Goal: Task Accomplishment & Management: Use online tool/utility

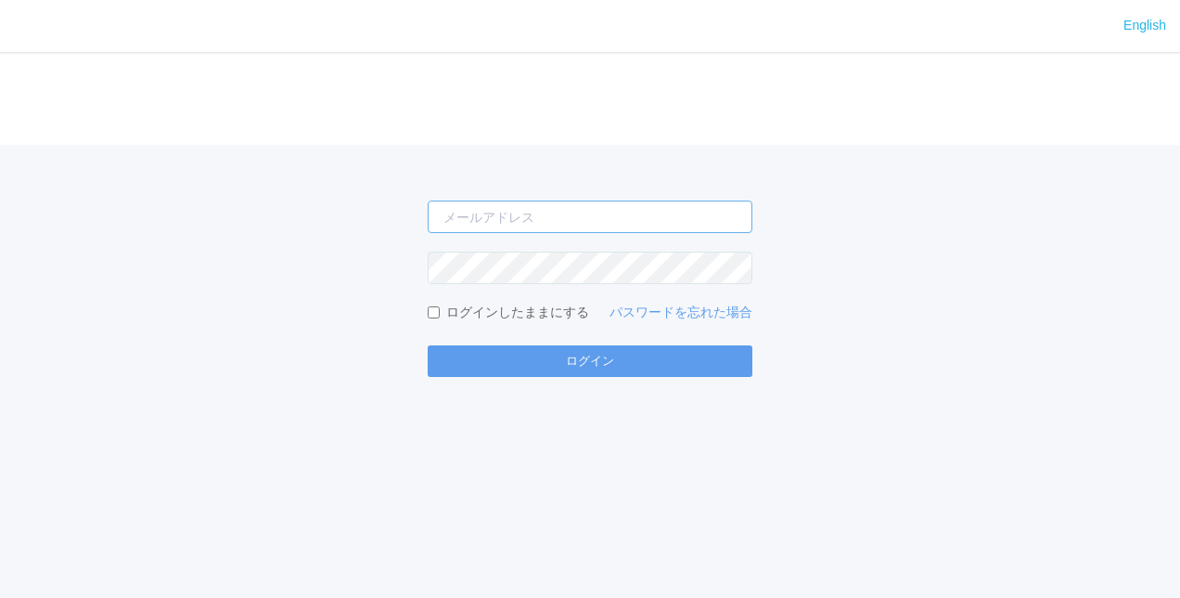
type input "[PERSON_NAME][EMAIL_ADDRESS][DOMAIN_NAME]"
click at [536, 335] on form "[PERSON_NAME][EMAIL_ADDRESS][DOMAIN_NAME] ログインしたままにする パスワードを忘れた場合 ログイン" at bounding box center [590, 288] width 325 height 176
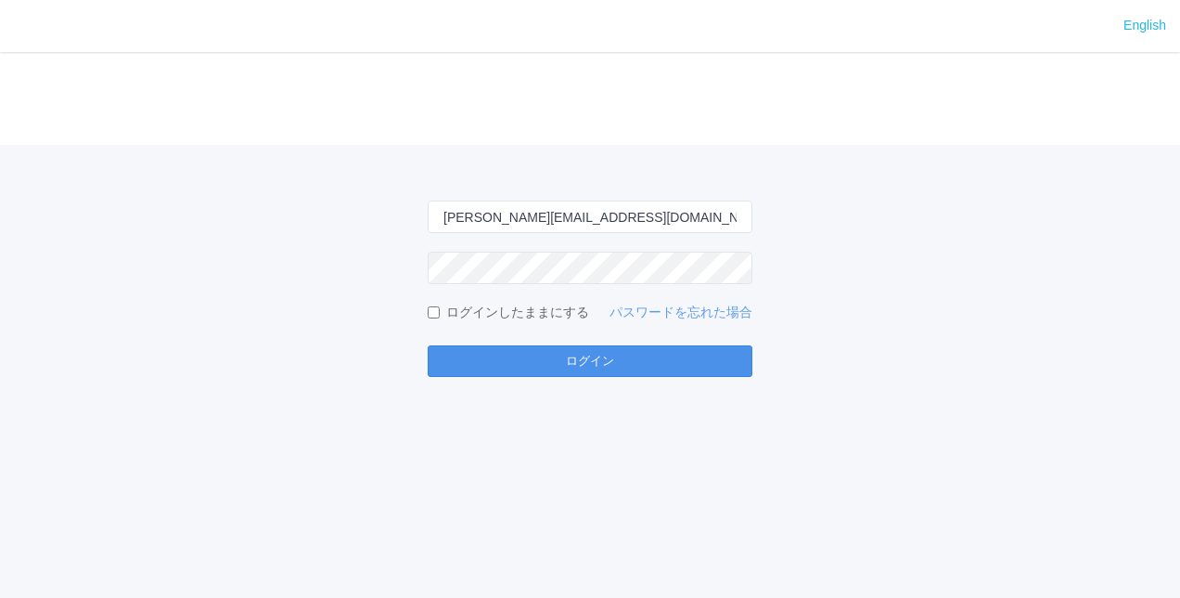
click at [543, 366] on button "ログイン" at bounding box center [590, 361] width 325 height 32
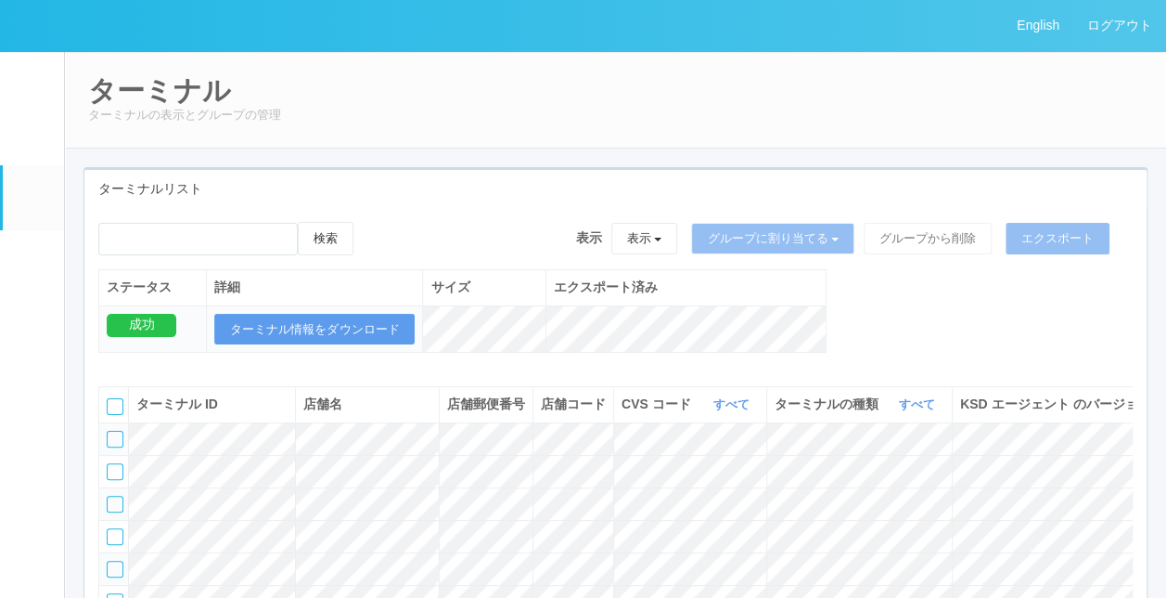
click at [22, 280] on link "パッケージ" at bounding box center [33, 258] width 61 height 57
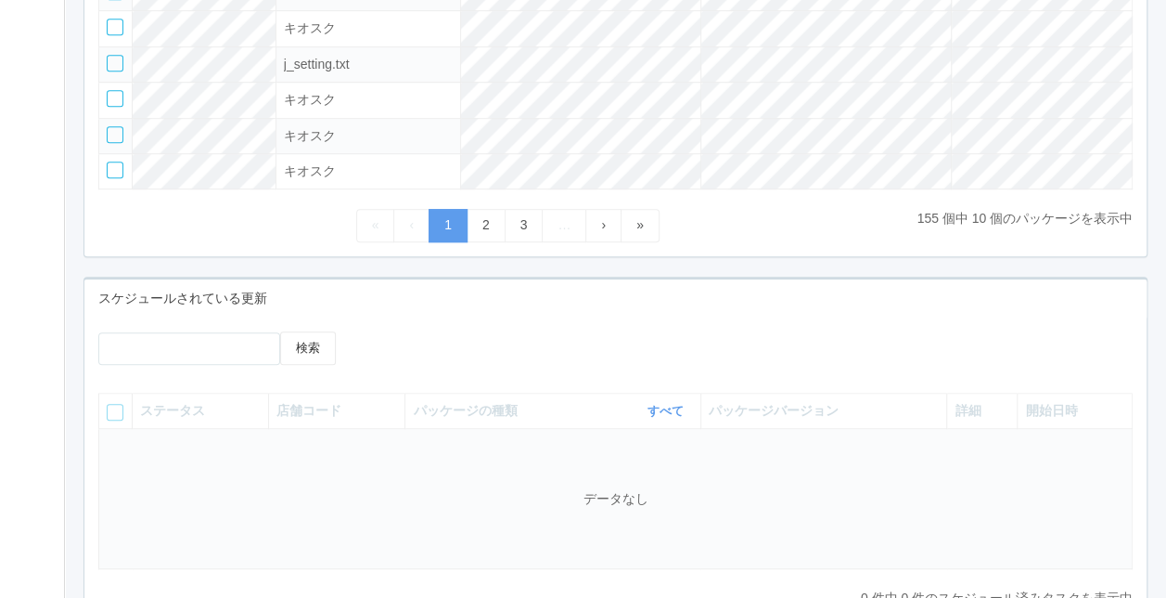
scroll to position [557, 0]
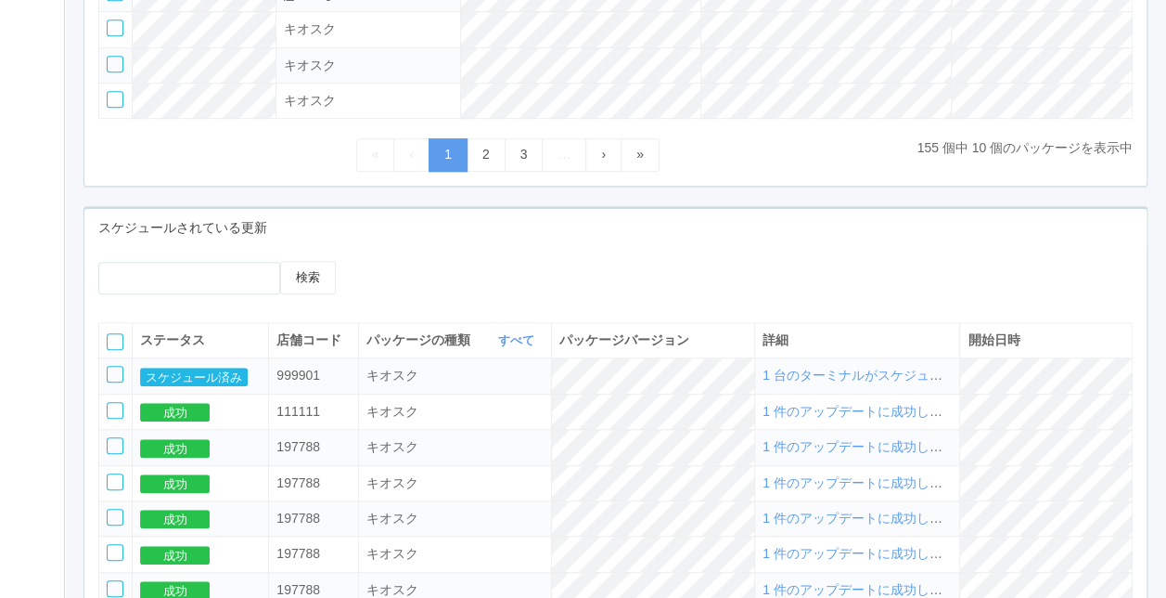
click at [203, 393] on td "スケジュール済み" at bounding box center [201, 375] width 136 height 35
click at [212, 382] on button "スケジュール済み" at bounding box center [194, 376] width 108 height 19
click at [867, 382] on span "1 台のターミナルがスケジュールされました" at bounding box center [892, 374] width 258 height 15
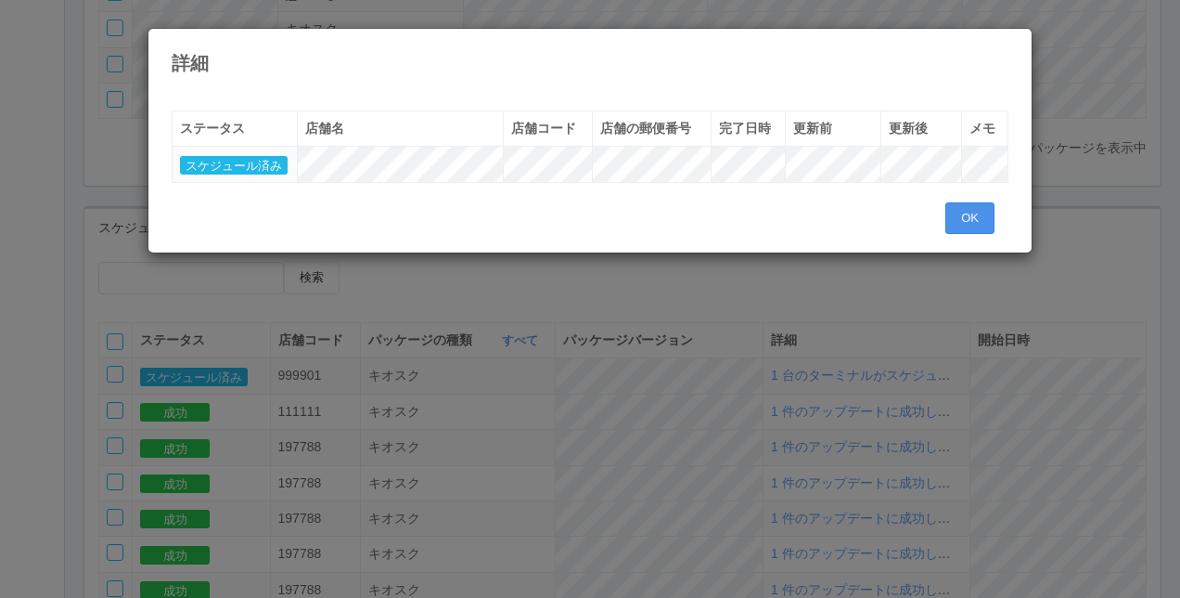
click at [982, 215] on button "OK" at bounding box center [969, 218] width 49 height 32
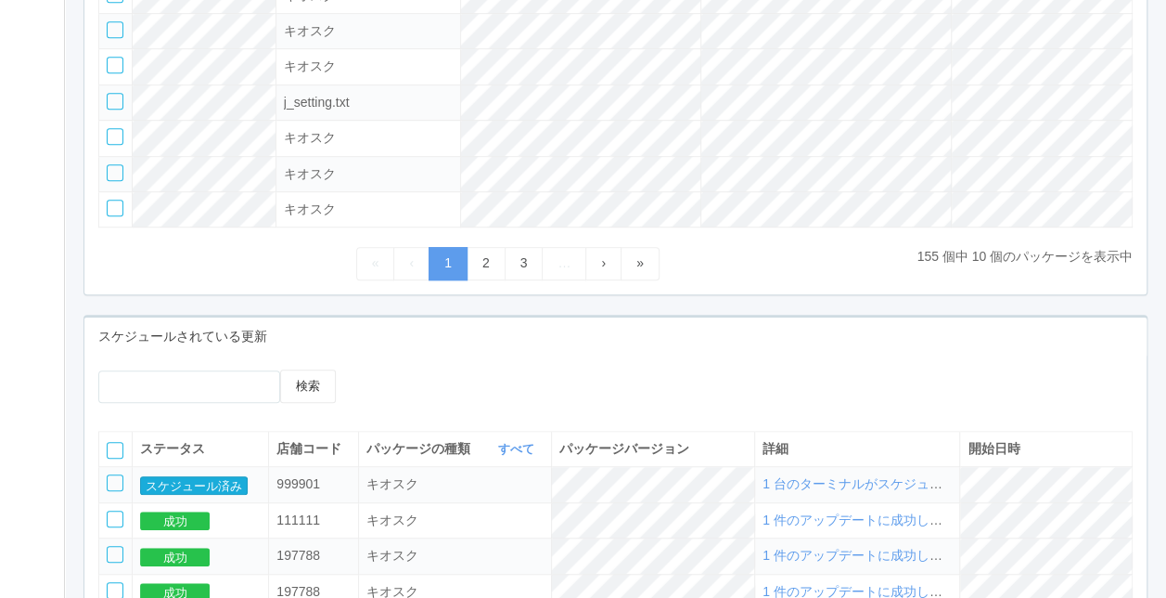
scroll to position [464, 0]
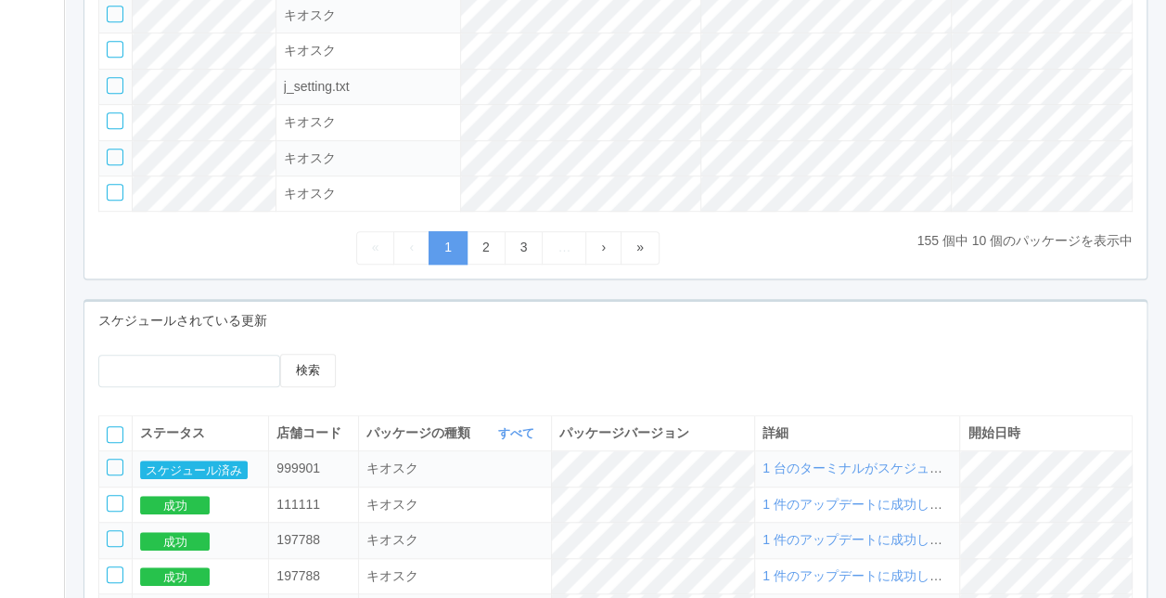
click at [829, 475] on span "1 台のターミナルがスケジュールされました" at bounding box center [892, 467] width 258 height 15
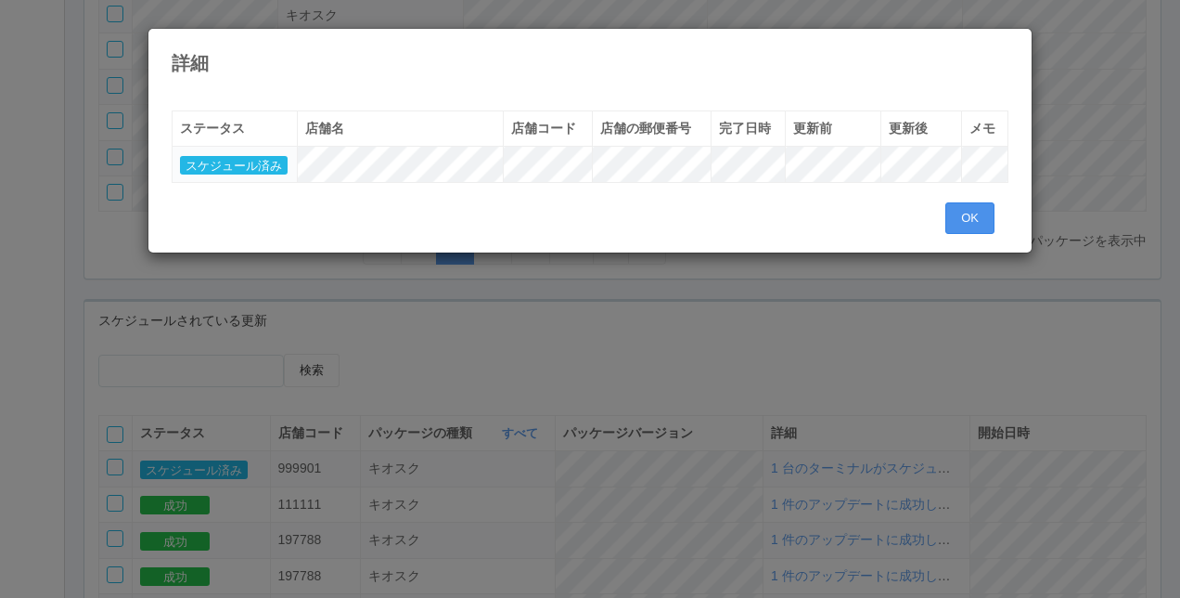
click at [982, 230] on button "OK" at bounding box center [969, 218] width 49 height 32
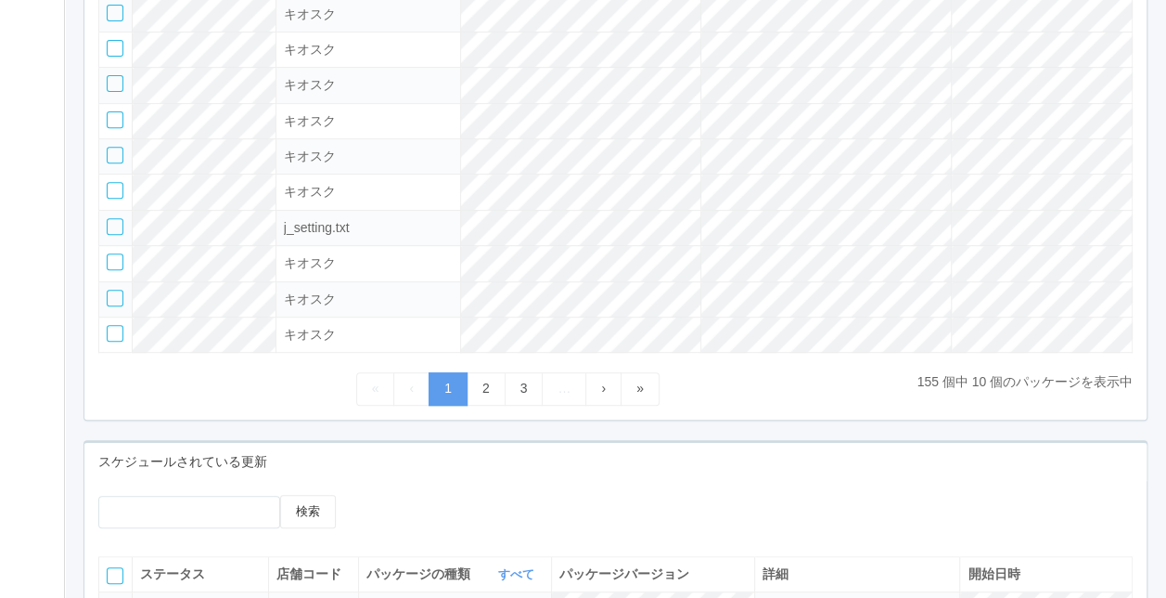
scroll to position [186, 0]
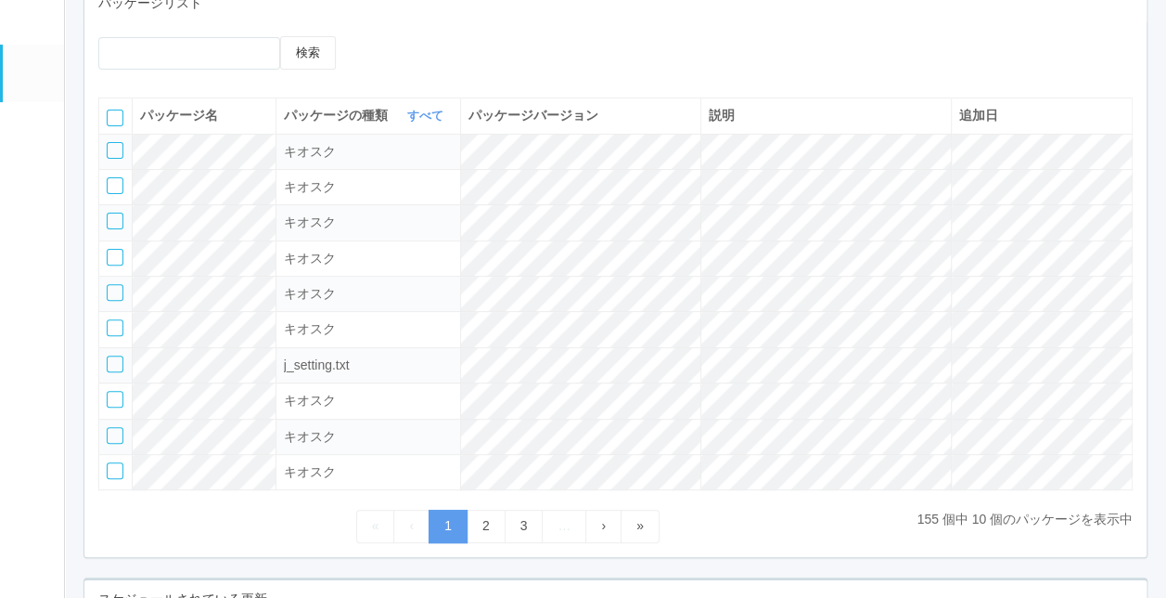
click at [18, 14] on link "ターミナル" at bounding box center [33, 12] width 61 height 65
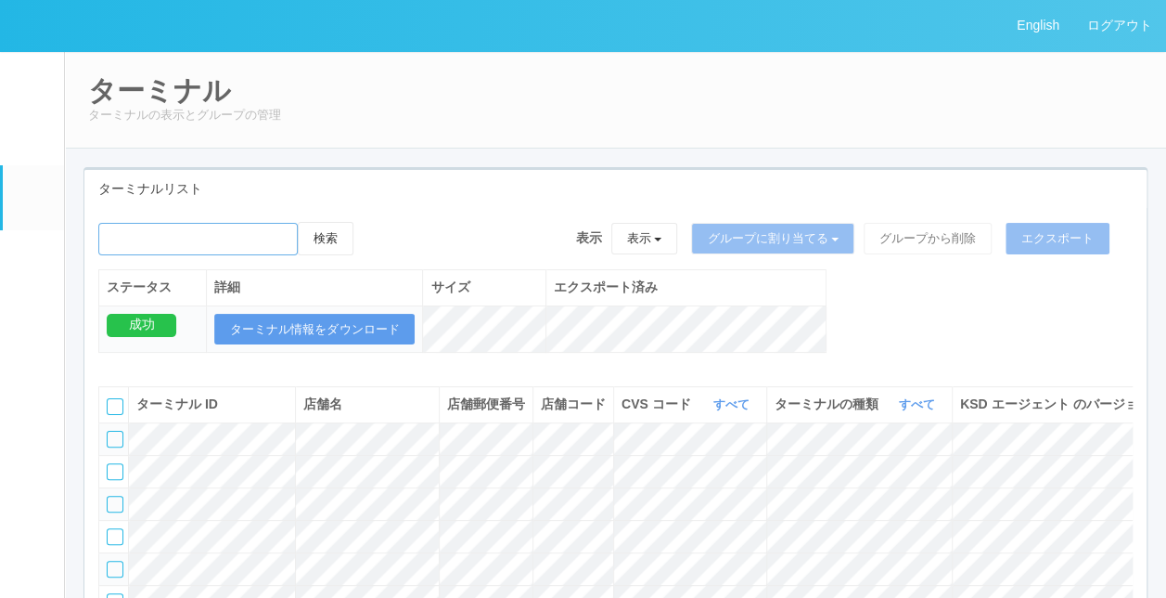
click at [265, 243] on input "emailSearch" at bounding box center [197, 239] width 199 height 32
type input "KD_02-0A-48-25-58-4D"
drag, startPoint x: 277, startPoint y: 235, endPoint x: -4, endPoint y: 221, distance: 281.5
click at [0, 221] on html "English ログアウト イベントログ ユーザー ターミナル パッケージ メンテナンス通知 クライアントリンク アラート設定 コンテンツプリント ドキュメン…" at bounding box center [583, 299] width 1166 height 598
click at [1090, 26] on link "ログアウト" at bounding box center [1119, 25] width 93 height 51
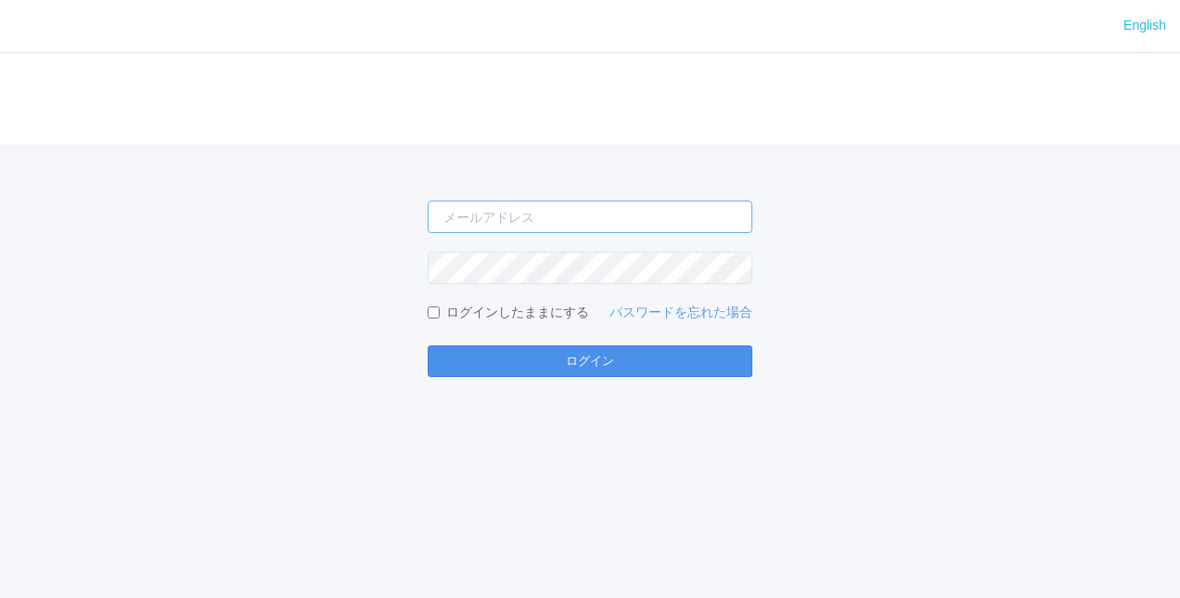
type input "[EMAIL_ADDRESS][DOMAIN_NAME]"
click at [525, 370] on button "ログイン" at bounding box center [590, 361] width 325 height 32
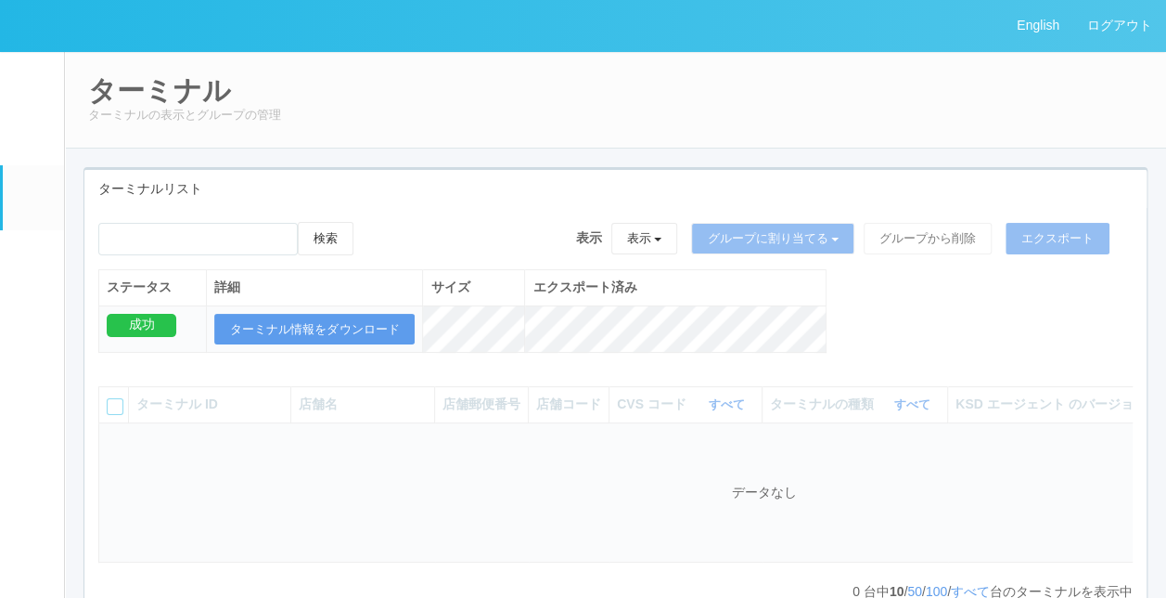
click at [37, 208] on em at bounding box center [30, 197] width 23 height 22
click at [202, 232] on input "emailSearch" at bounding box center [197, 239] width 199 height 32
paste input "KD_02-0A-48-25-58-4D"
type input "KD_02-0A-48-25-58-4D"
click at [284, 200] on div "ターミナルリスト" at bounding box center [615, 189] width 1062 height 38
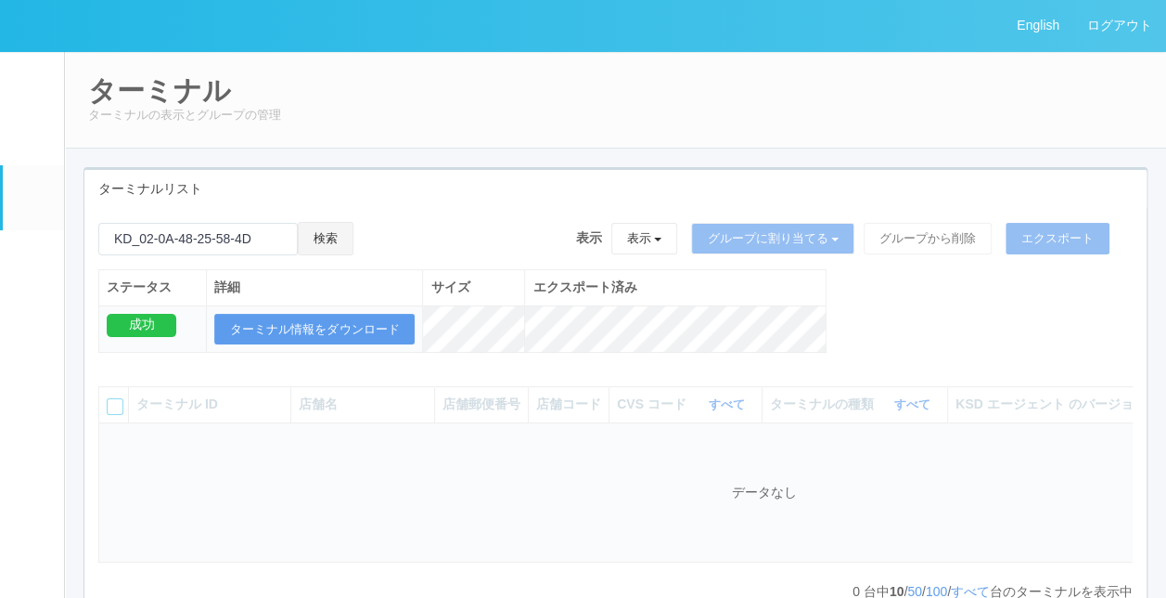
click at [348, 241] on button "検索" at bounding box center [326, 238] width 56 height 33
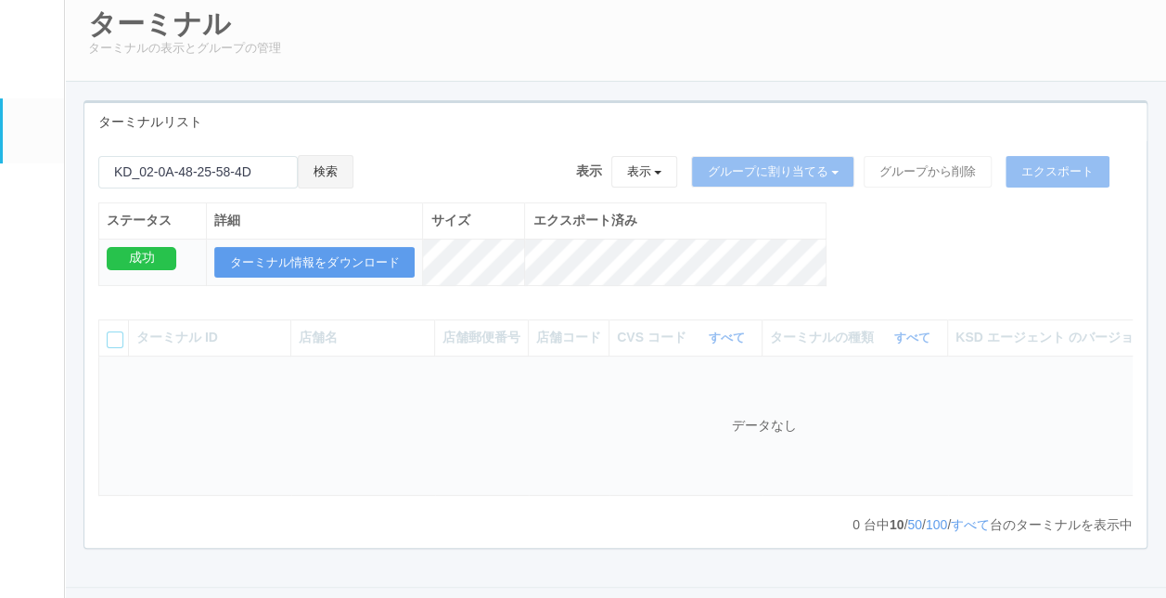
scroll to position [93, 0]
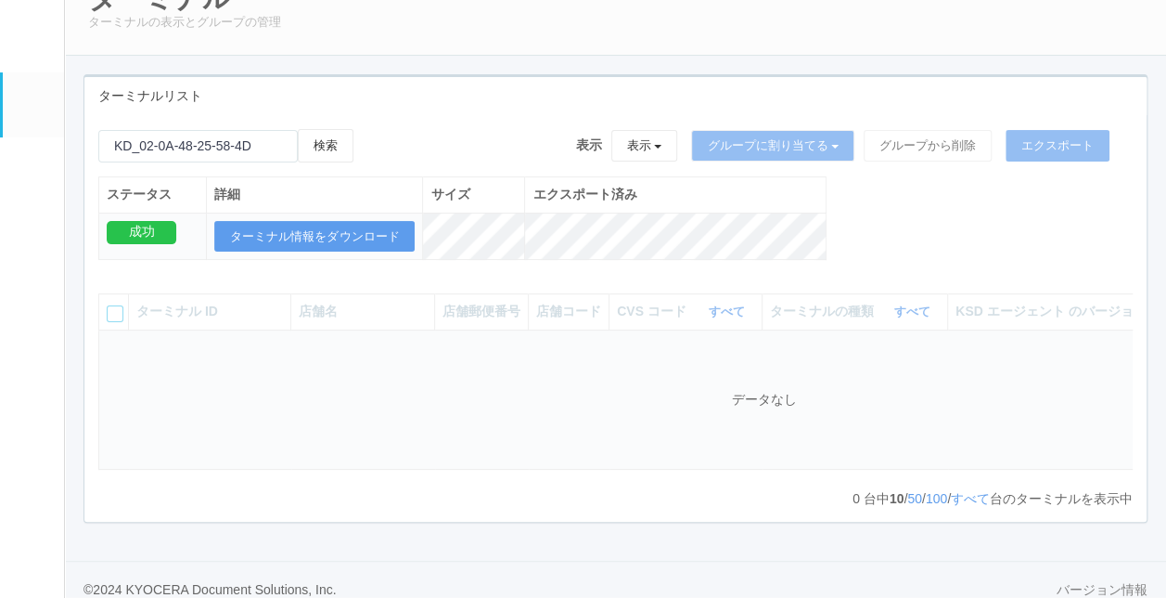
click at [347, 418] on td "データなし" at bounding box center [764, 399] width 1330 height 140
drag, startPoint x: 324, startPoint y: 154, endPoint x: 325, endPoint y: 143, distance: 11.2
click at [322, 154] on button "検索" at bounding box center [326, 145] width 56 height 33
click at [288, 135] on input "emailSearch" at bounding box center [197, 146] width 199 height 32
click at [322, 137] on button "検索" at bounding box center [326, 145] width 56 height 33
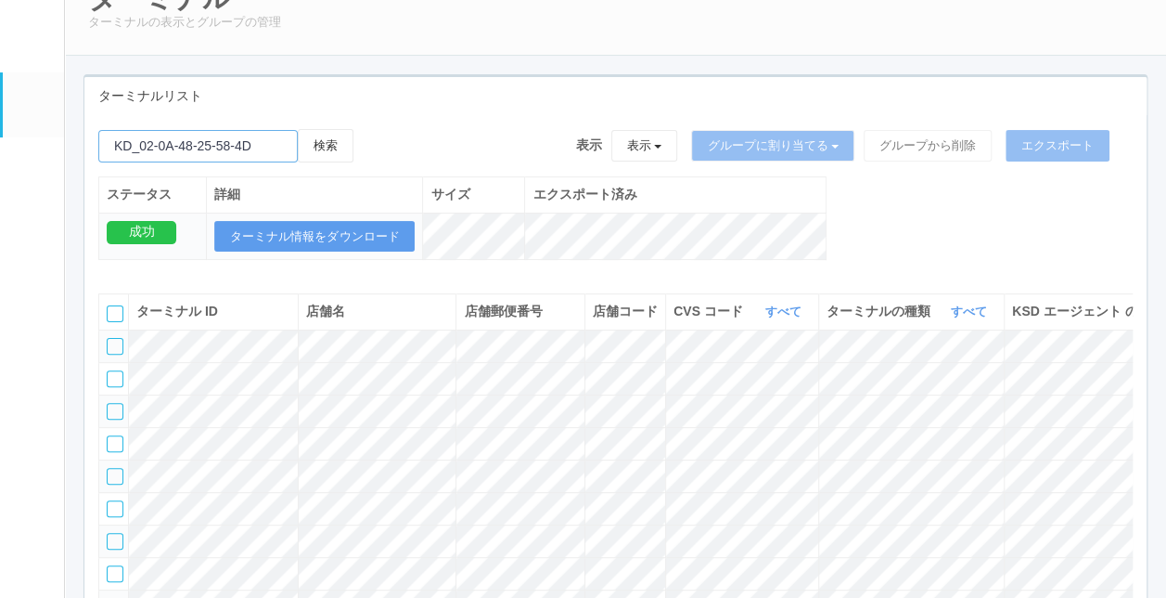
drag, startPoint x: 301, startPoint y: 147, endPoint x: -4, endPoint y: 126, distance: 305.0
click at [0, 126] on html "English ログアウト イベントログ ユーザー ターミナル パッケージ メンテナンス通知 クライアントリンク アラート設定 コンテンツプリント ドキュメン…" at bounding box center [583, 206] width 1166 height 598
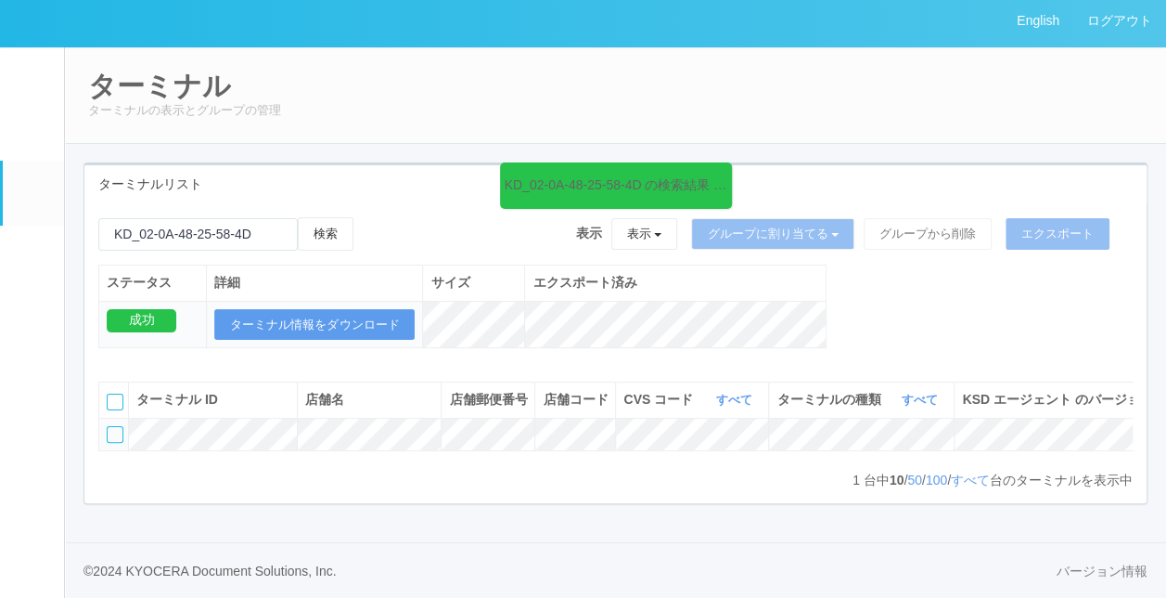
click at [119, 426] on div at bounding box center [115, 434] width 17 height 17
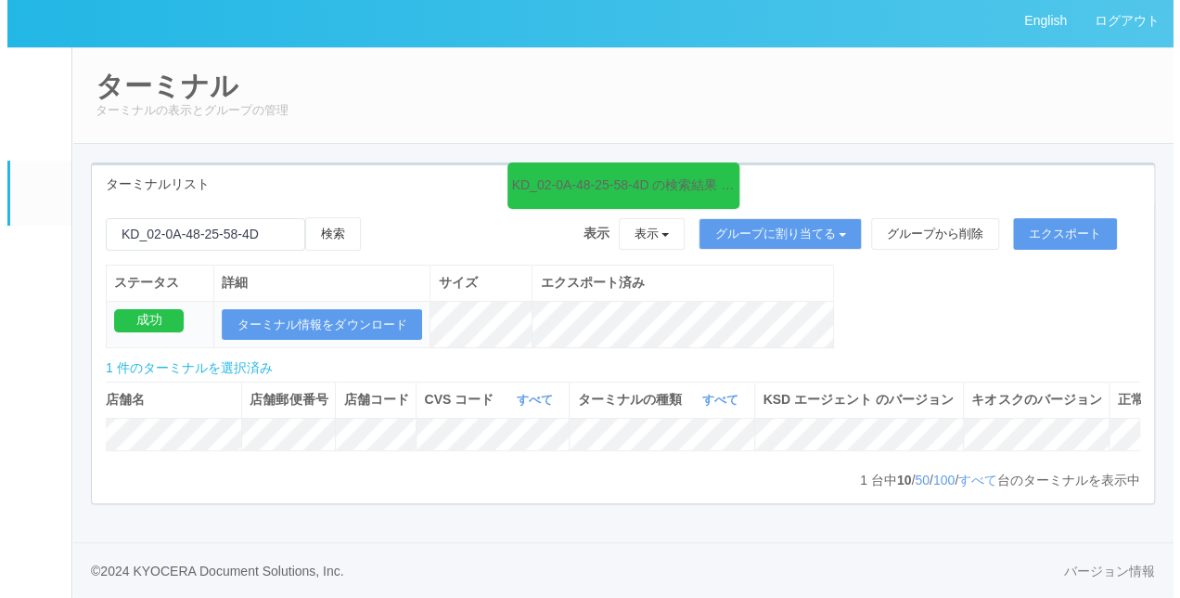
scroll to position [0, 303]
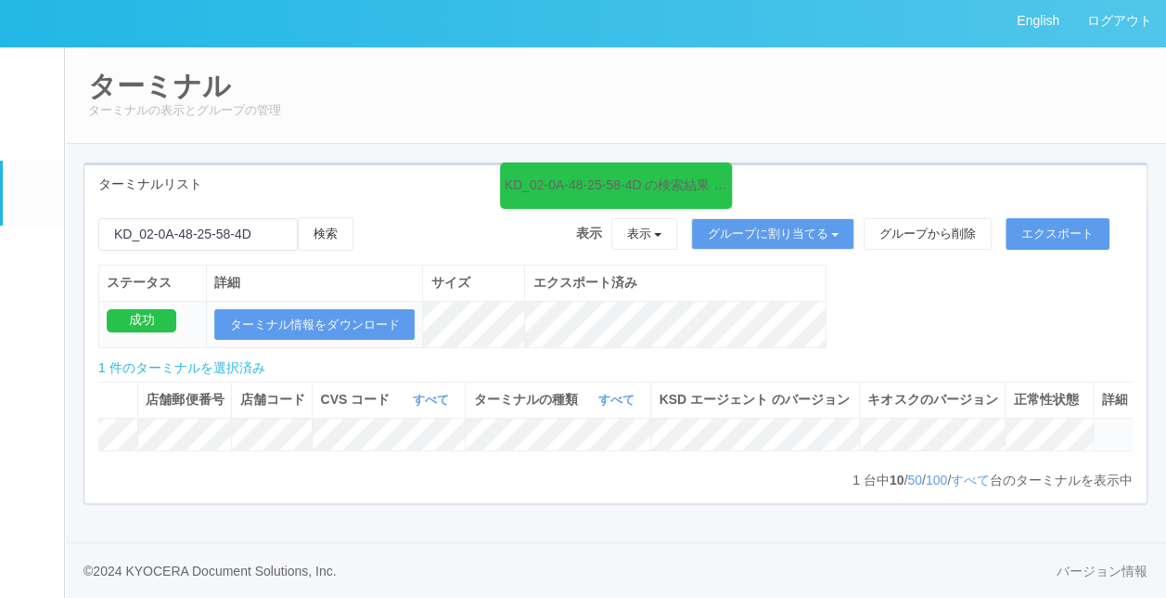
click at [1116, 418] on td at bounding box center [1115, 434] width 42 height 32
click at [1101, 426] on icon at bounding box center [1101, 426] width 0 height 0
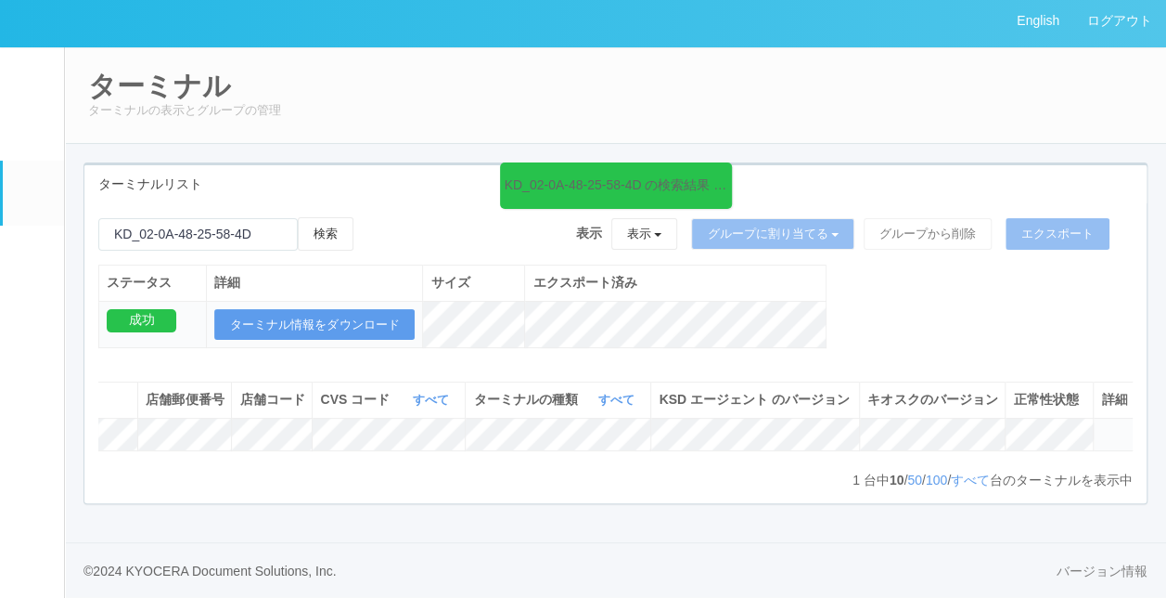
click at [1101, 426] on icon at bounding box center [1101, 426] width 0 height 0
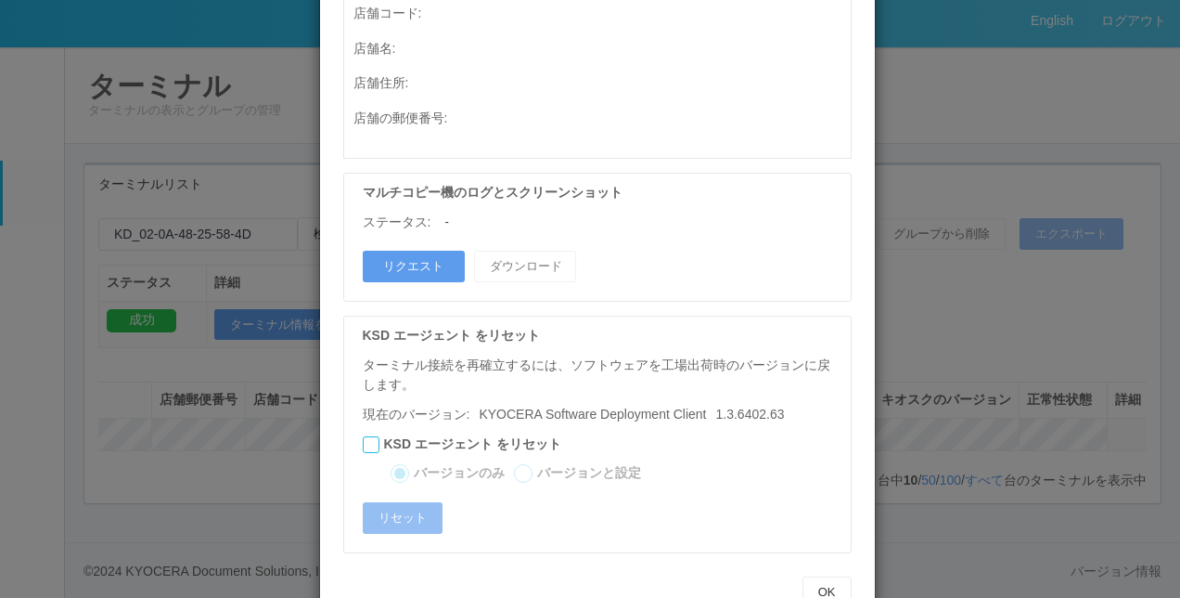
scroll to position [1057, 0]
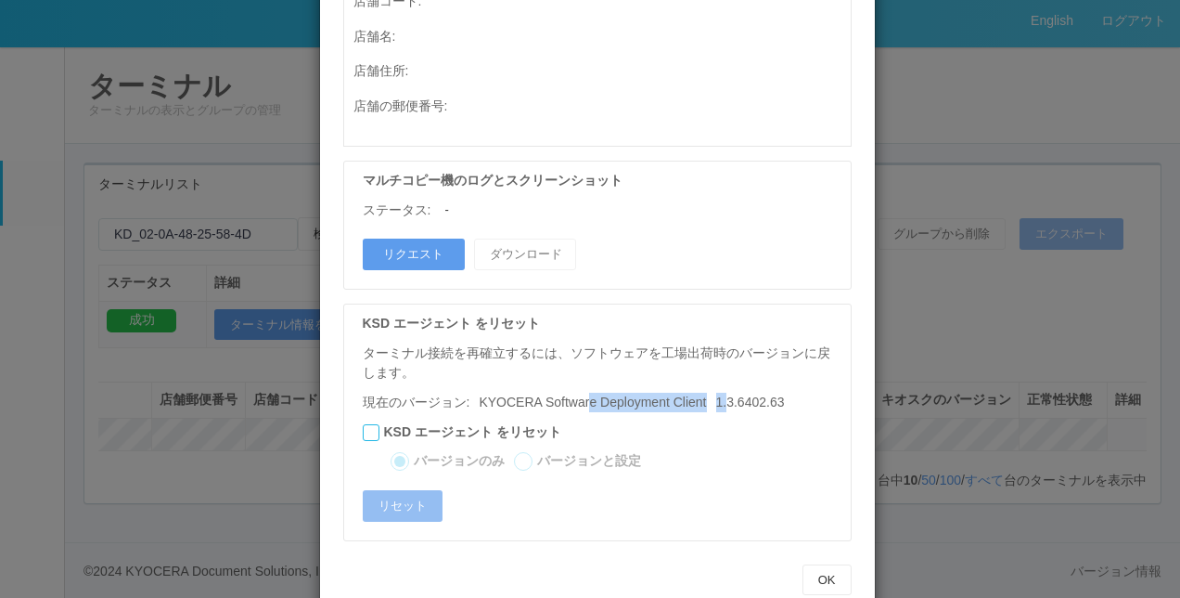
drag, startPoint x: 585, startPoint y: 357, endPoint x: 739, endPoint y: 353, distance: 153.1
click at [739, 392] on p "現在のバージョン: KYOCERA Software Deployment Client 1.3.6402.63" at bounding box center [602, 401] width 479 height 19
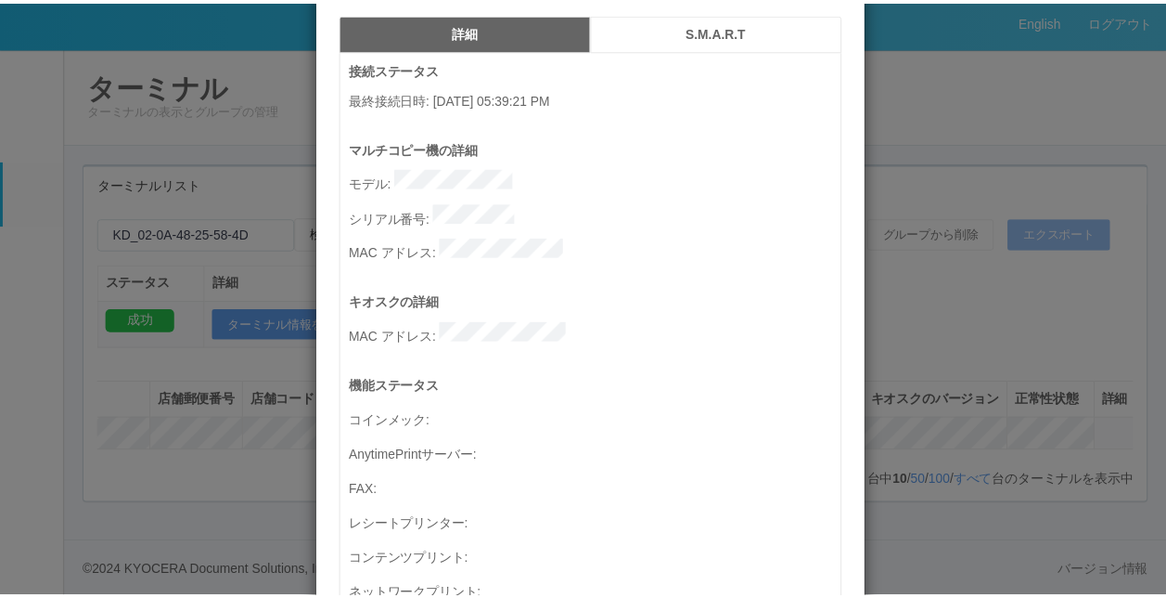
scroll to position [0, 0]
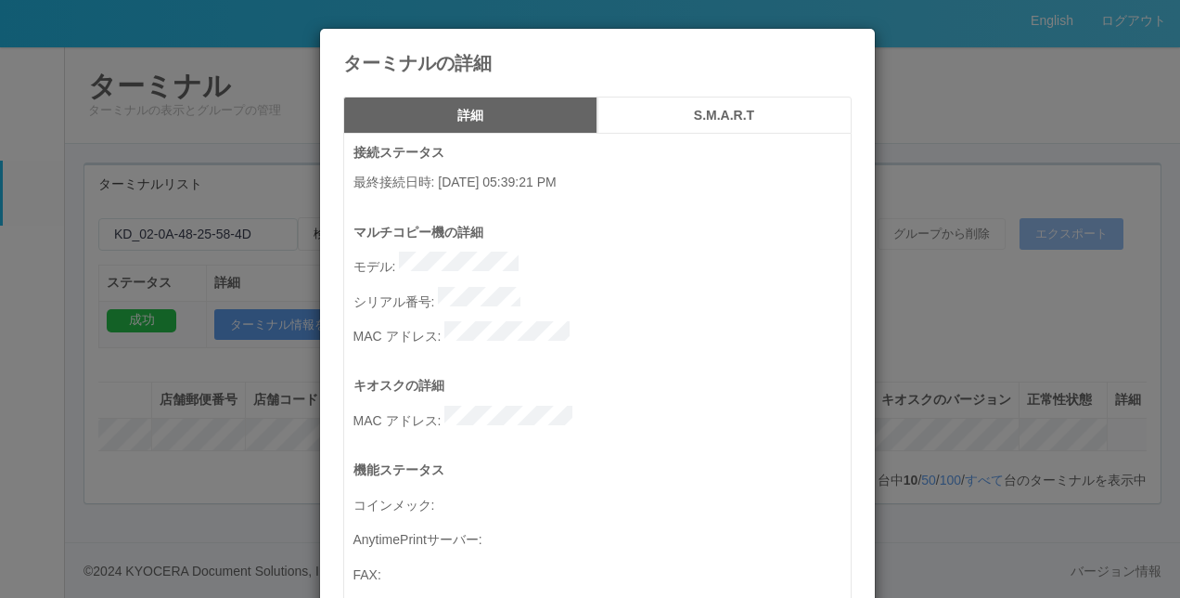
click at [852, 43] on icon at bounding box center [852, 43] width 0 height 0
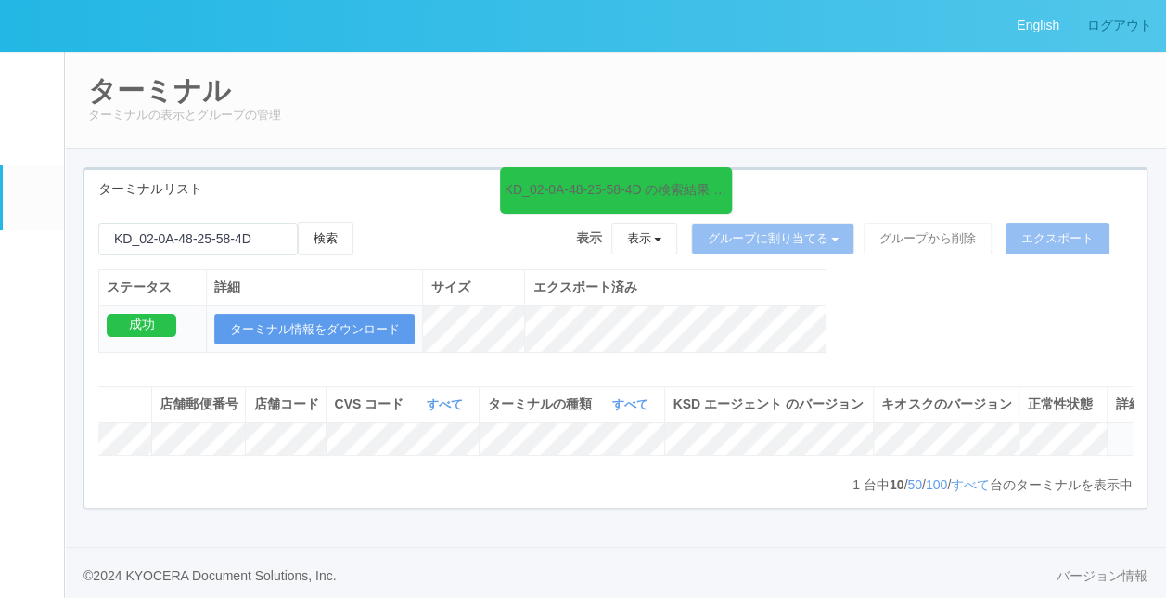
click at [1122, 37] on link "ログアウト" at bounding box center [1119, 25] width 93 height 51
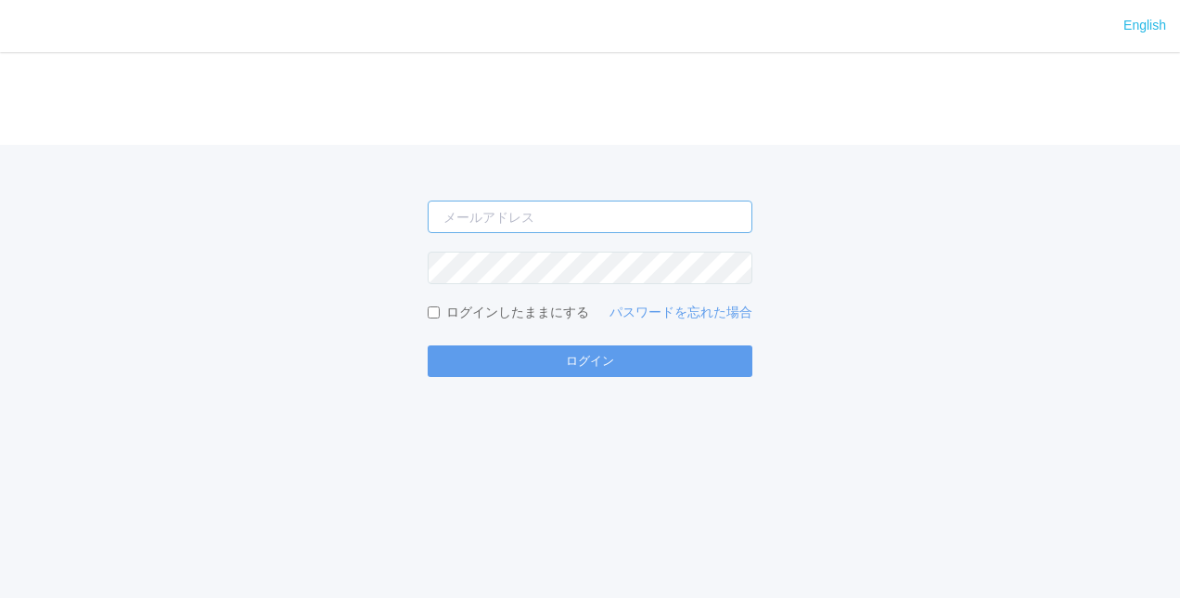
type input "shuhei.otsuki@dj.kyocera.com"
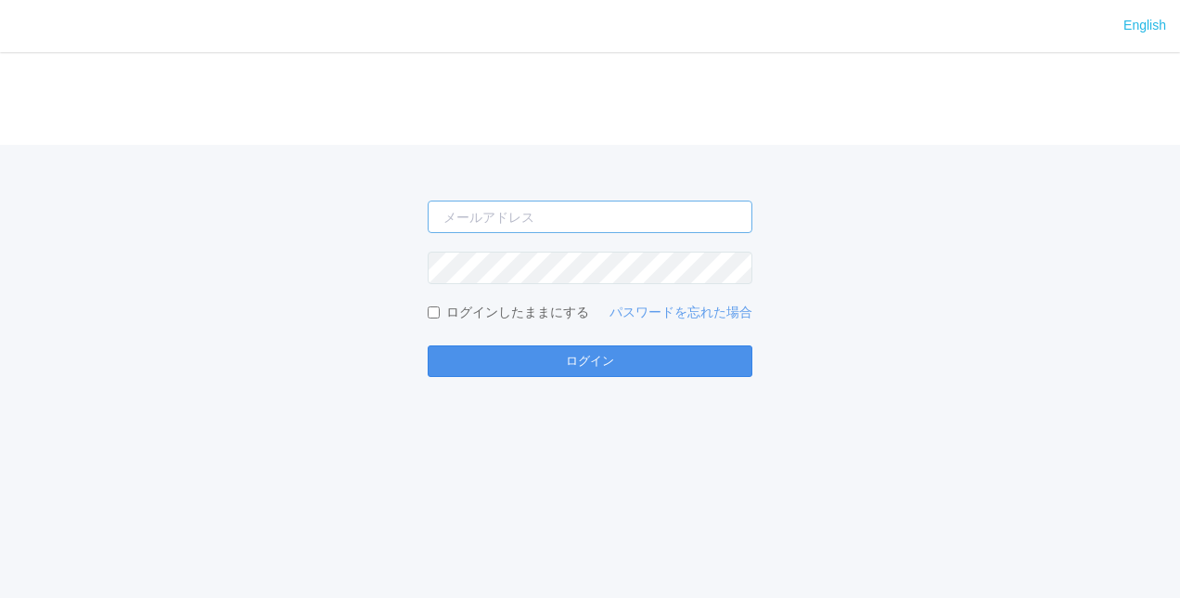
type input "shuhei.otsuki@dj.kyocera.com"
click at [553, 362] on button "ログイン" at bounding box center [590, 361] width 325 height 32
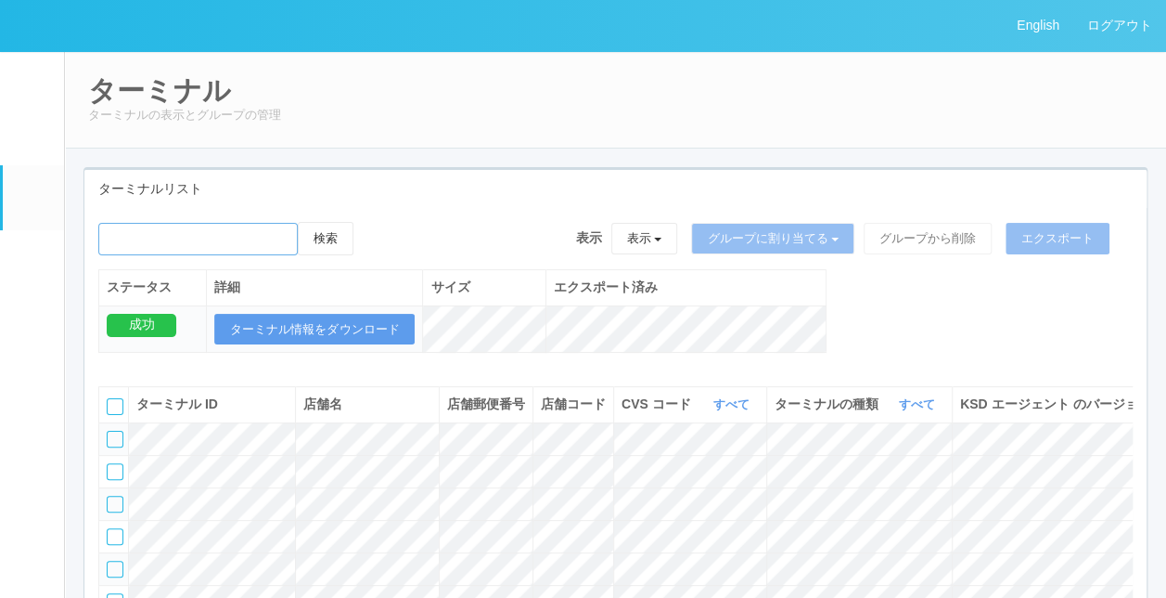
drag, startPoint x: 216, startPoint y: 236, endPoint x: 216, endPoint y: 246, distance: 10.2
click at [216, 236] on input "emailSearch" at bounding box center [197, 239] width 199 height 32
type input "KD_02-0A-48-25-58-4D"
click at [353, 238] on button "検索" at bounding box center [326, 238] width 56 height 33
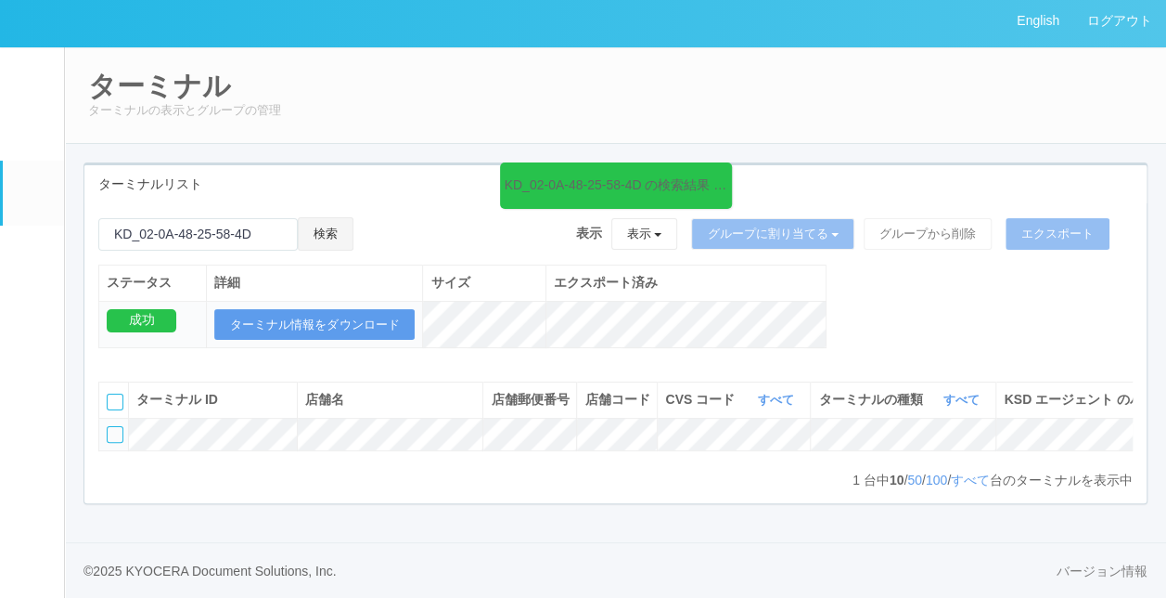
scroll to position [43, 0]
click at [32, 258] on em at bounding box center [32, 258] width 0 height 0
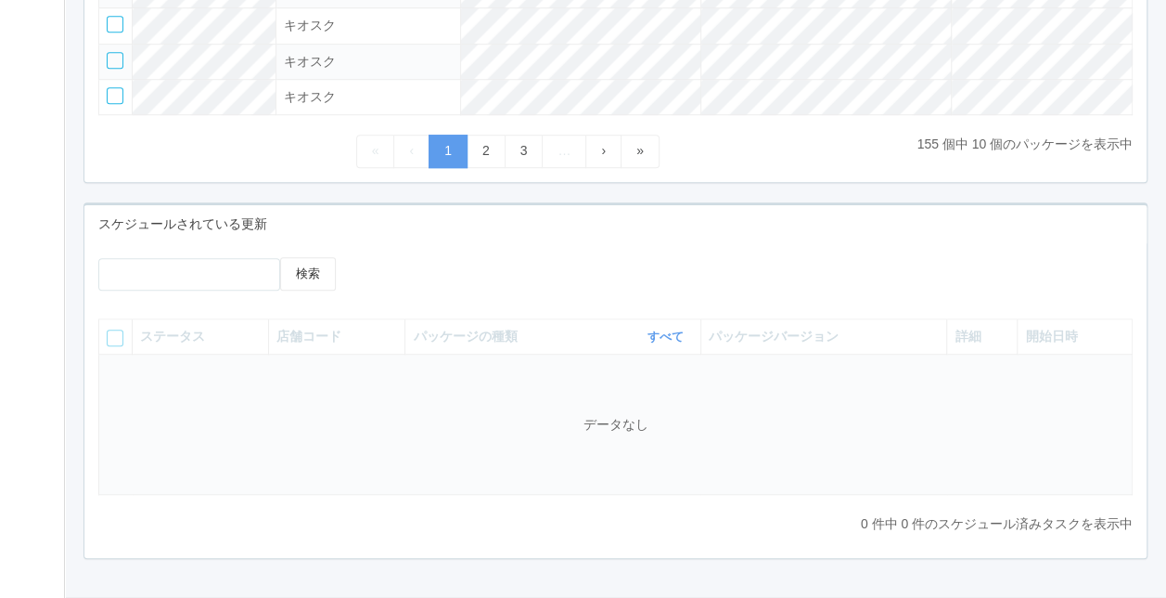
scroll to position [619, 0]
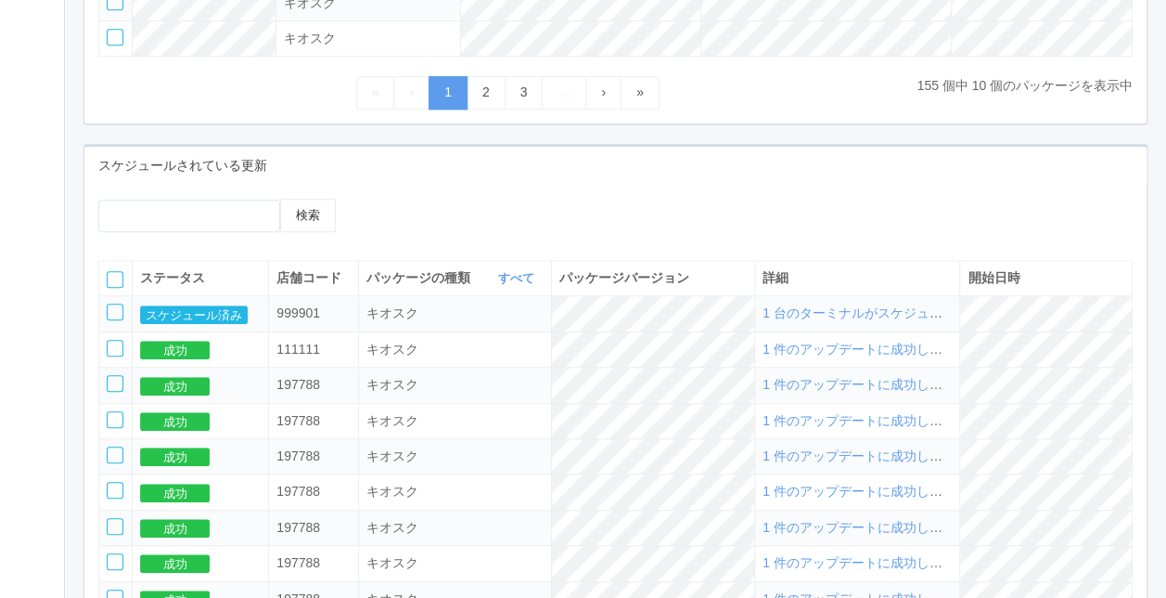
click at [752, 206] on div "検索" at bounding box center [615, 222] width 1062 height 47
click at [733, 185] on div "検索 ステータス 店舗コード パッケージの種類 すべて 表示 すべて キオスク KSD エージェント j_setting.txt パッケージバージョン 詳細 …" at bounding box center [615, 452] width 1062 height 534
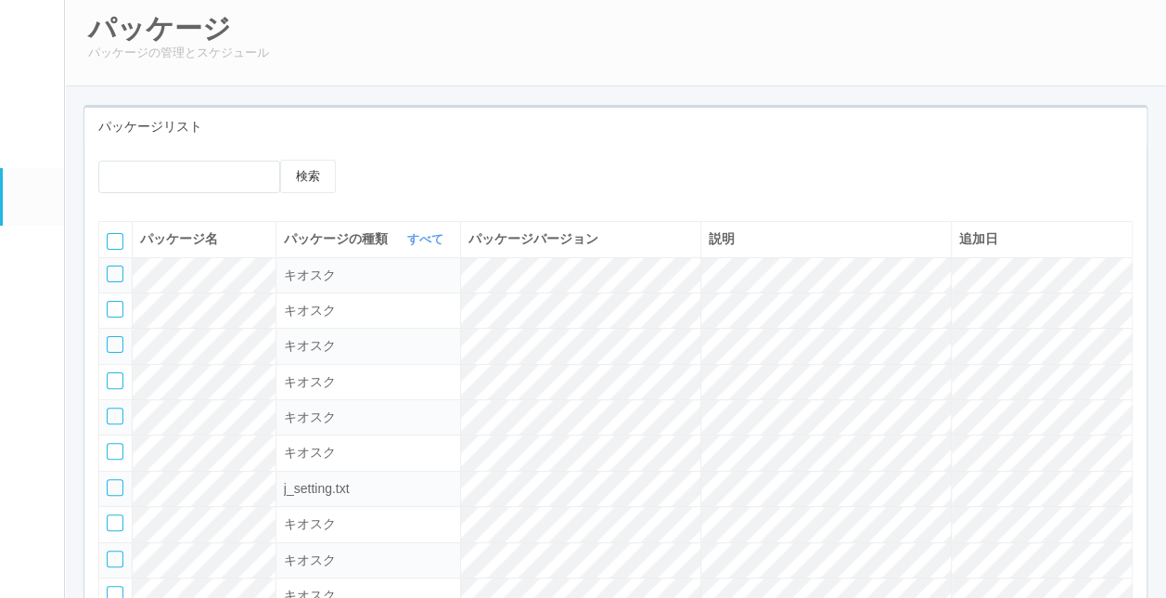
click at [28, 145] on em at bounding box center [30, 134] width 23 height 22
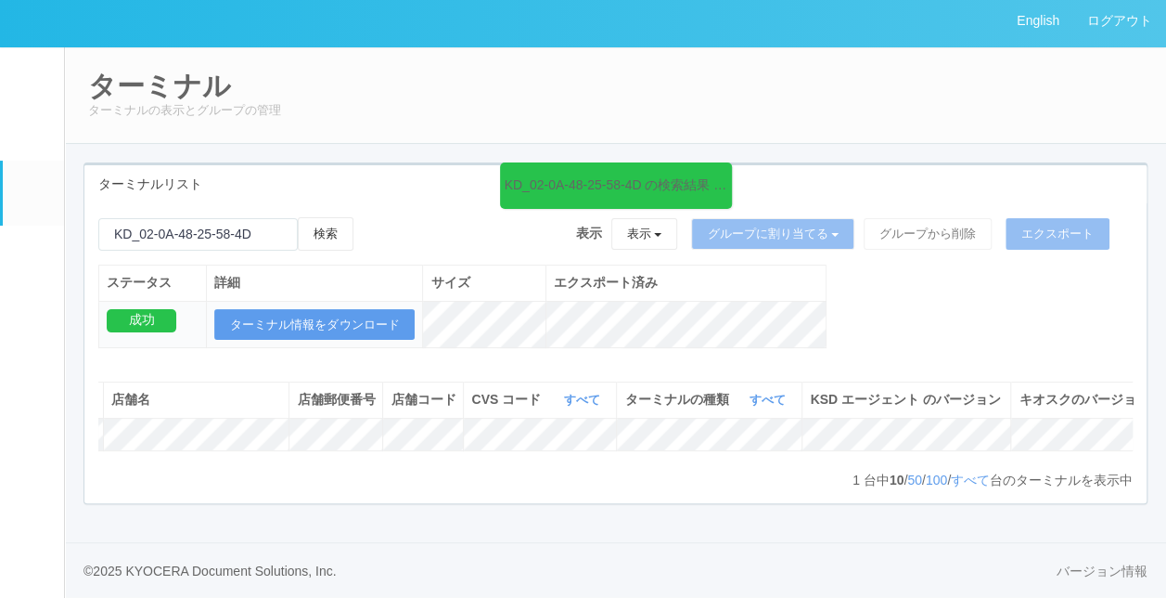
scroll to position [0, 219]
click at [716, 162] on div "KD_02-0A-48-25-58-4D の検索結果 (1 件)" at bounding box center [616, 185] width 232 height 46
click at [28, 248] on link "パッケージ" at bounding box center [33, 253] width 61 height 57
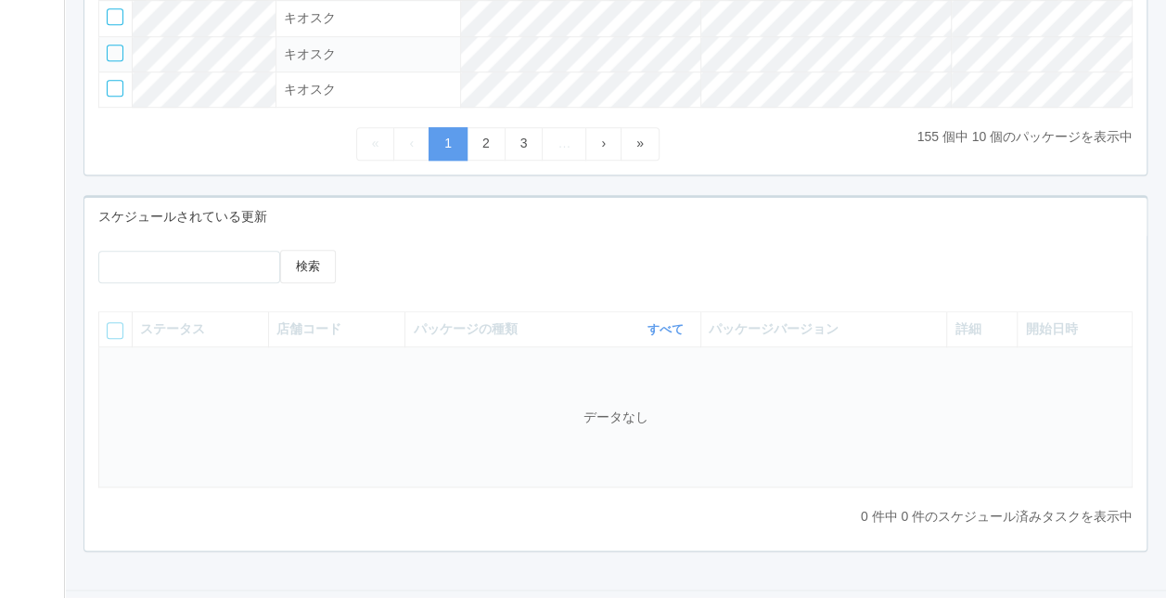
scroll to position [619, 0]
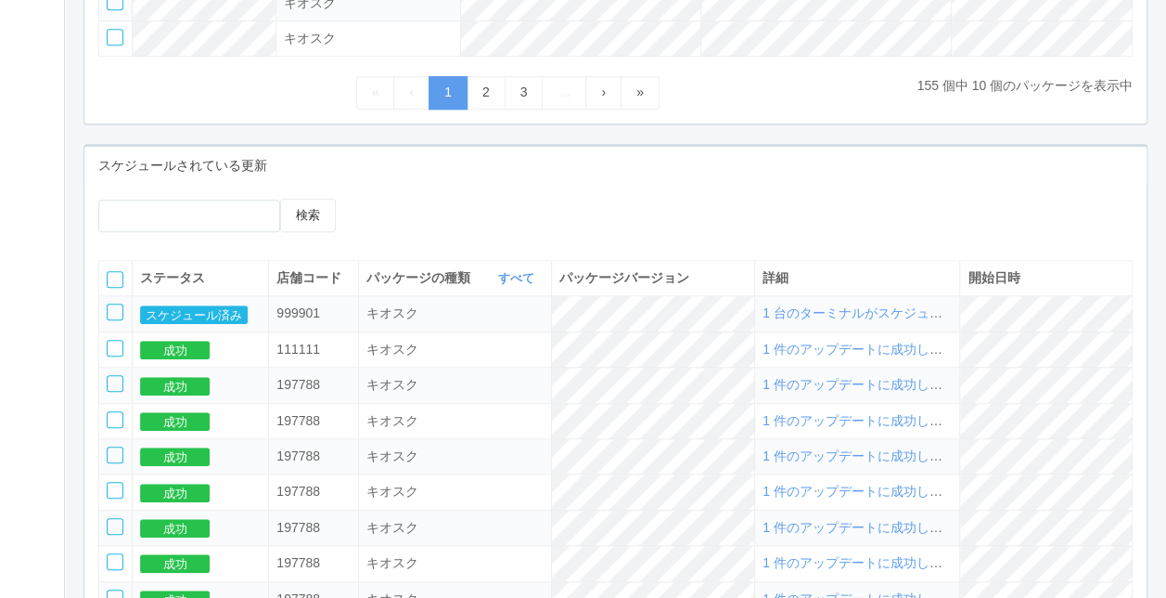
click at [886, 315] on span "1 台のターミナルがスケジュールされました" at bounding box center [892, 312] width 258 height 15
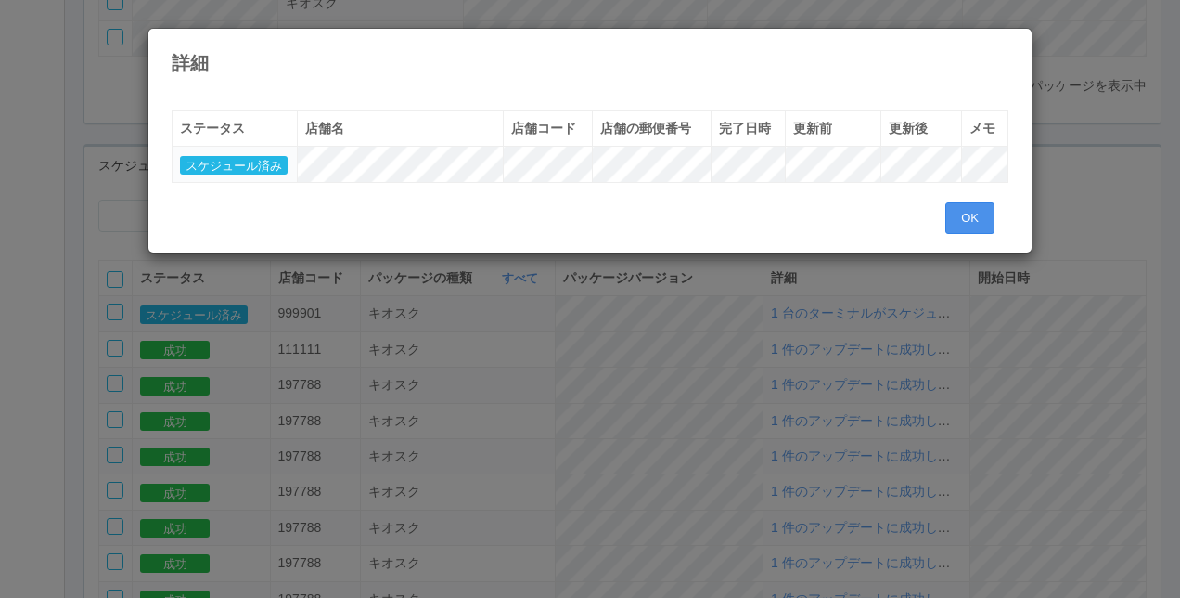
click at [950, 216] on button "OK" at bounding box center [969, 218] width 49 height 32
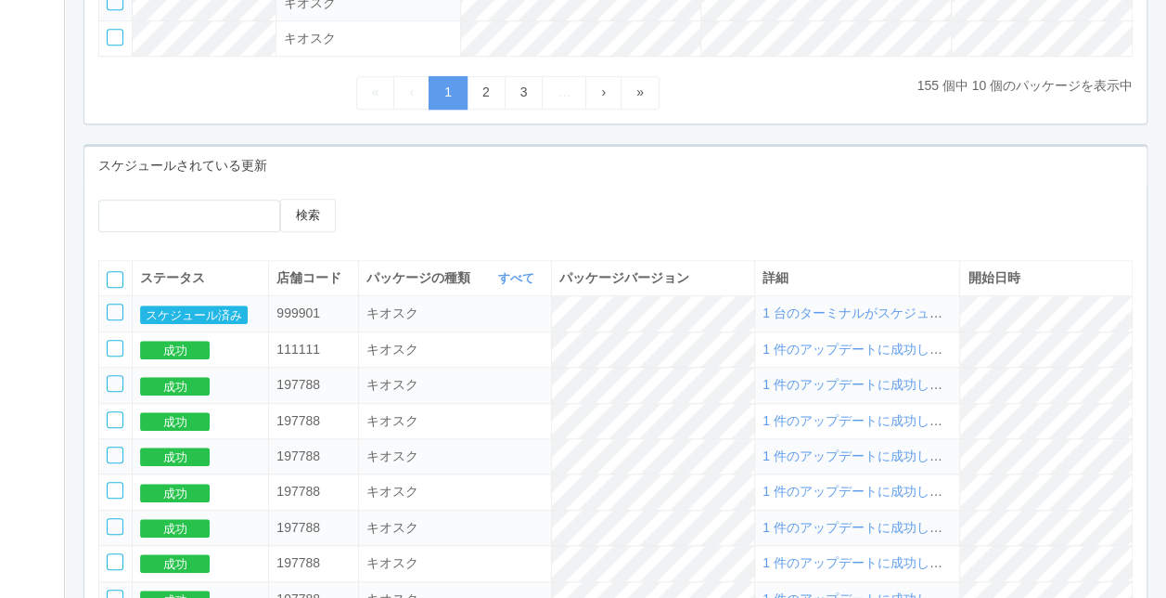
click at [1060, 206] on div "検索 ステータス 店舗コード パッケージの種類 すべて 表示 すべて キオスク KSD エージェント j_setting.txt パッケージバージョン 詳細 …" at bounding box center [615, 452] width 1062 height 534
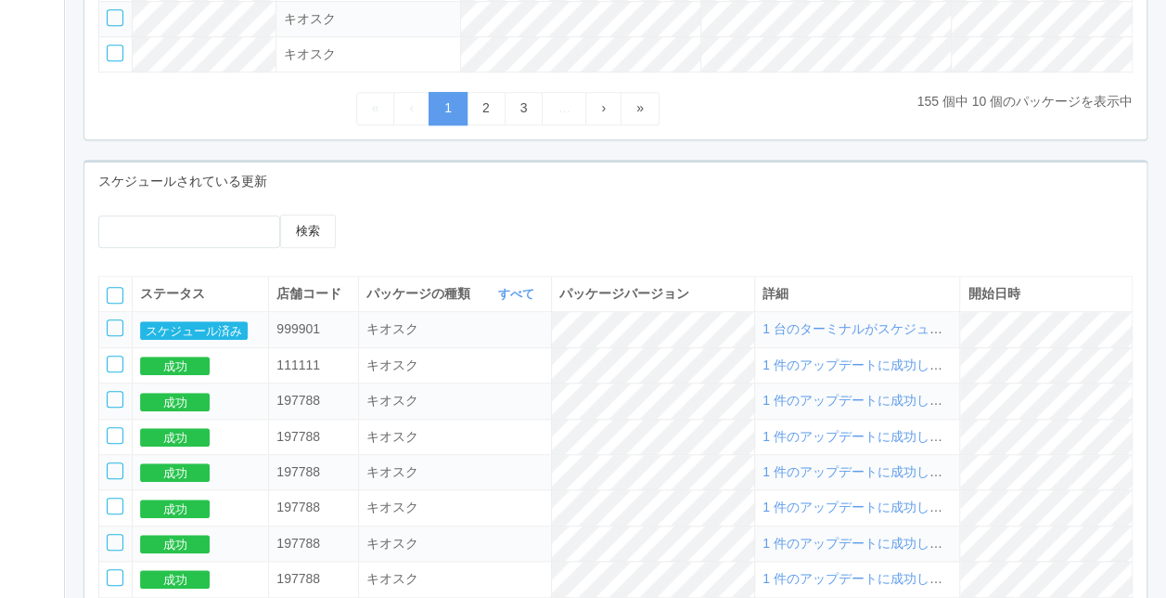
scroll to position [775, 0]
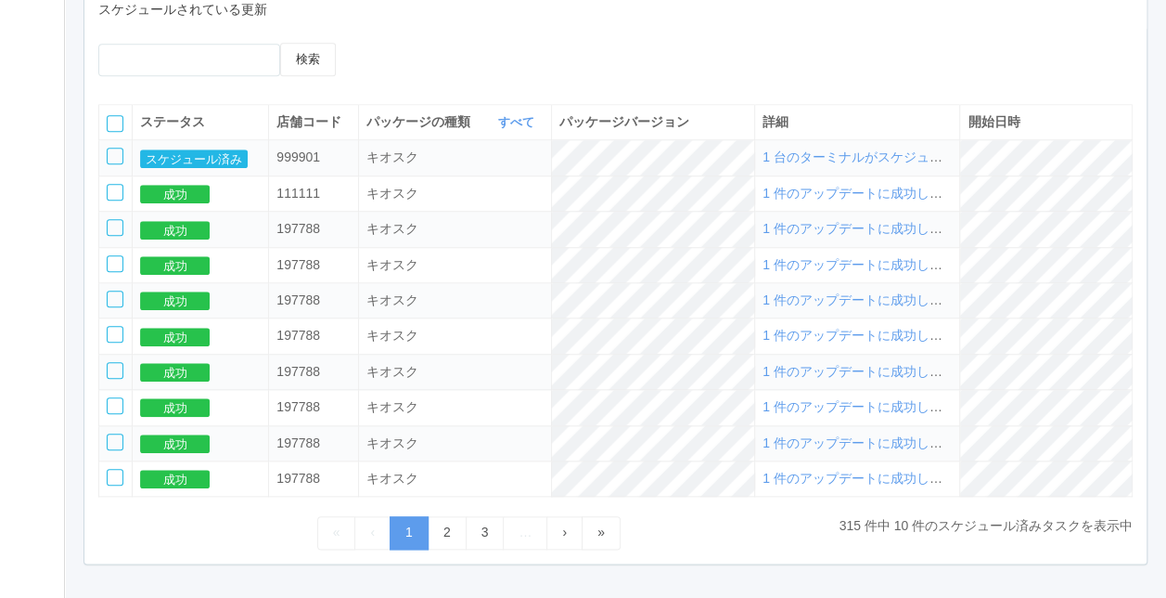
click at [887, 159] on span "1 台のターミナルがスケジュールされました" at bounding box center [892, 156] width 258 height 15
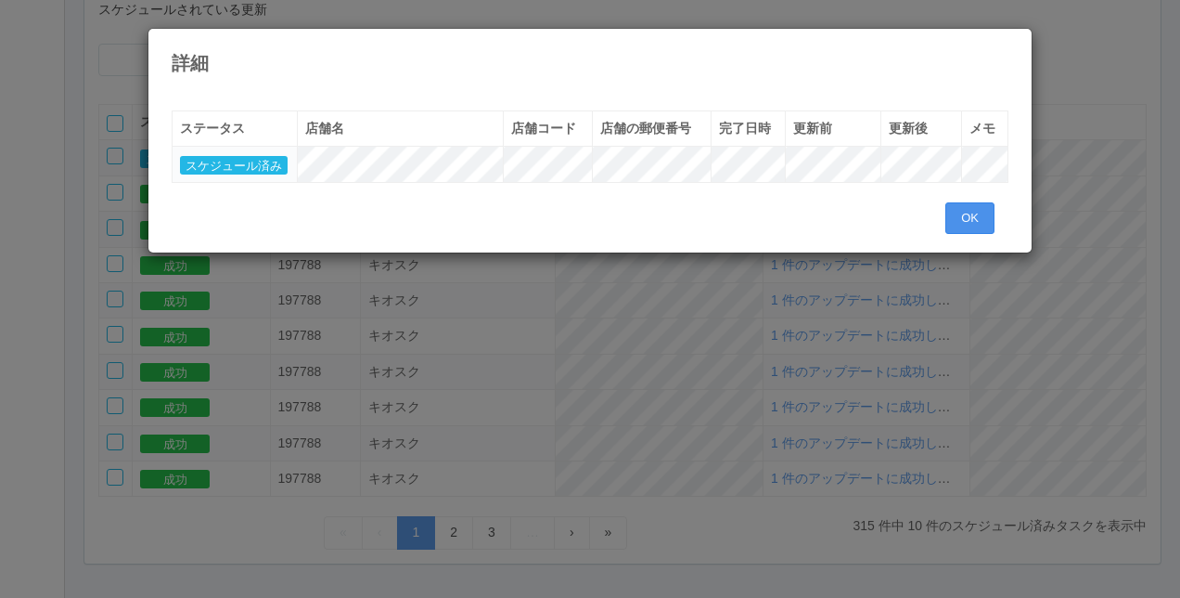
click at [980, 223] on button "OK" at bounding box center [969, 218] width 49 height 32
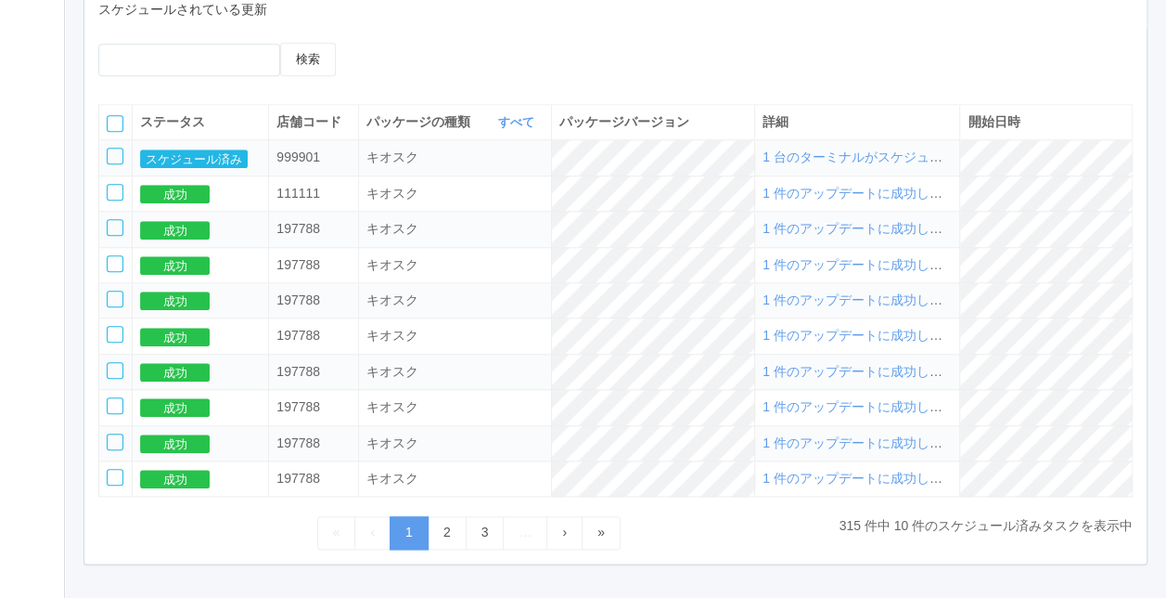
click at [113, 161] on div at bounding box center [115, 156] width 17 height 17
click at [392, 43] on icon at bounding box center [392, 43] width 0 height 0
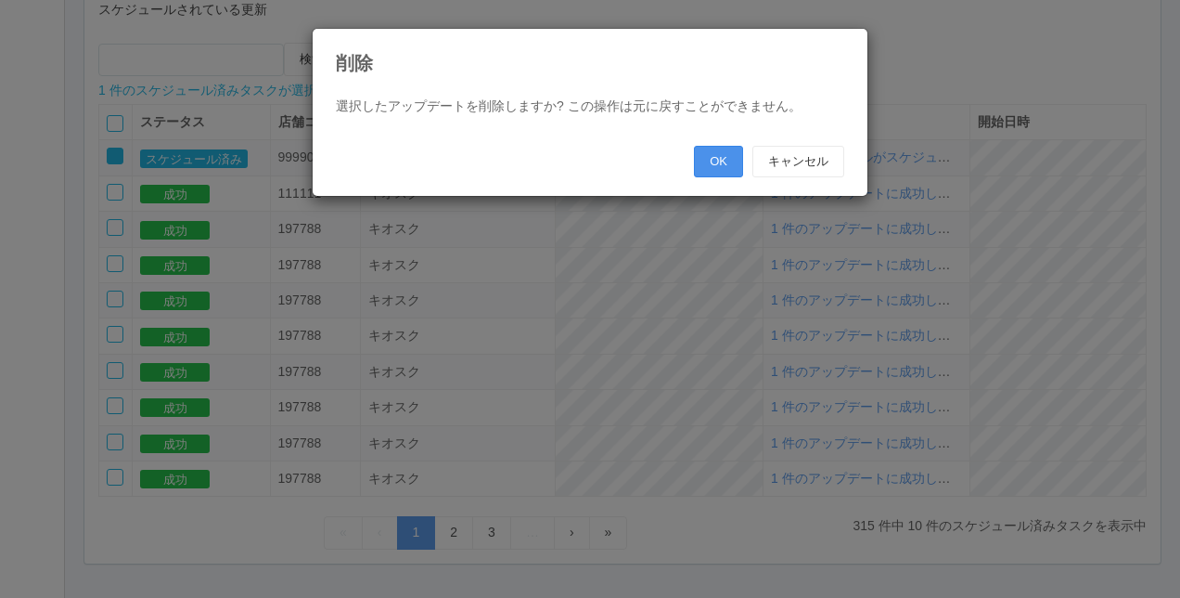
click at [701, 163] on button "OK" at bounding box center [718, 162] width 49 height 32
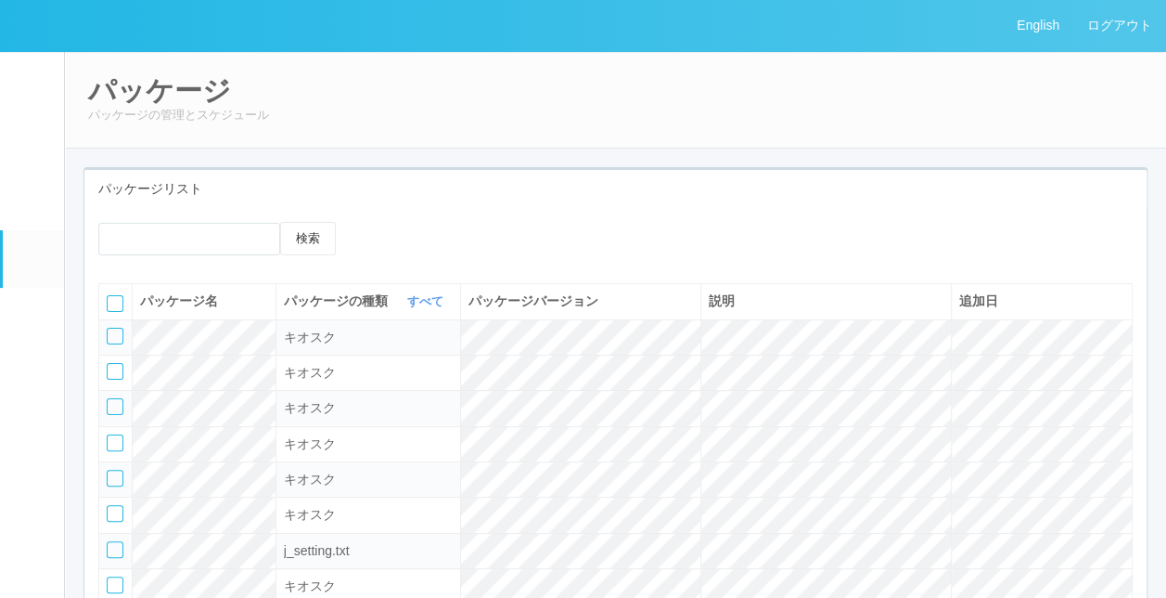
scroll to position [0, 0]
click at [25, 208] on em at bounding box center [30, 197] width 23 height 22
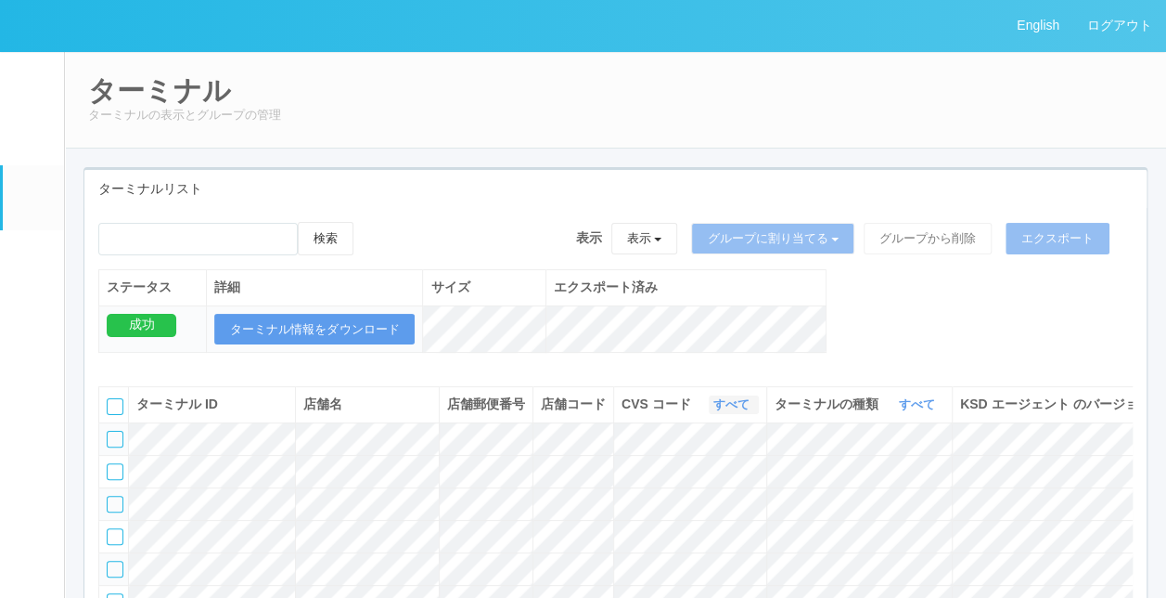
click at [723, 411] on link "すべて" at bounding box center [733, 404] width 41 height 14
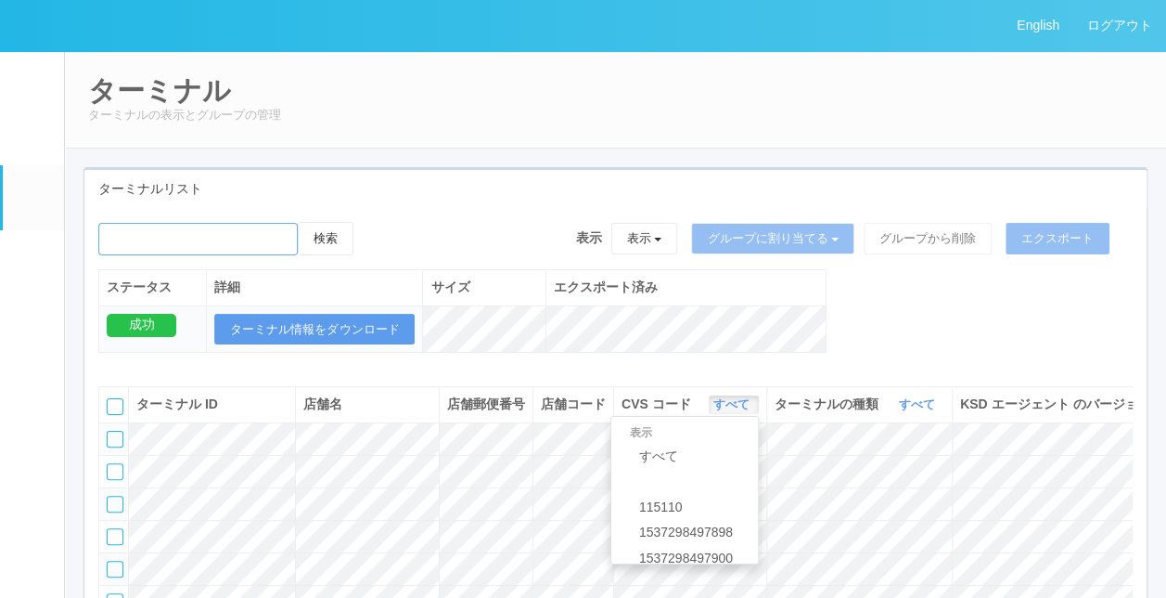
click at [139, 235] on input "emailSearch" at bounding box center [197, 239] width 199 height 32
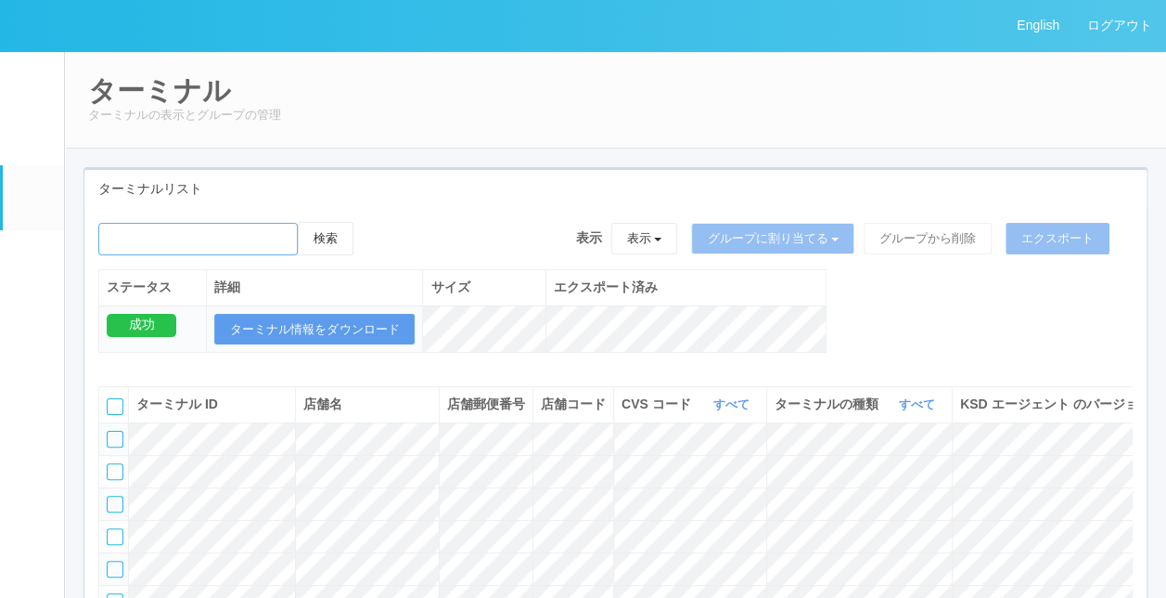
type input "KD_02-0A-48-25-58-4D"
click at [332, 236] on button "検索" at bounding box center [326, 238] width 56 height 33
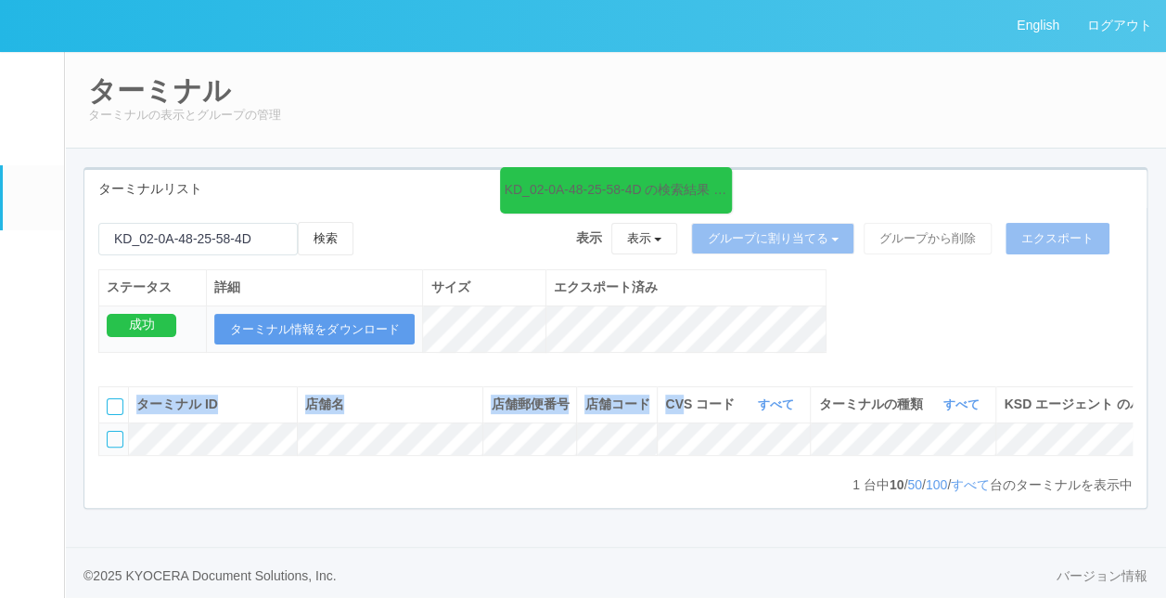
drag, startPoint x: 316, startPoint y: 493, endPoint x: 678, endPoint y: 436, distance: 366.2
click at [678, 436] on div "ターミナル ID 店舗名 店舗郵便番号 店舗コード CVS コード すべて 表示 すべて 115110 1537298497898 1537298497900…" at bounding box center [615, 430] width 1034 height 88
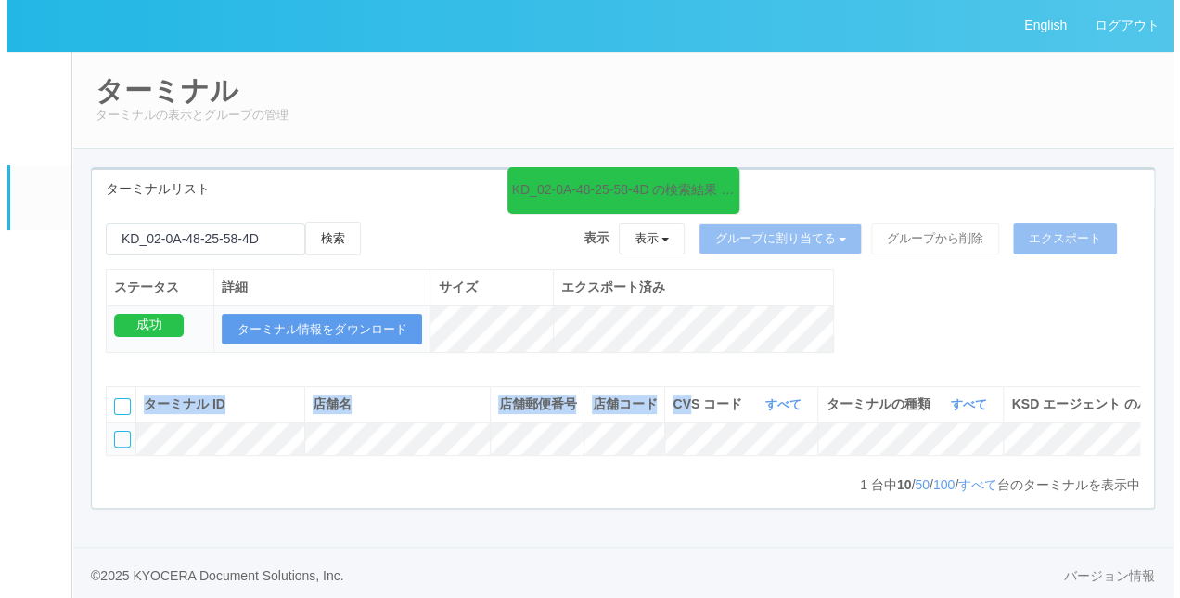
scroll to position [0, 345]
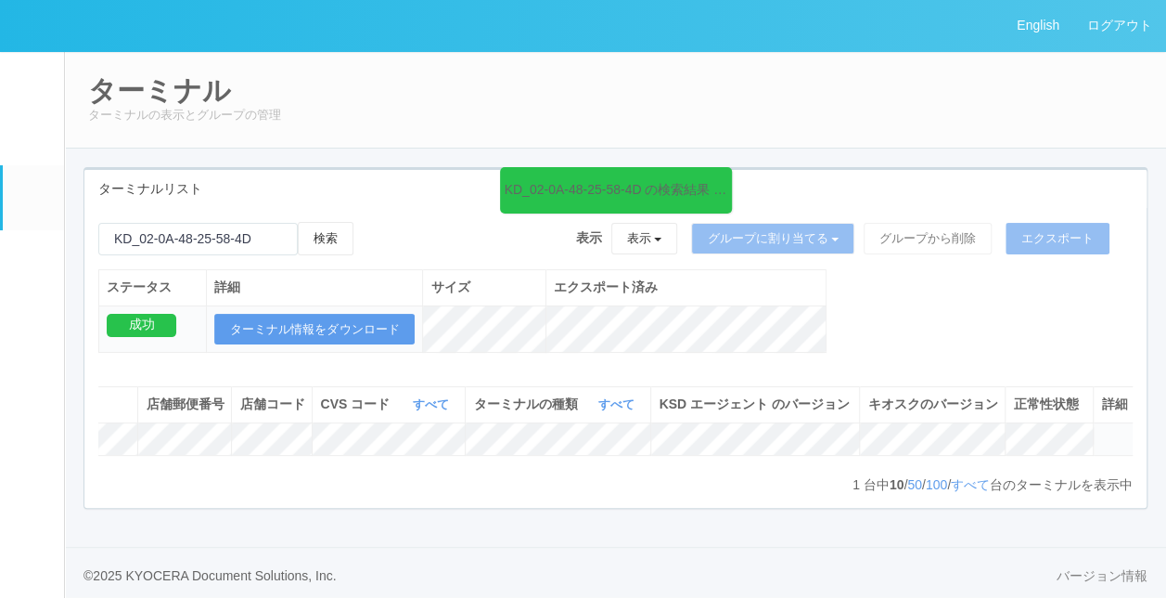
click at [980, 455] on tr at bounding box center [444, 438] width 1381 height 32
drag, startPoint x: 1063, startPoint y: 437, endPoint x: 1115, endPoint y: 453, distance: 54.3
click at [1101, 430] on icon at bounding box center [1101, 430] width 0 height 0
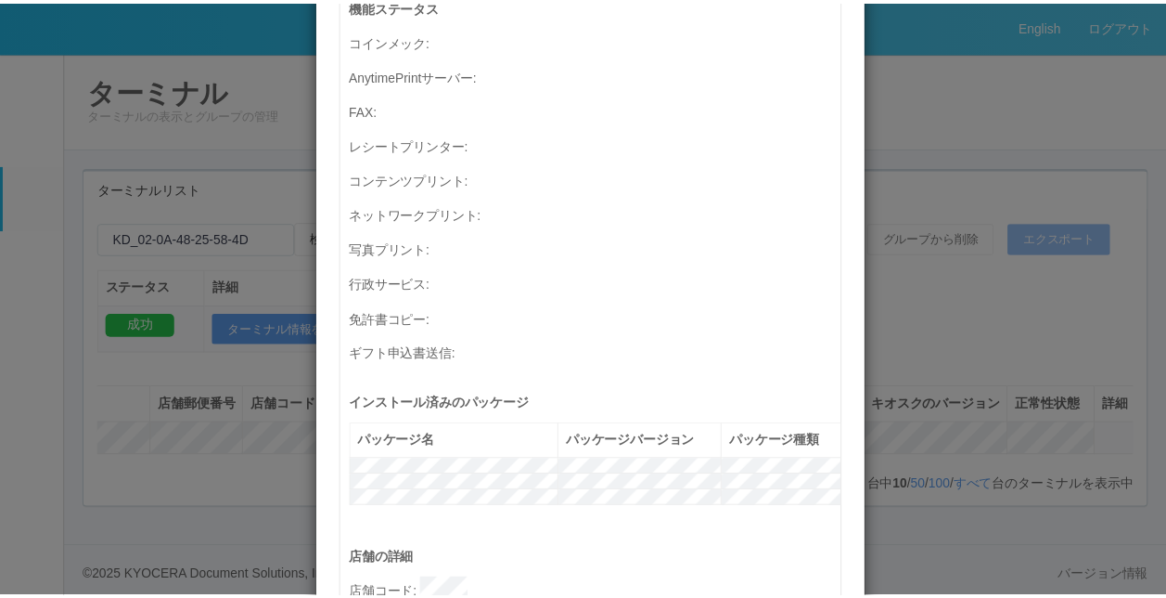
scroll to position [649, 0]
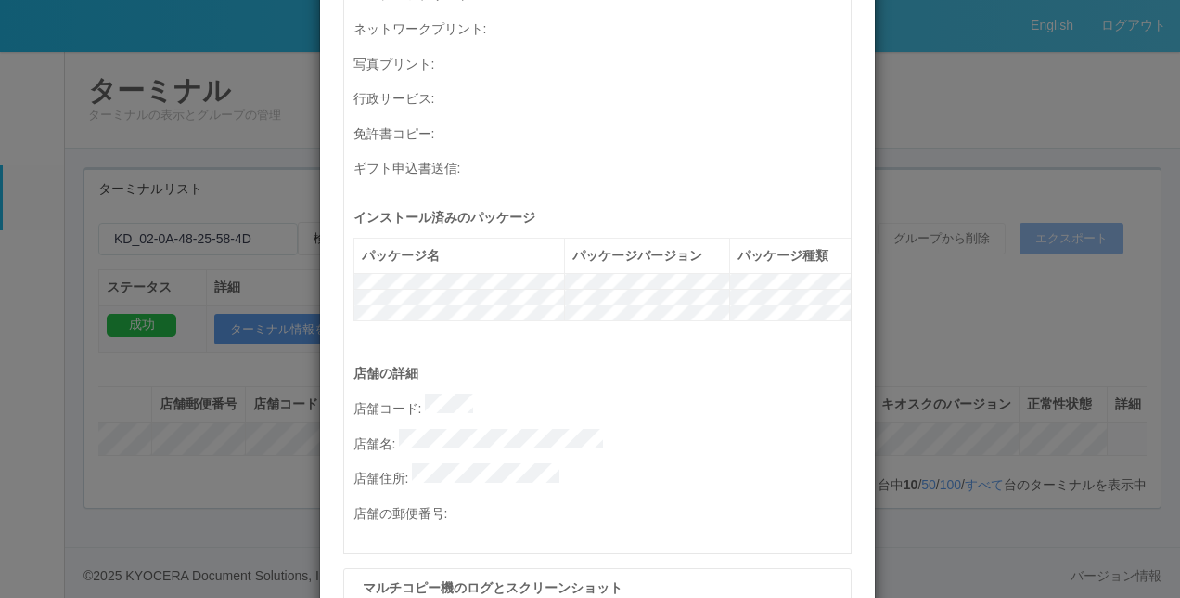
click at [1034, 442] on div "ターミナルの詳細 詳細 S.M.A.R.T 接続ステータス 最終接続日時 : 09/08/2025 10:41:05 AM マルチコピー機の詳細 モデル : …" at bounding box center [590, 299] width 1180 height 598
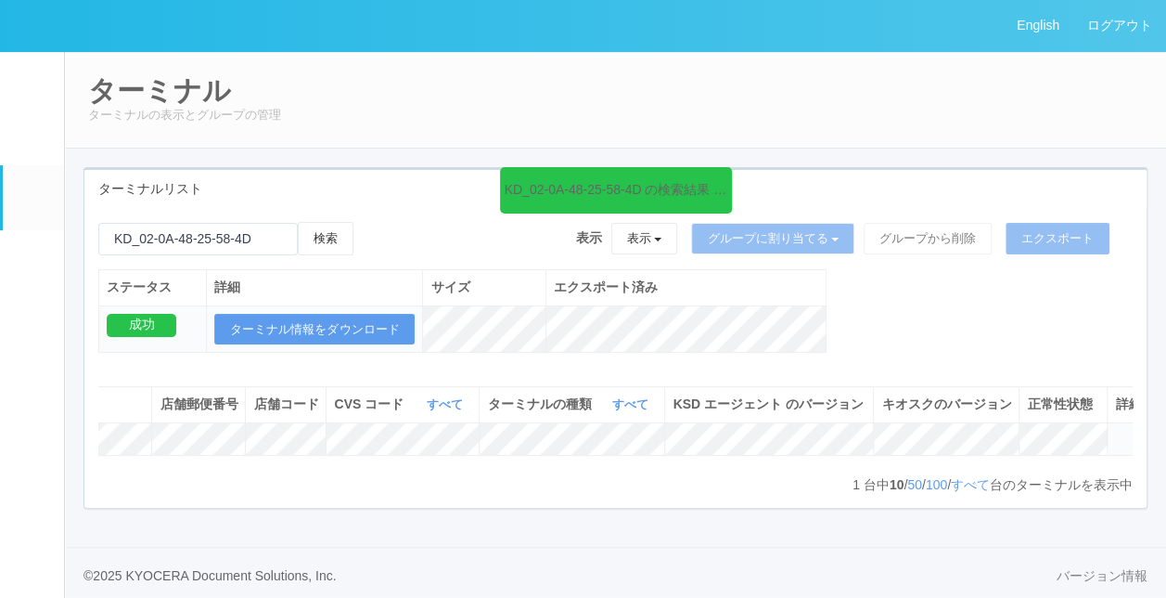
click at [1001, 455] on tr at bounding box center [458, 438] width 1381 height 32
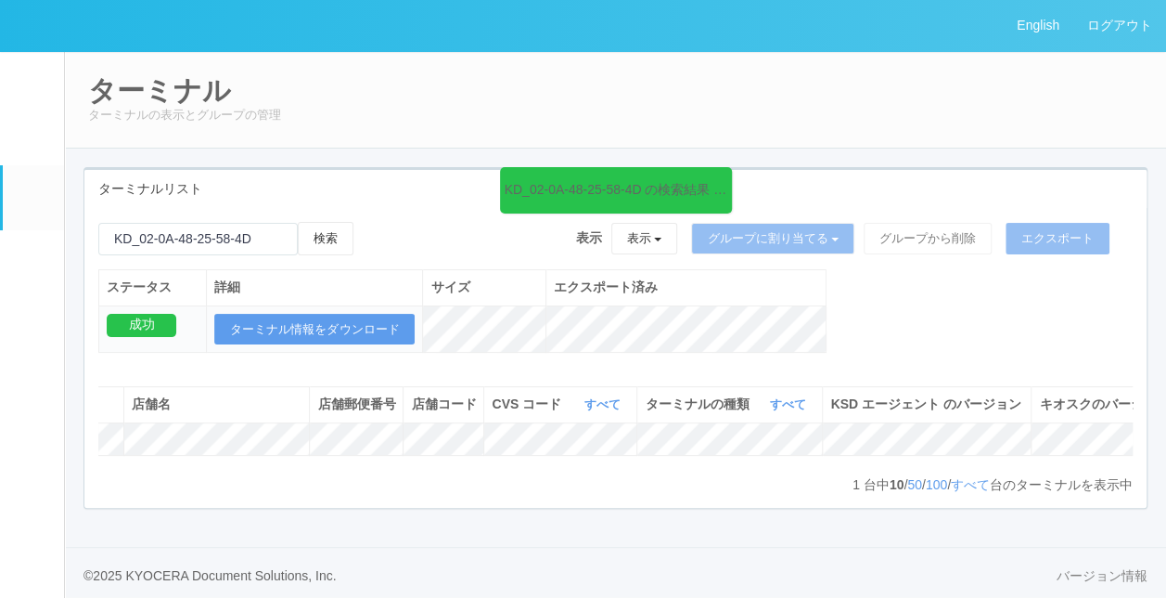
scroll to position [0, 0]
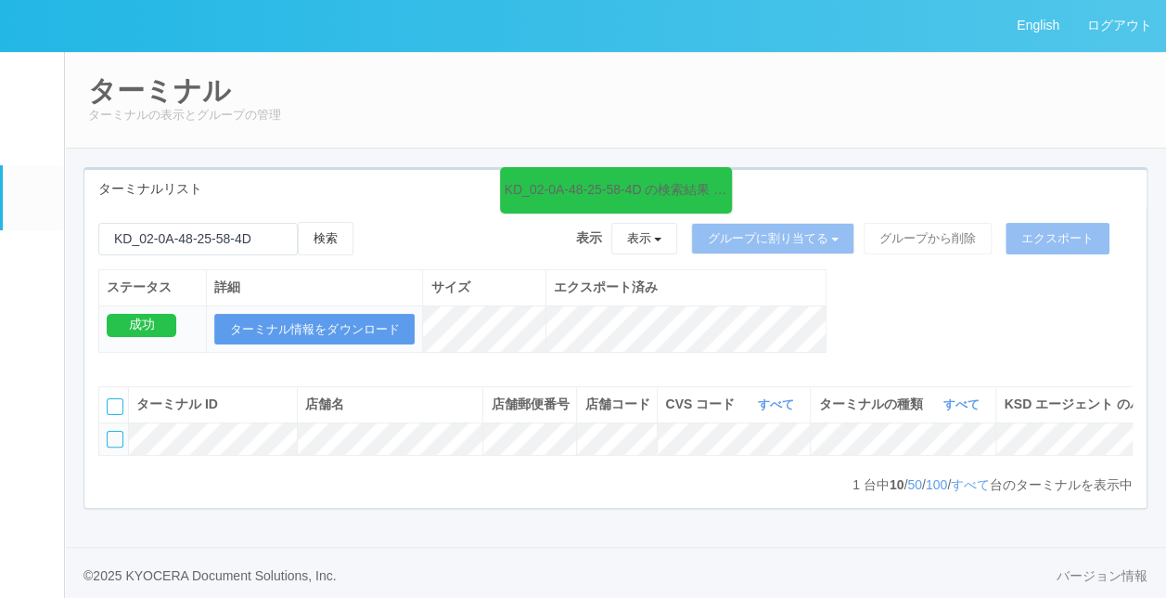
click at [113, 447] on div at bounding box center [115, 438] width 17 height 17
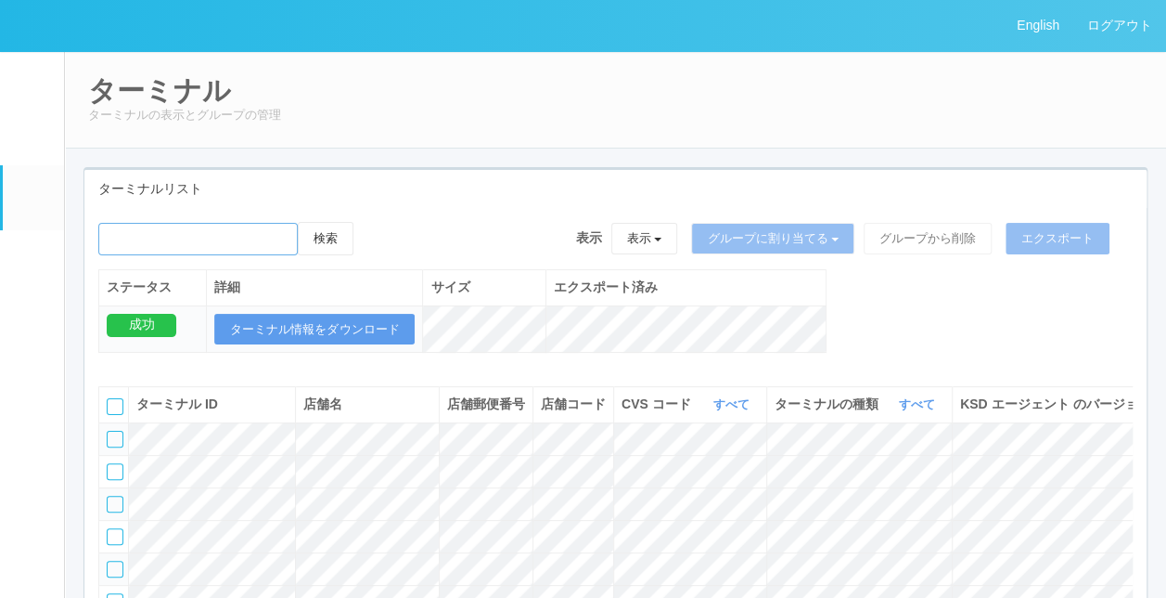
click at [223, 237] on input "emailSearch" at bounding box center [197, 239] width 199 height 32
type input "KD_02-0A-48-25-58-4D"
click at [338, 236] on button "検索" at bounding box center [326, 238] width 56 height 33
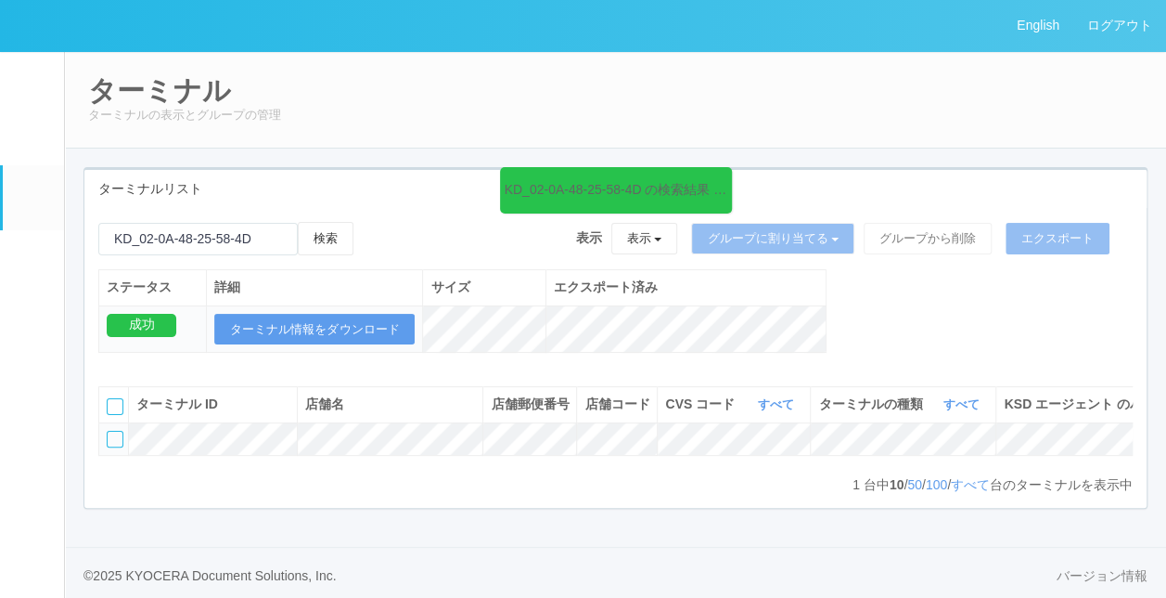
drag, startPoint x: 646, startPoint y: 495, endPoint x: 655, endPoint y: 497, distance: 9.5
click at [655, 474] on div "ターミナル ID 店舗名 店舗郵便番号 店舗コード CVS コード すべて 表示 すべて 115110 1537298497898 1537298497900…" at bounding box center [615, 430] width 1034 height 88
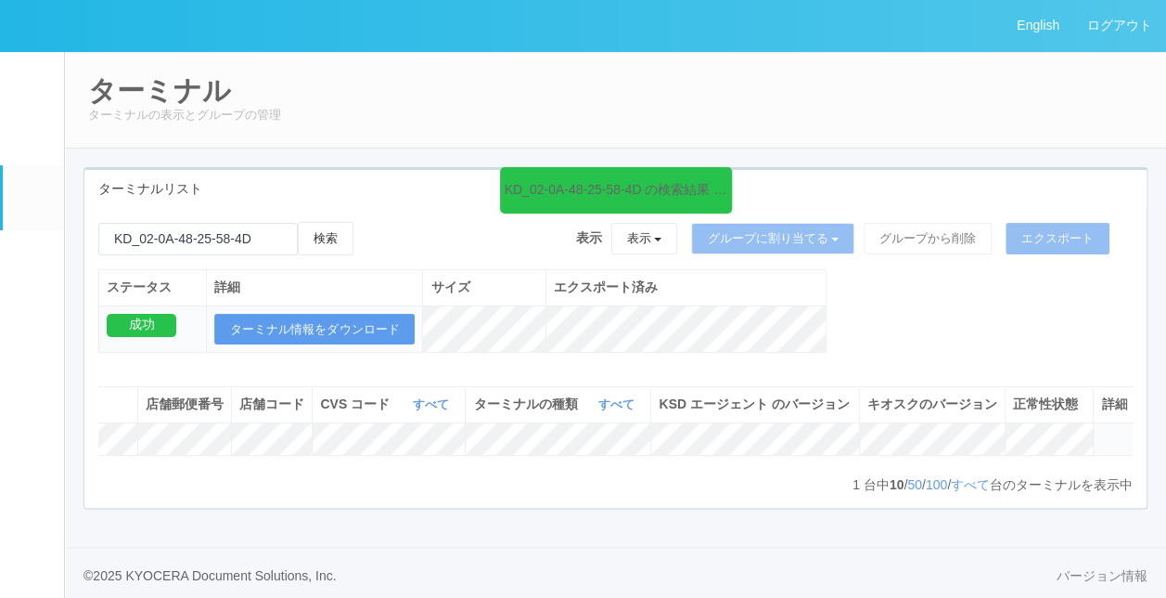
click at [1000, 455] on tr at bounding box center [444, 438] width 1381 height 32
drag, startPoint x: 1037, startPoint y: 481, endPoint x: 1111, endPoint y: 456, distance: 77.5
click at [1101, 430] on icon at bounding box center [1101, 430] width 0 height 0
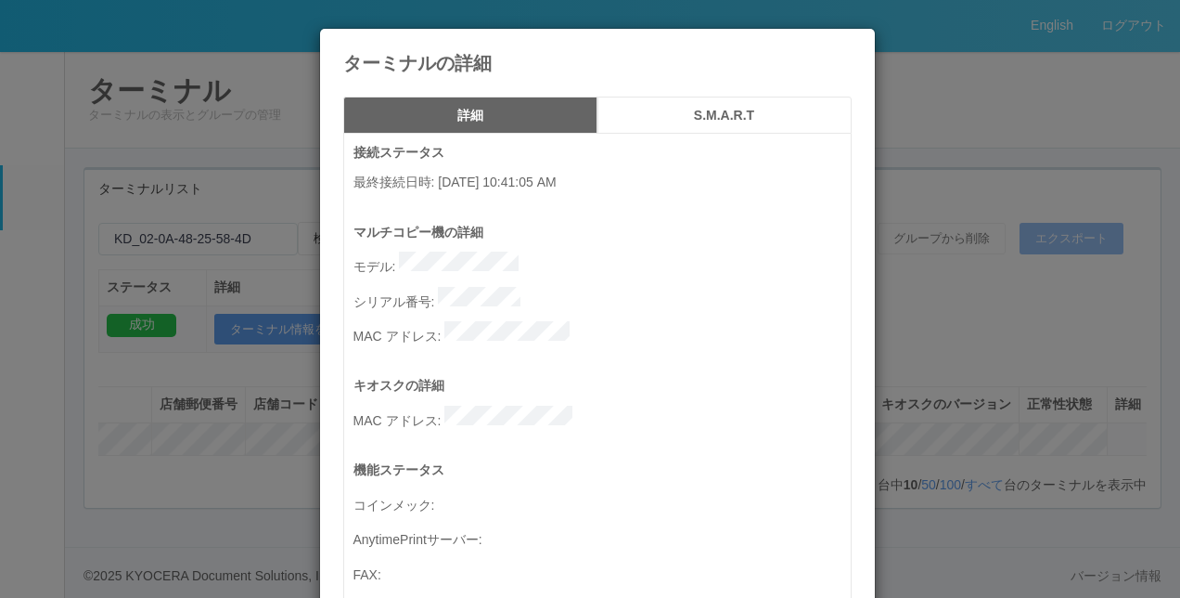
click at [981, 408] on div "ターミナルの詳細 詳細 S.M.A.R.T 接続ステータス 最終接続日時 : [DATE] 10:41:05 AM マルチコピー機の詳細 モデル : シリアル…" at bounding box center [590, 299] width 1180 height 598
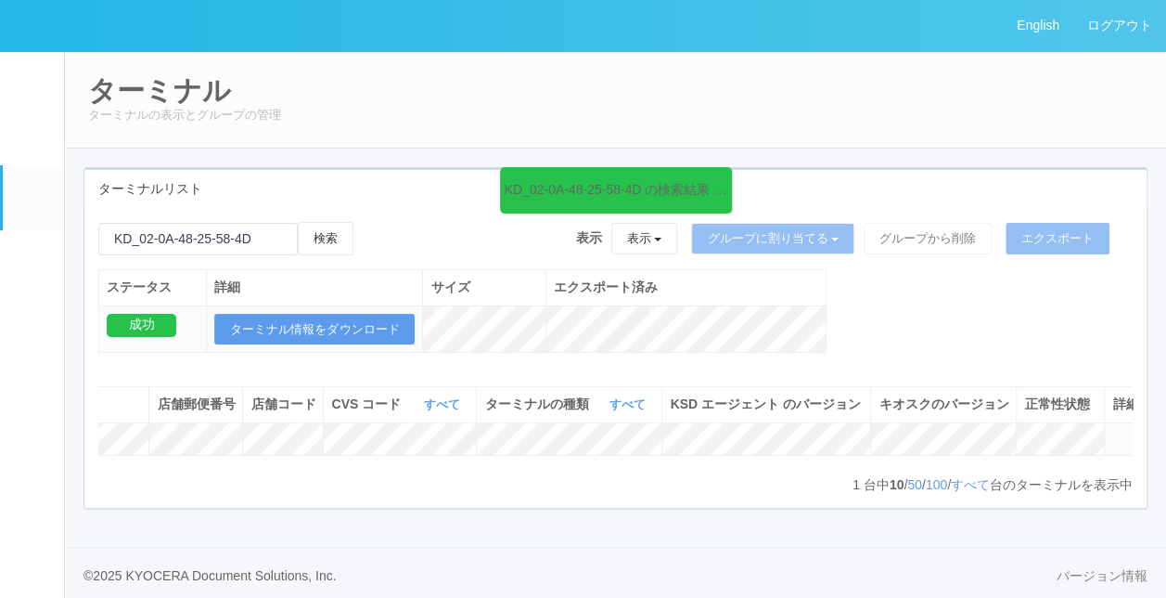
scroll to position [0, 0]
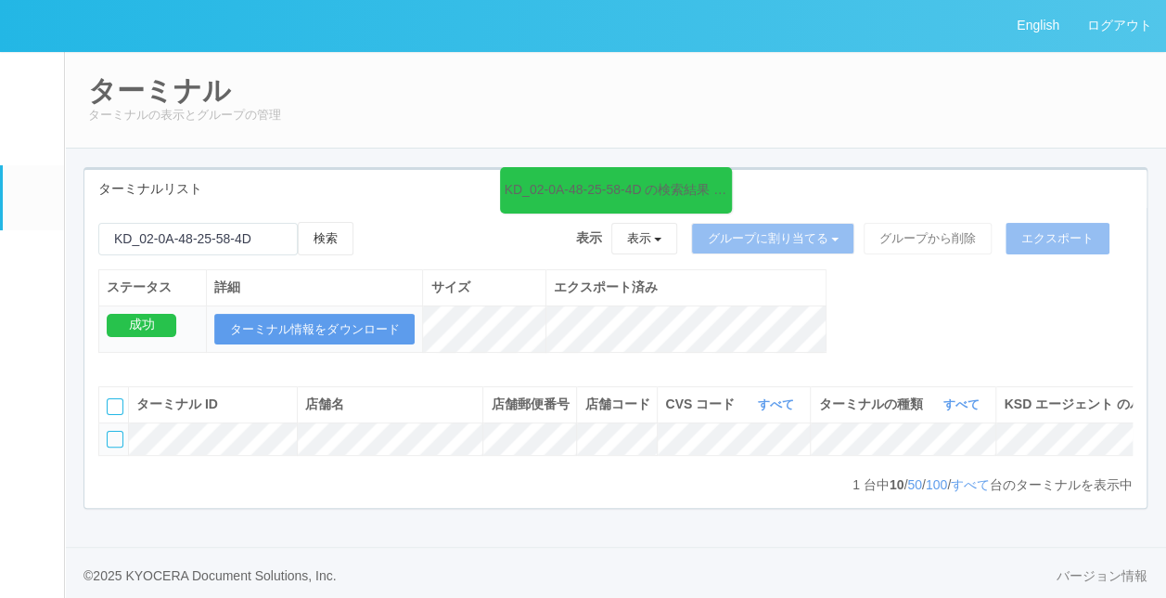
click at [353, 135] on div "ターミナル ターミナルの表示とグループの管理" at bounding box center [615, 99] width 1103 height 97
click at [356, 154] on div "ターミナル ターミナルの表示とグループの管理 ターミナルリスト KD_02-0A-48-25-58-4D の検索結果 (1 件) 検索 表示 表示 すべてのタ…" at bounding box center [615, 298] width 1101 height 495
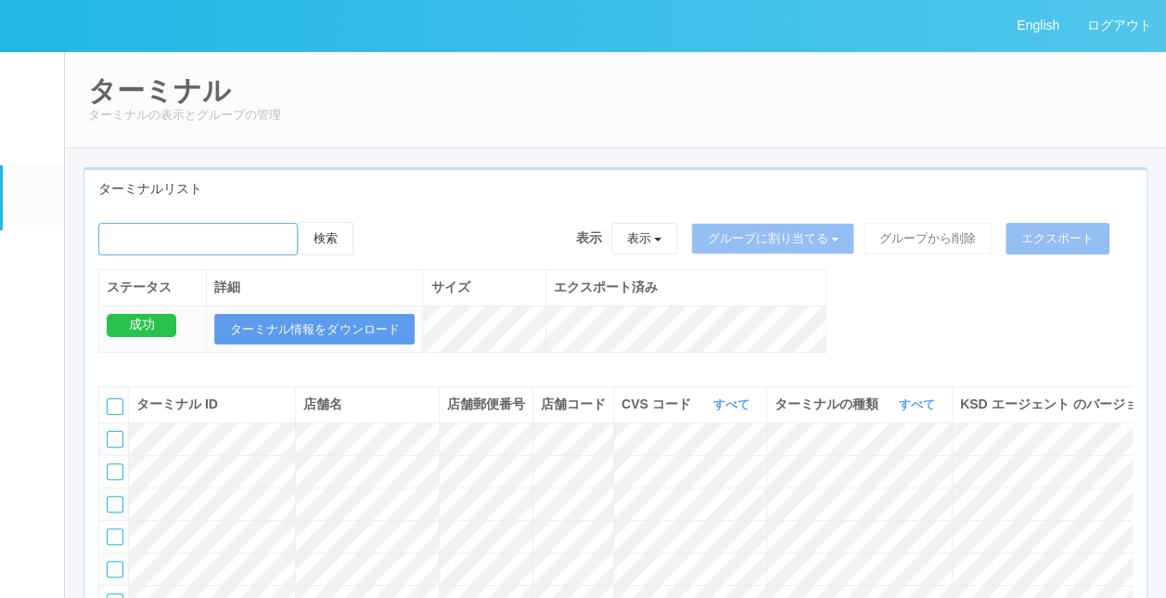
click at [260, 237] on input "emailSearch" at bounding box center [197, 239] width 199 height 32
type input "KD_02-0A-48-25-58-4D"
click at [321, 237] on button "検索" at bounding box center [326, 238] width 56 height 33
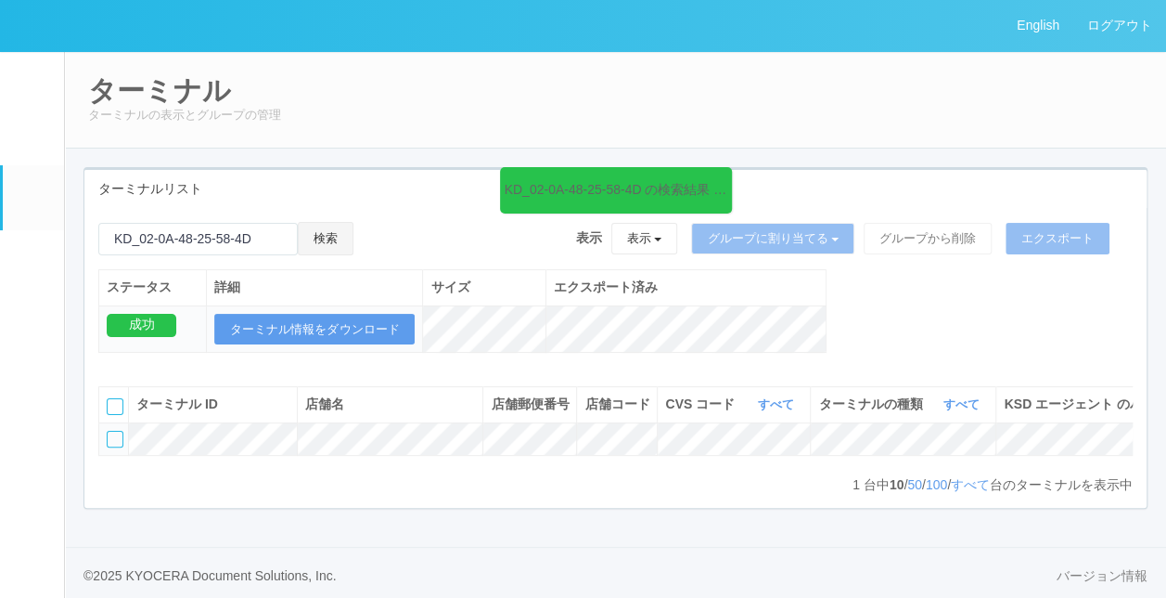
scroll to position [43, 0]
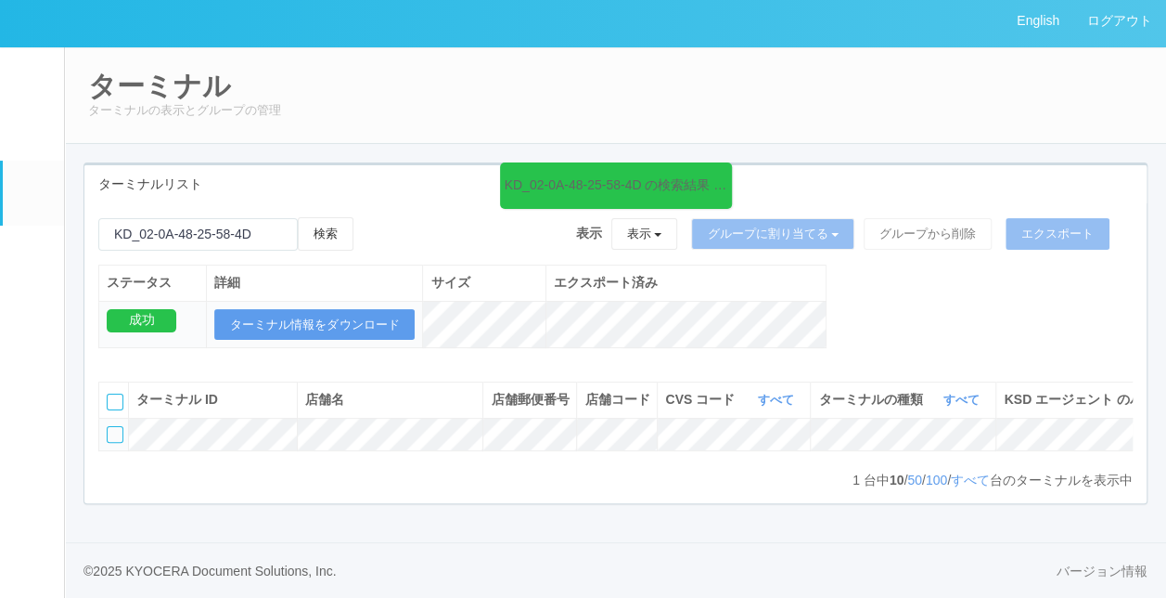
click at [409, 91] on div "ターミナル ターミナルの表示とグループの管理" at bounding box center [615, 94] width 1103 height 97
click at [726, 167] on icon at bounding box center [727, 174] width 3 height 15
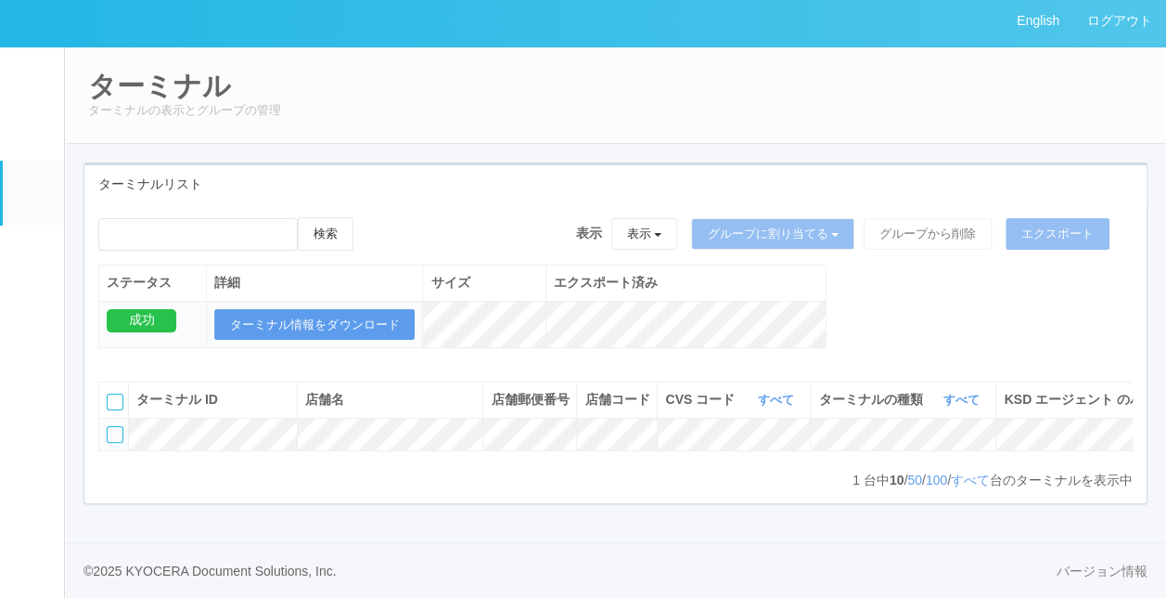
click at [527, 165] on div "ターミナルリスト" at bounding box center [615, 184] width 1062 height 38
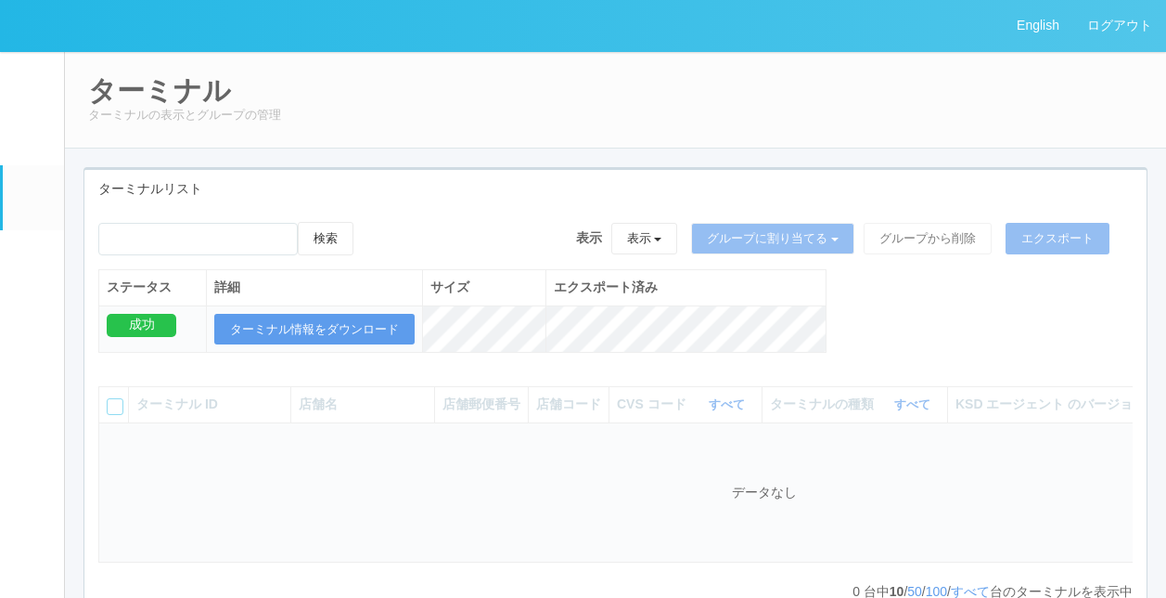
scroll to position [43, 0]
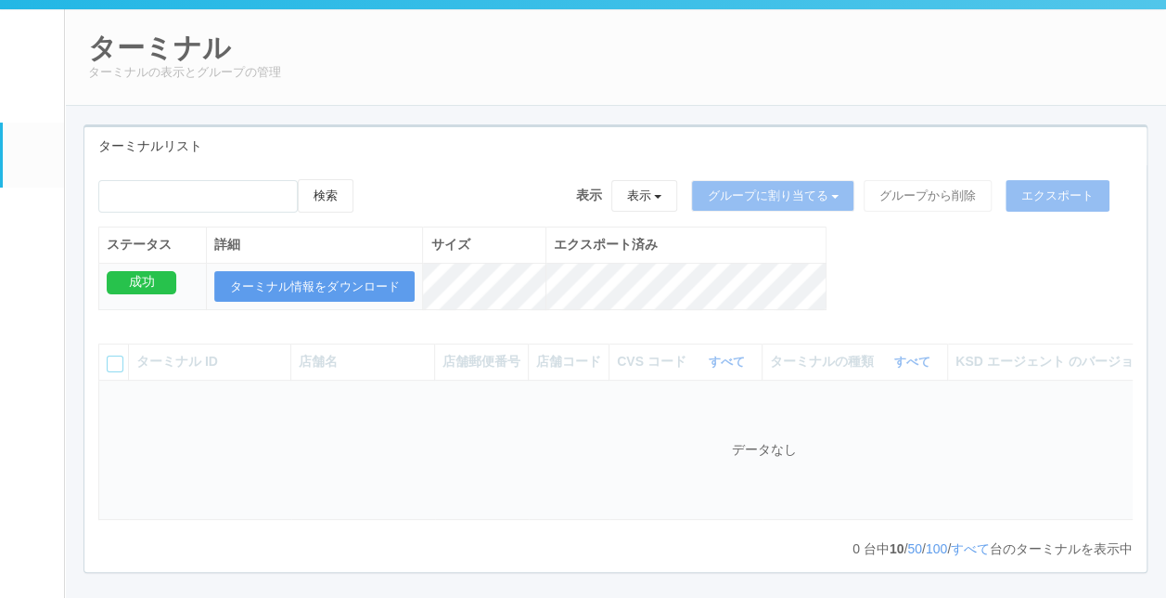
click at [458, 95] on div "ターミナル ターミナルの表示とグループの管理" at bounding box center [615, 56] width 1103 height 97
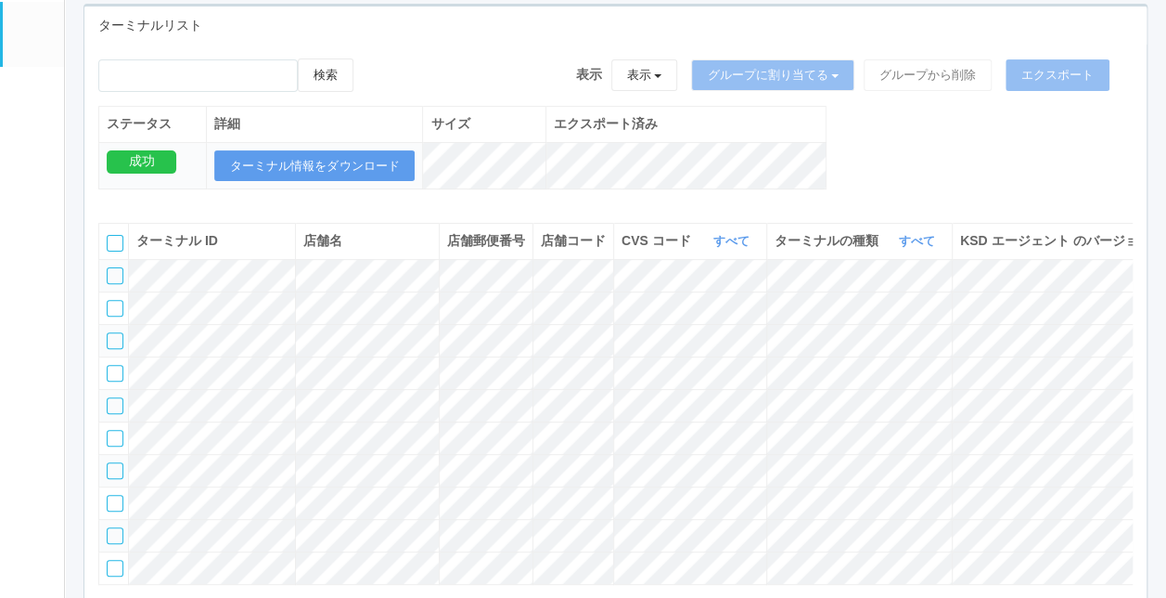
scroll to position [135, 0]
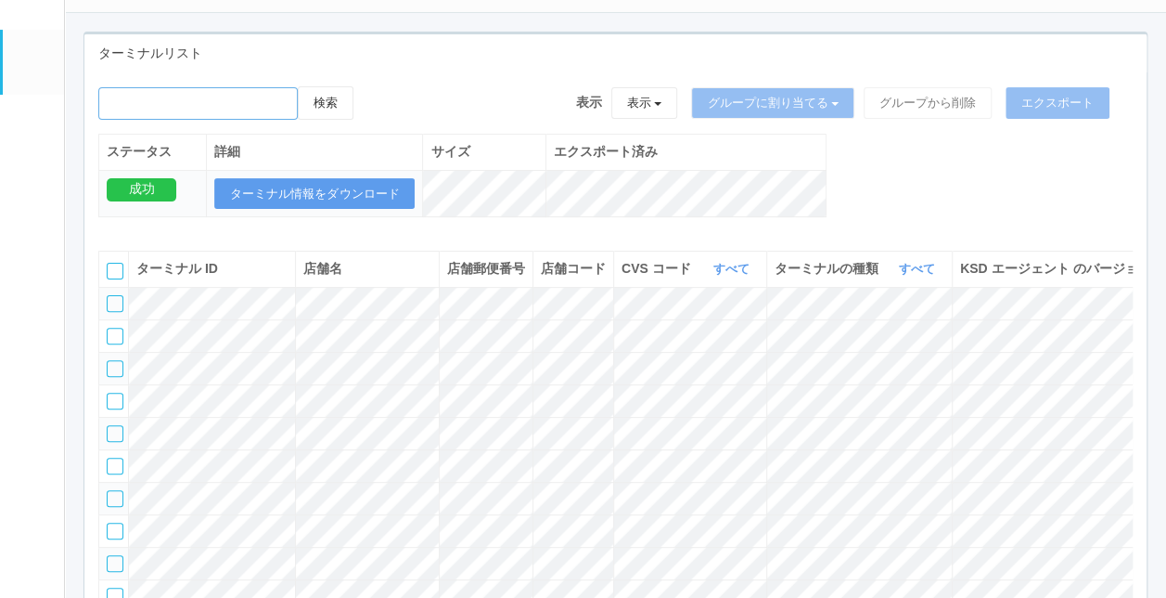
click at [217, 100] on input "emailSearch" at bounding box center [197, 103] width 199 height 32
type input "KD_02-0A-48-25-58-4D"
click at [345, 98] on button "検索" at bounding box center [326, 102] width 56 height 33
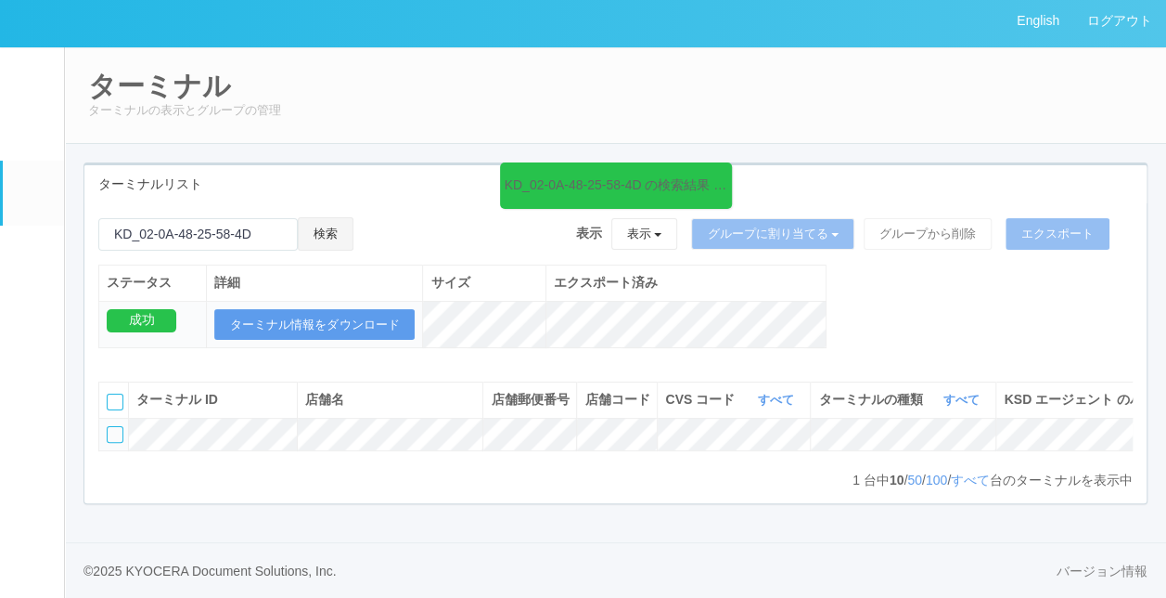
scroll to position [0, 345]
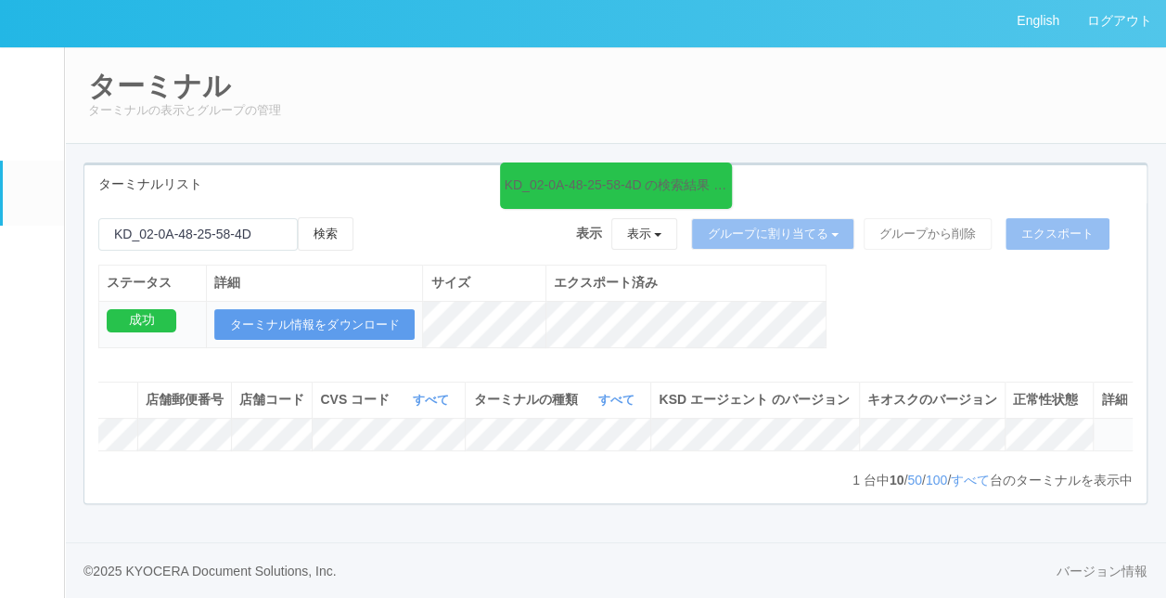
click at [1101, 426] on icon at bounding box center [1101, 426] width 0 height 0
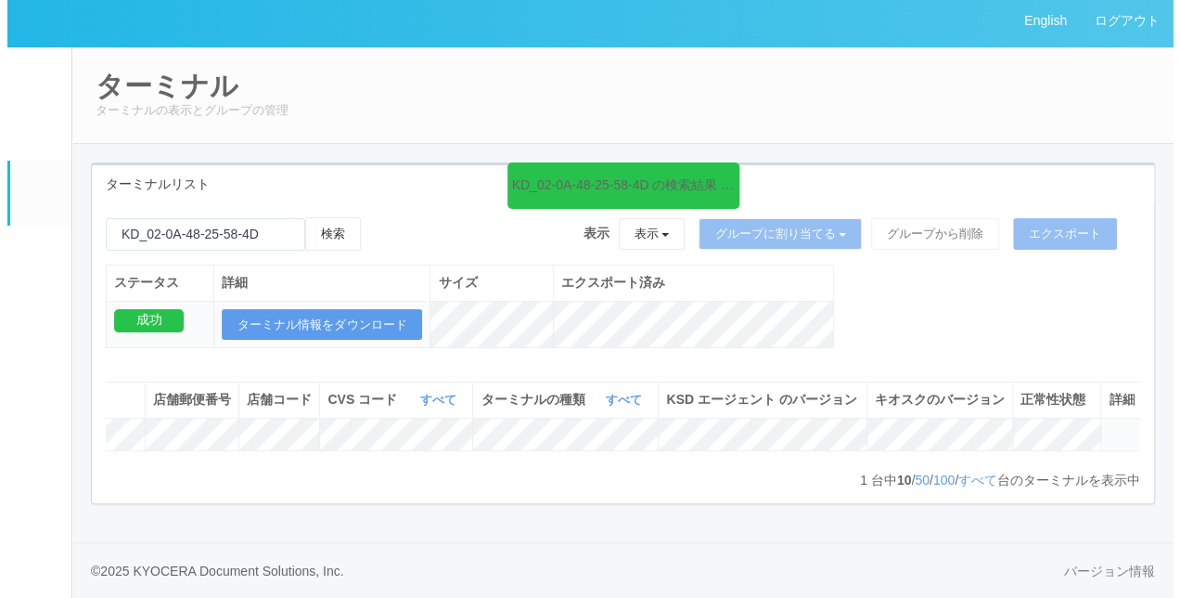
scroll to position [0, 331]
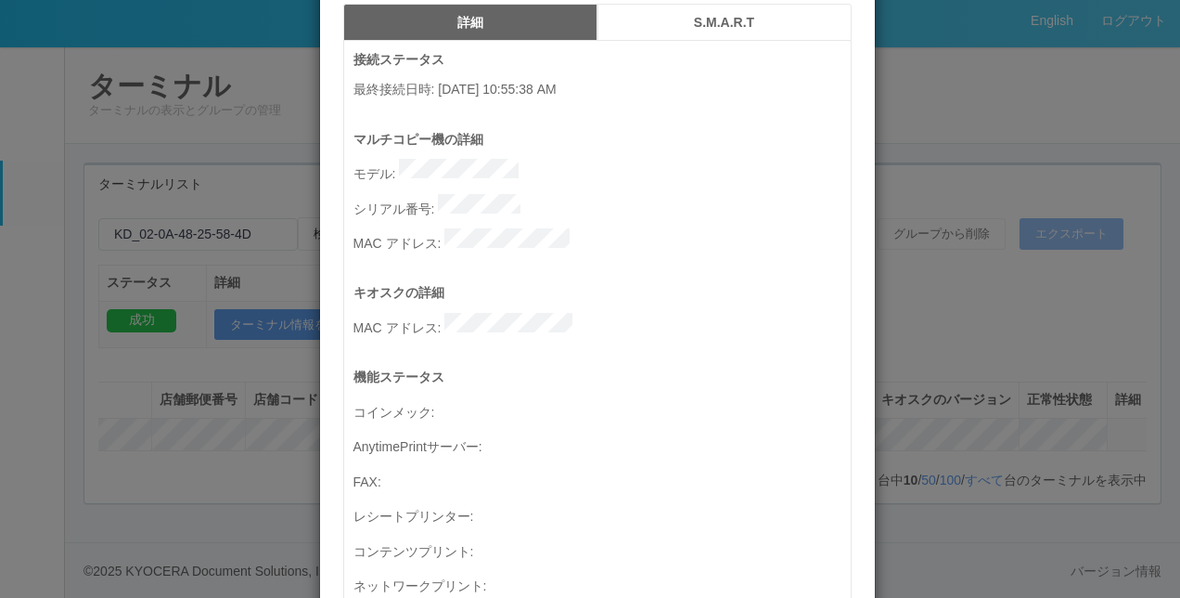
click at [503, 372] on div "機能ステータス コインメック : AnytimePrintサーバー : FAX : レシートプリンター : コンテンツプリント : ネットワークプリント : …" at bounding box center [601, 565] width 497 height 397
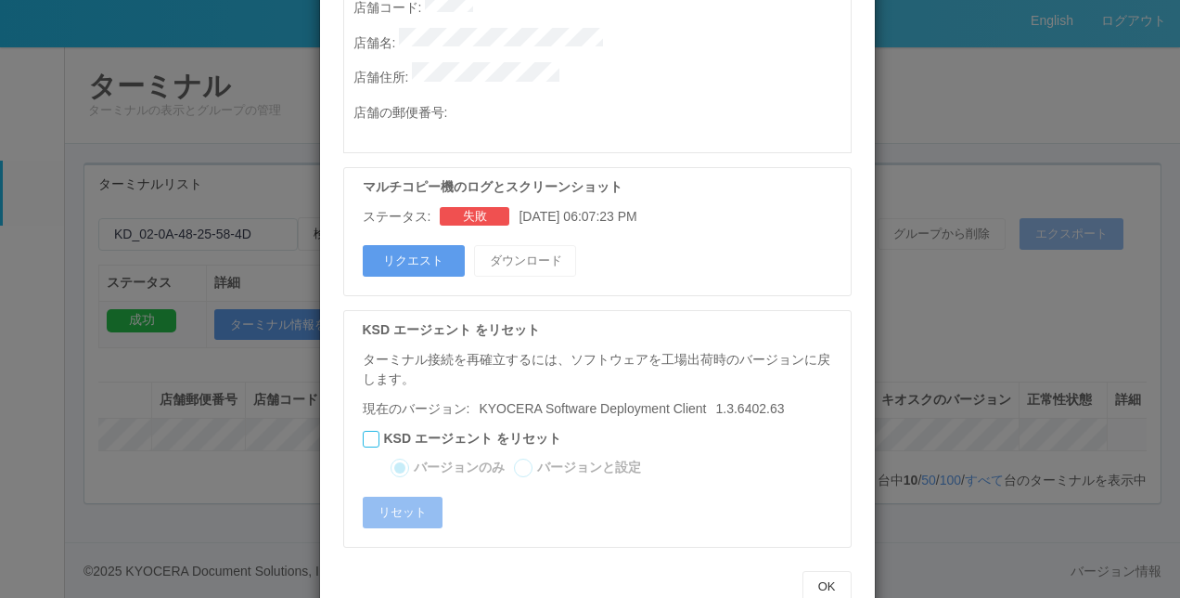
scroll to position [1057, 0]
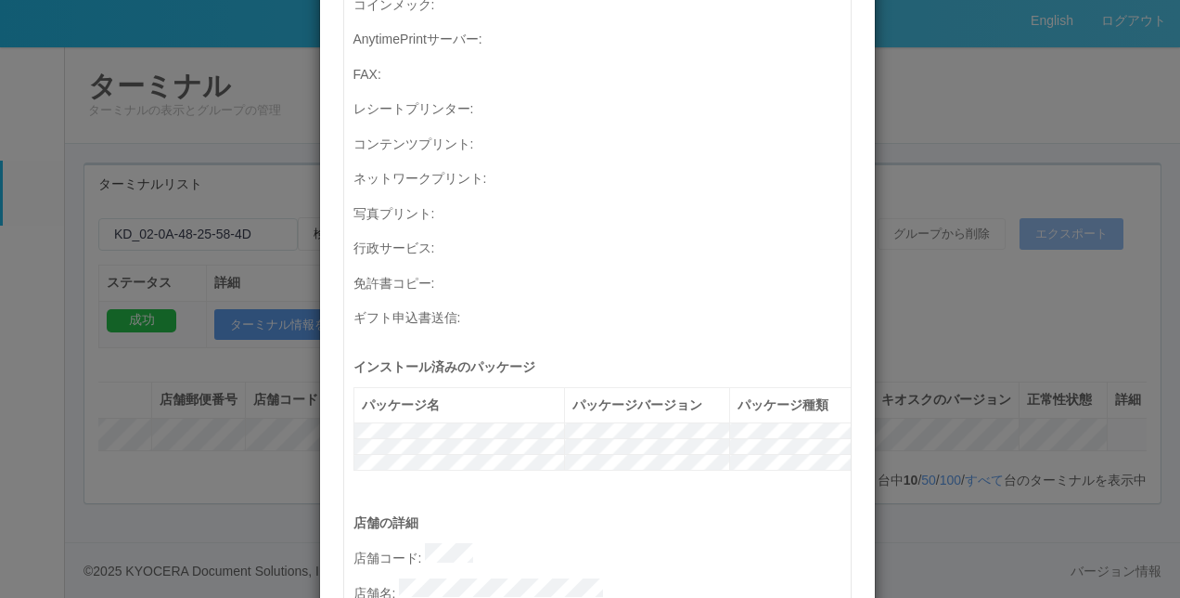
click at [592, 200] on div "機能ステータス コインメック : AnytimePrintサーバー : FAX : レシートプリンター : コンテンツプリント : ネットワークプリント : …" at bounding box center [601, 158] width 497 height 397
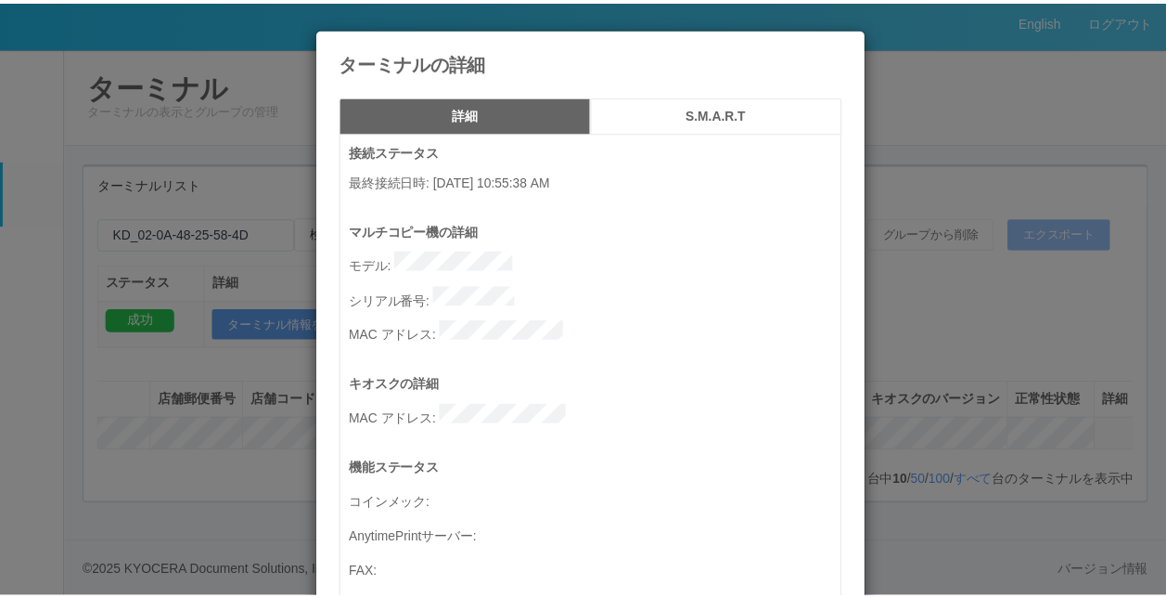
scroll to position [0, 0]
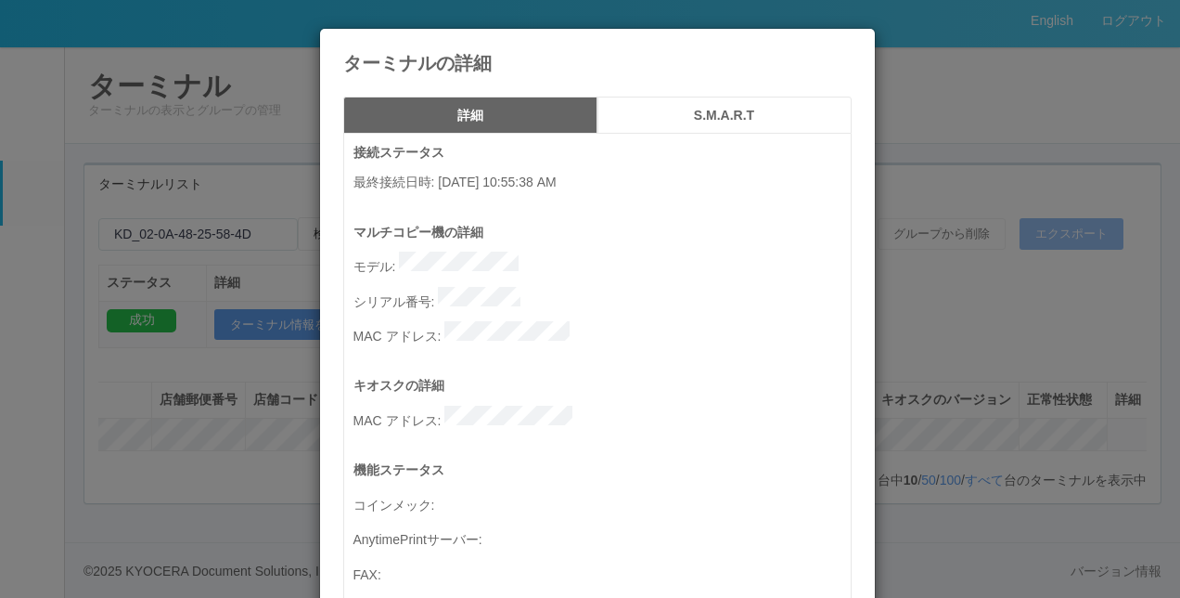
click at [688, 239] on p "マルチコピー機の詳細" at bounding box center [601, 232] width 497 height 19
drag, startPoint x: 496, startPoint y: 192, endPoint x: 529, endPoint y: 197, distance: 32.8
click at [529, 197] on div "接続ステータス 最終接続日時 : 09/08/2025 10:55:38 AM" at bounding box center [601, 182] width 497 height 79
click at [852, 43] on icon at bounding box center [852, 43] width 0 height 0
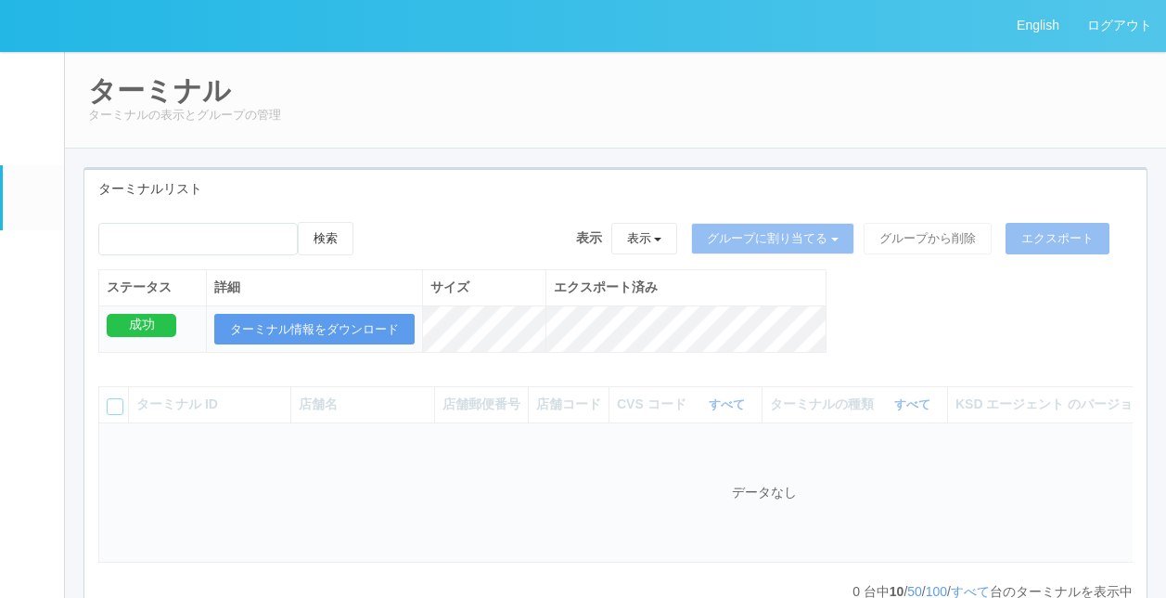
scroll to position [43, 0]
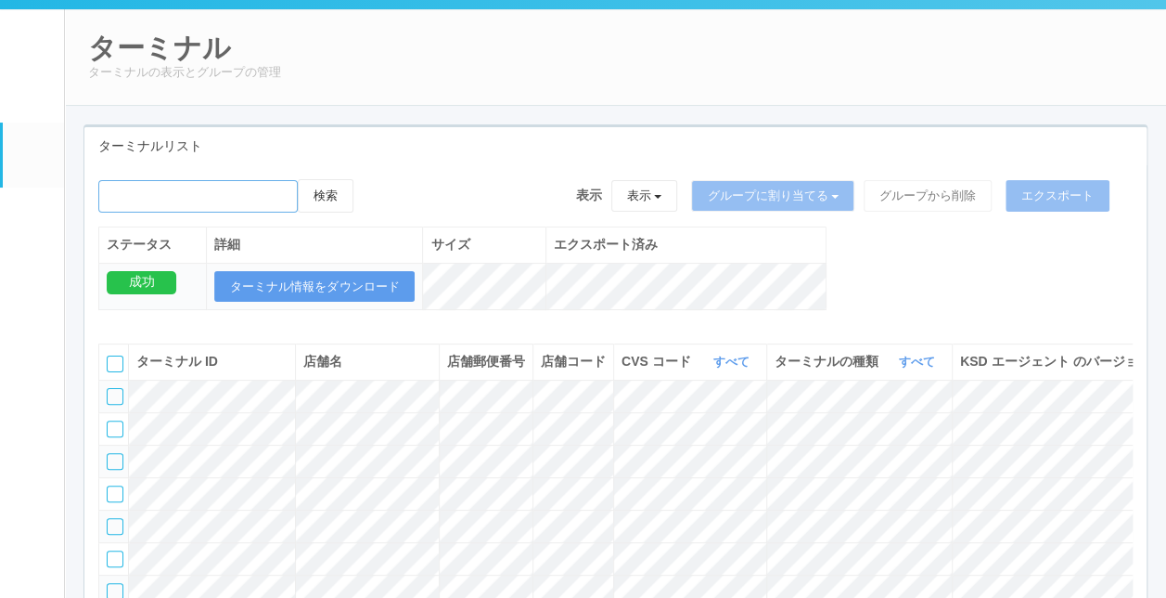
click at [243, 202] on input "emailSearch" at bounding box center [197, 196] width 199 height 32
type input "KD_02-0A-48-25-58-4D"
click at [326, 198] on button "検索" at bounding box center [326, 195] width 56 height 33
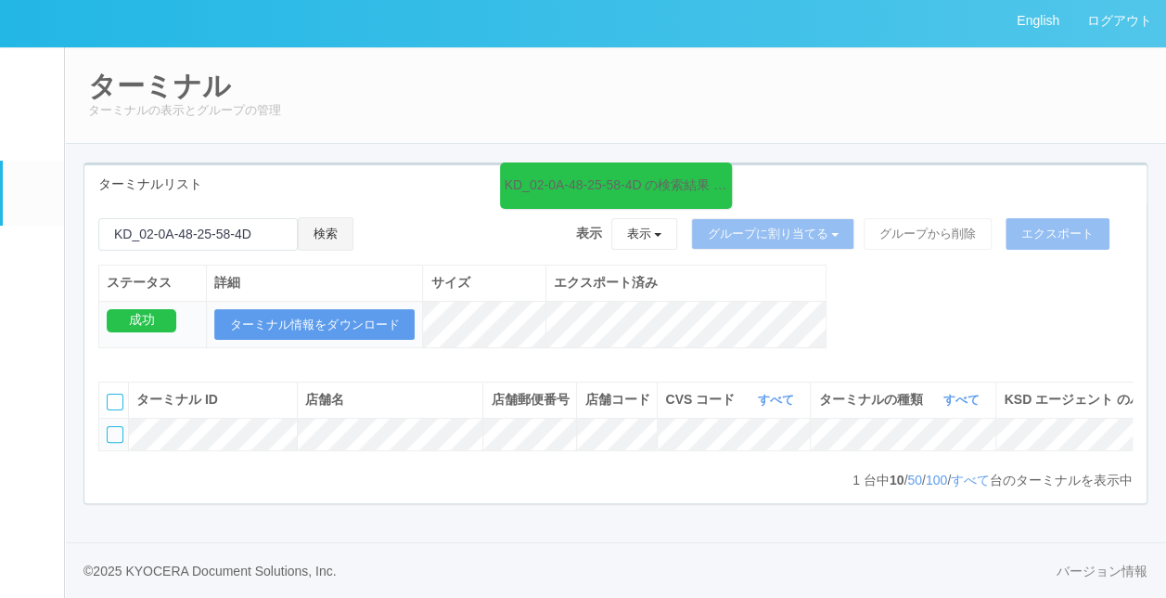
scroll to position [0, 0]
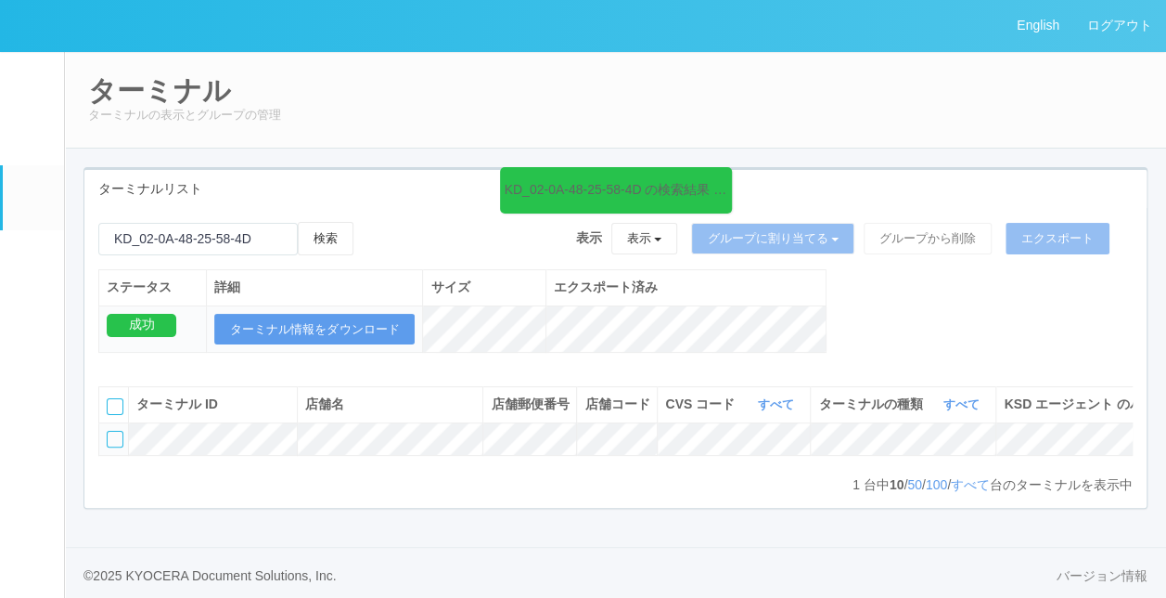
click at [33, 130] on link "ユーザー" at bounding box center [33, 136] width 61 height 57
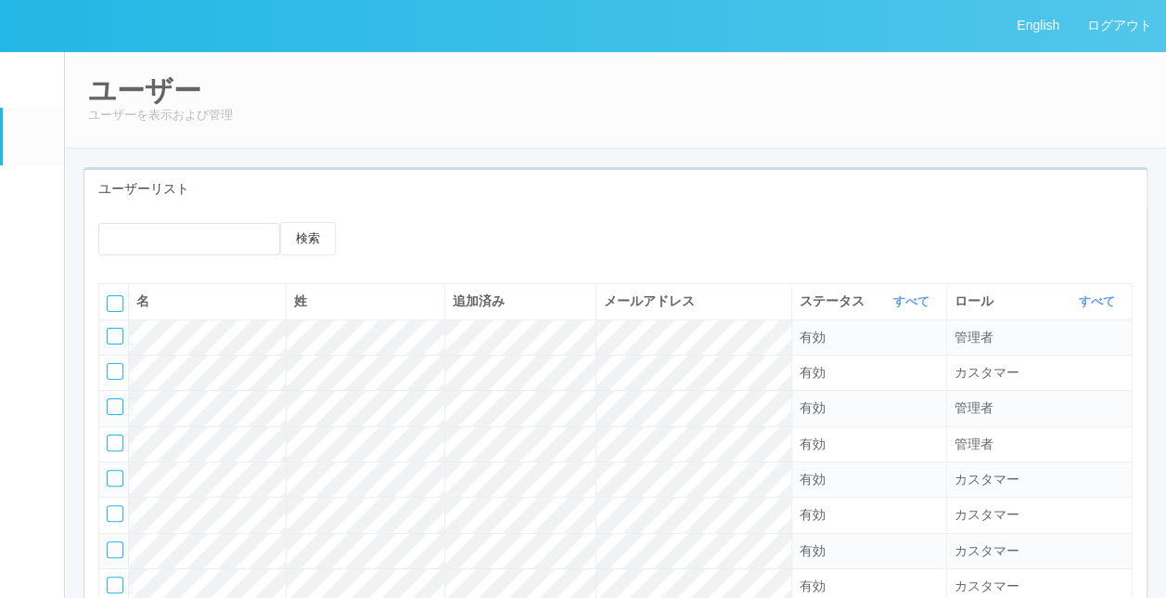
click at [42, 80] on link "イベントログ" at bounding box center [33, 79] width 61 height 57
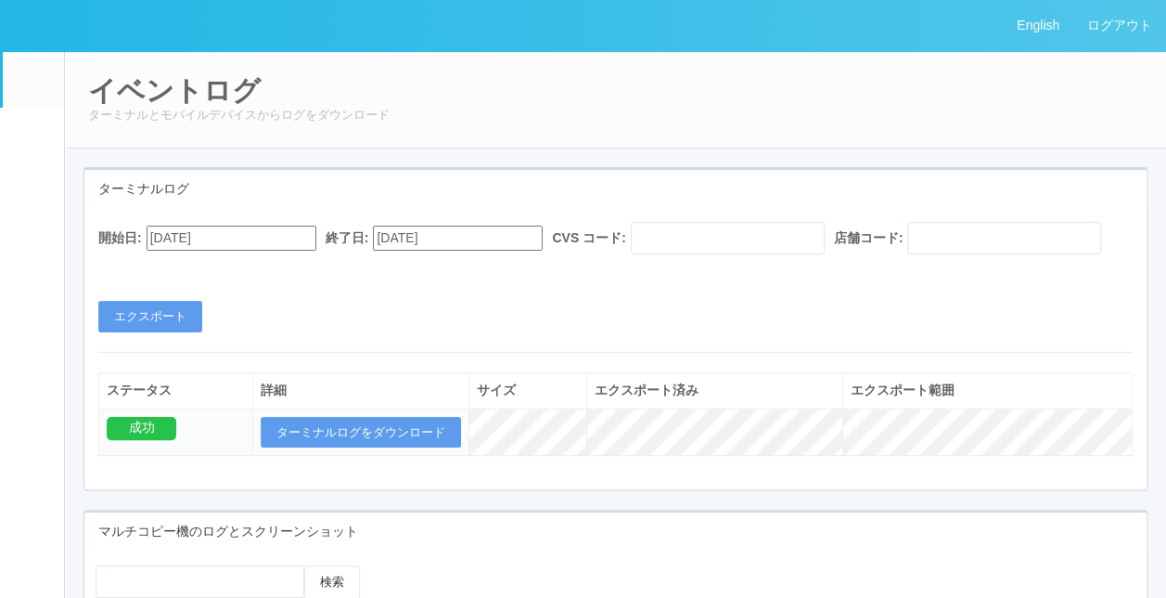
drag, startPoint x: 32, startPoint y: 188, endPoint x: 21, endPoint y: 173, distance: 18.8
click at [31, 191] on link "ターミナル" at bounding box center [33, 197] width 61 height 65
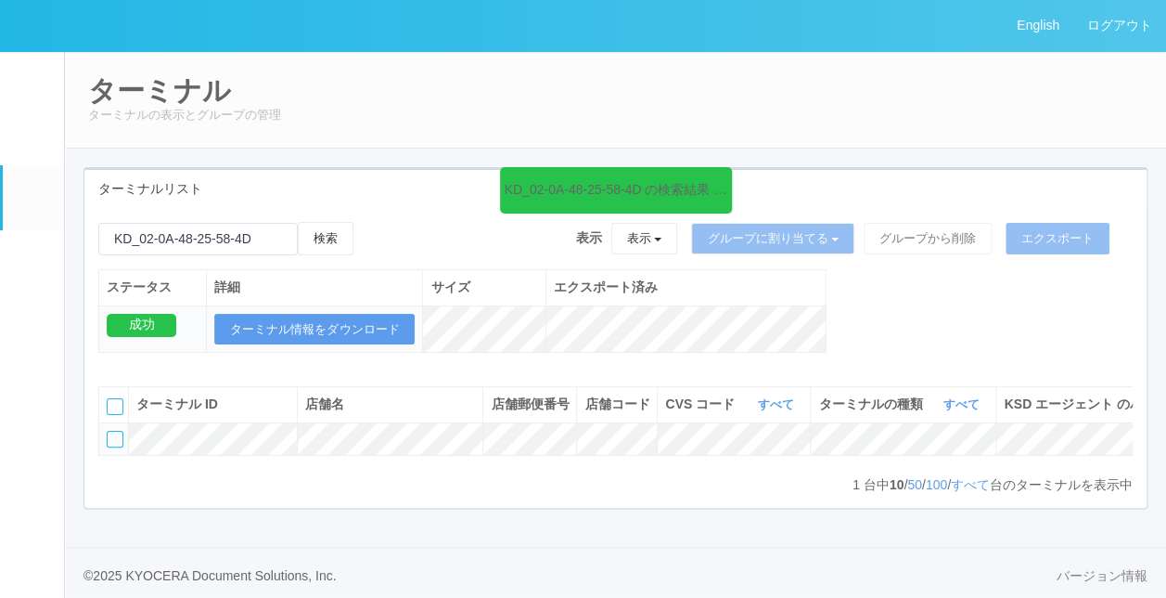
click at [32, 140] on em at bounding box center [32, 140] width 0 height 0
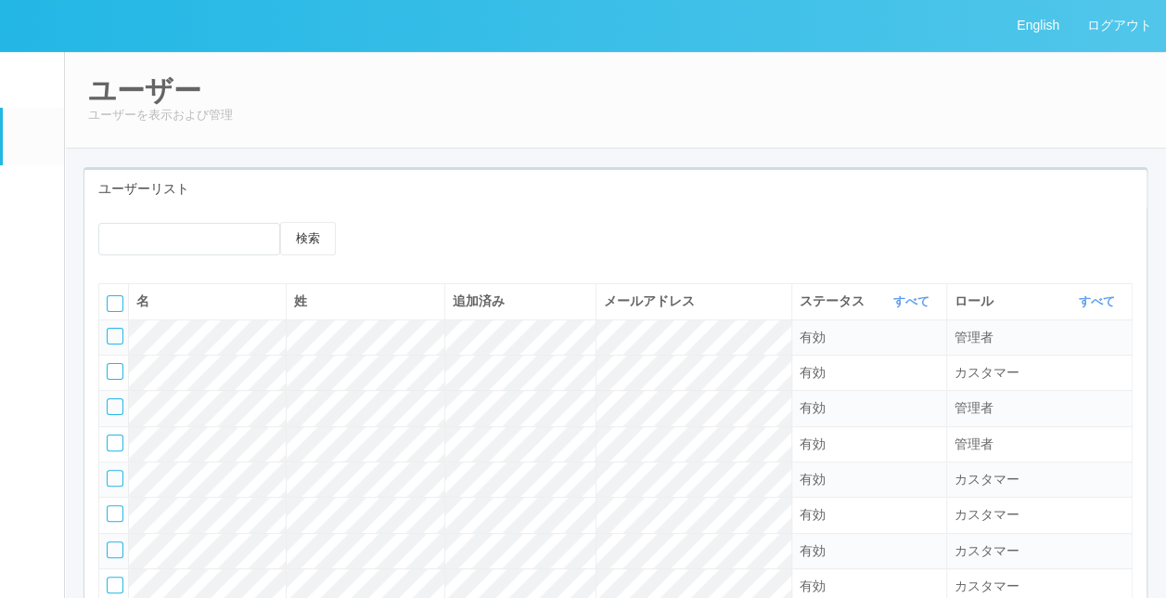
click at [27, 202] on em at bounding box center [30, 197] width 23 height 22
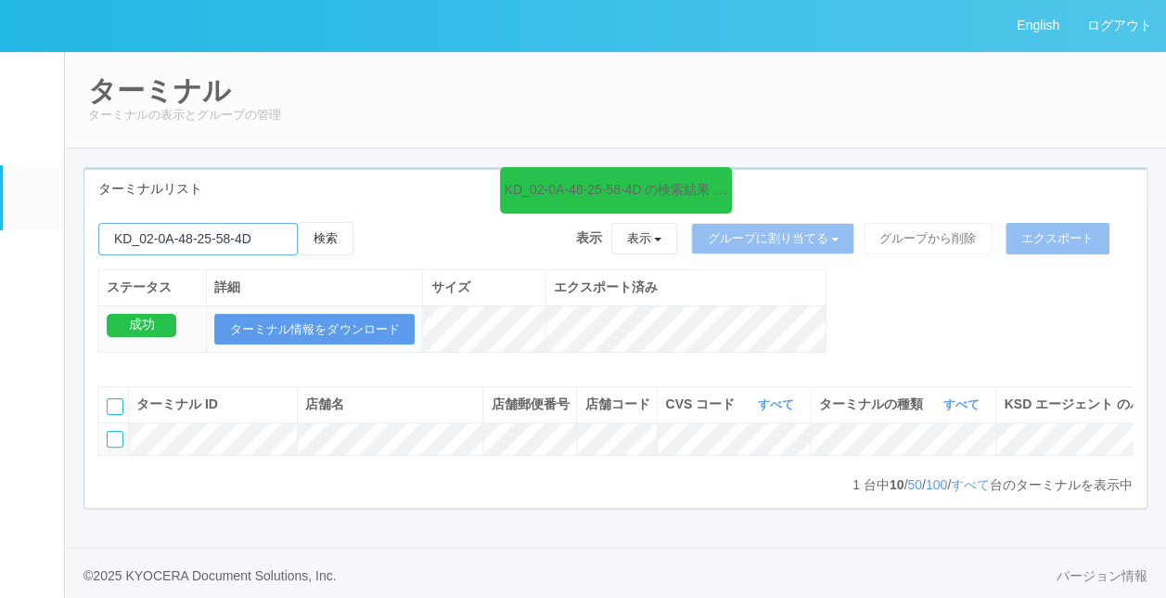
drag, startPoint x: 254, startPoint y: 233, endPoint x: -4, endPoint y: 237, distance: 258.0
click at [0, 237] on html "English ログアウト イベントログ ユーザー ターミナル パッケージ メンテナンス通知 クライアントリンク アラート設定 コンテンツプリント ドキュメン…" at bounding box center [583, 299] width 1166 height 598
type input "D"
click at [298, 222] on button "検索" at bounding box center [326, 238] width 56 height 33
click at [957, 492] on link "すべて" at bounding box center [970, 484] width 39 height 15
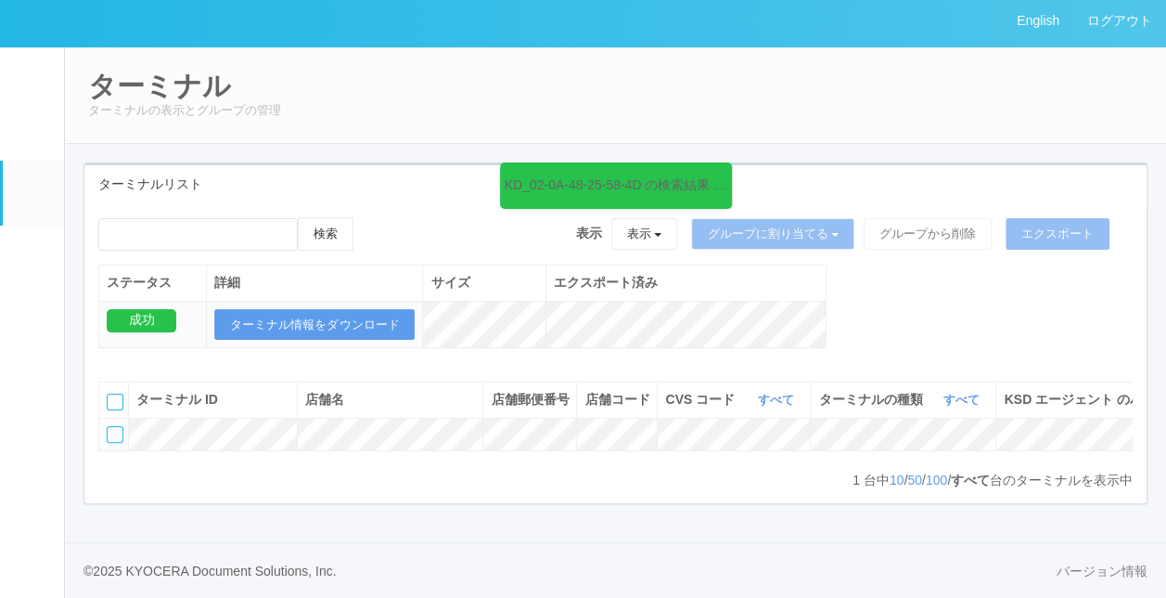
click at [11, 226] on link "パッケージ" at bounding box center [33, 253] width 61 height 57
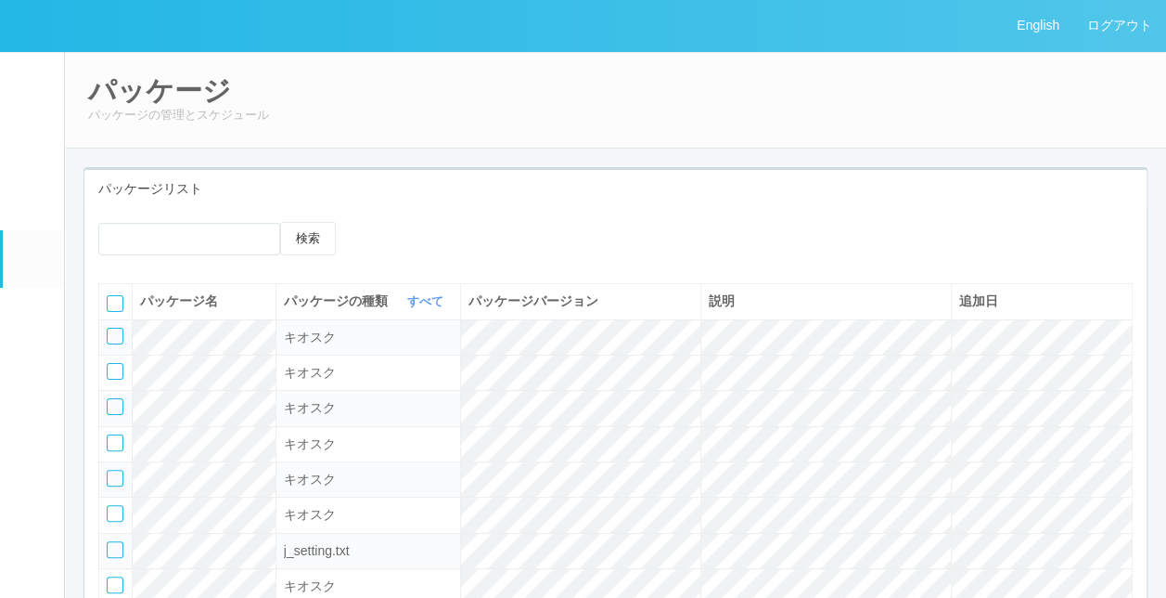
drag, startPoint x: 24, startPoint y: 181, endPoint x: 24, endPoint y: 193, distance: 12.1
click at [24, 183] on link "ターミナル" at bounding box center [33, 197] width 61 height 65
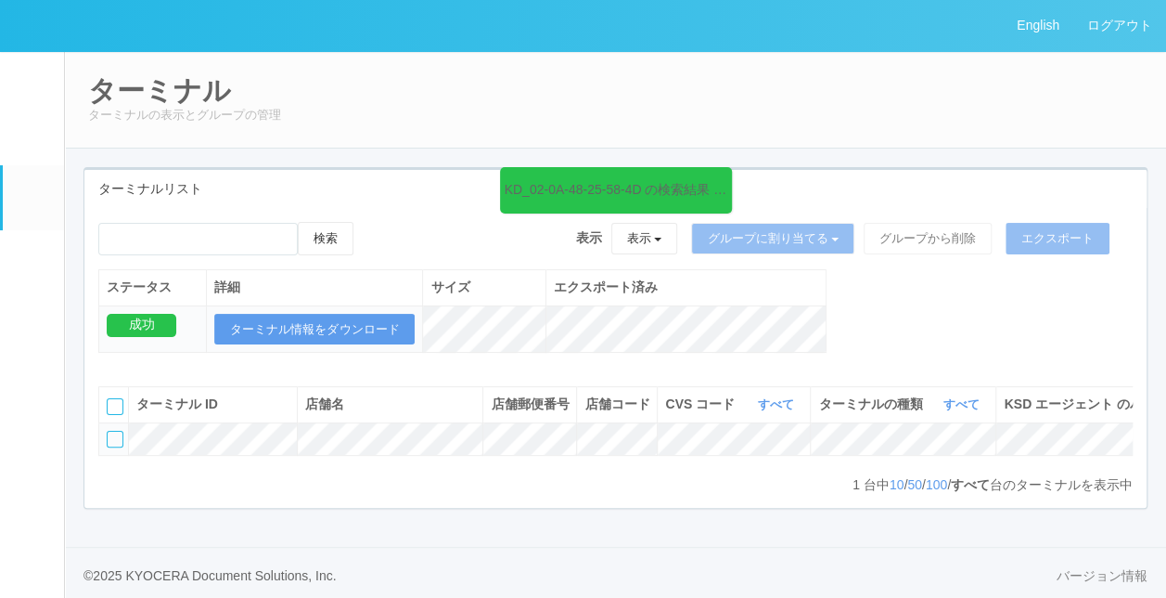
click at [26, 198] on em at bounding box center [30, 197] width 23 height 22
click at [216, 225] on input "emailSearch" at bounding box center [197, 239] width 199 height 32
type input "KD_02-0A-48-25-58-4D"
click at [307, 243] on button "検索" at bounding box center [326, 238] width 56 height 33
click at [325, 243] on button "検索" at bounding box center [326, 238] width 56 height 33
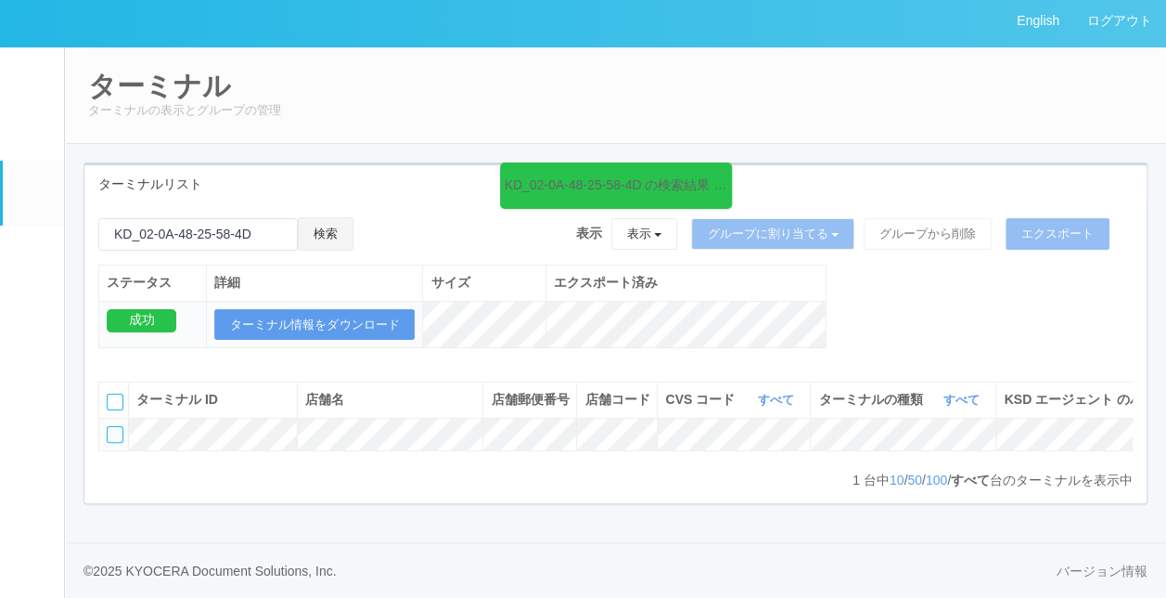
scroll to position [43, 0]
click at [115, 426] on div at bounding box center [115, 434] width 17 height 17
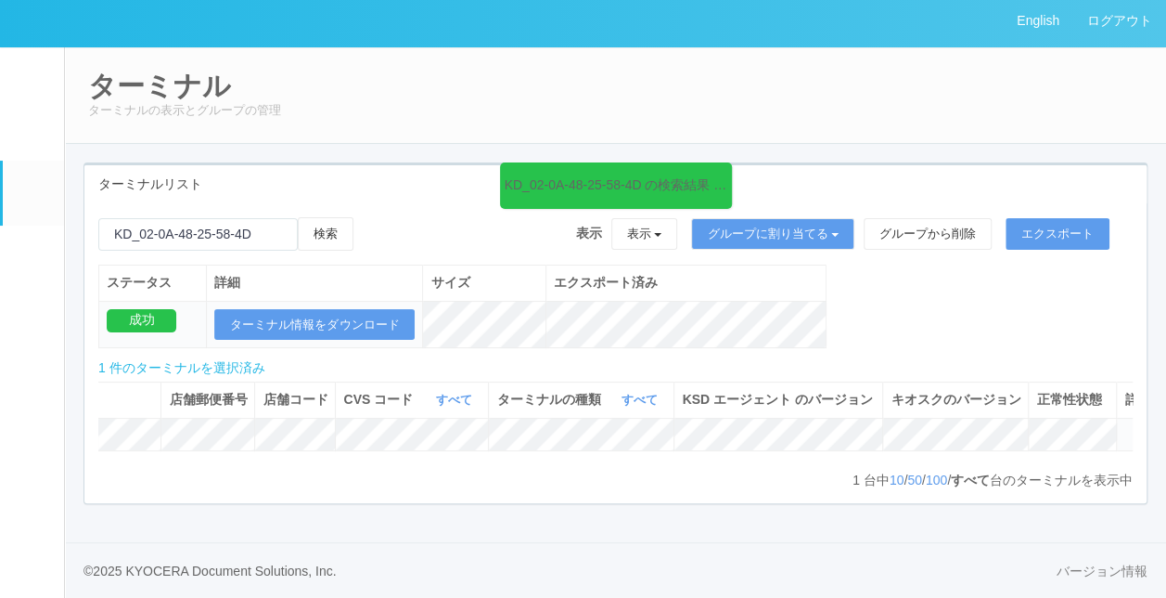
scroll to position [0, 345]
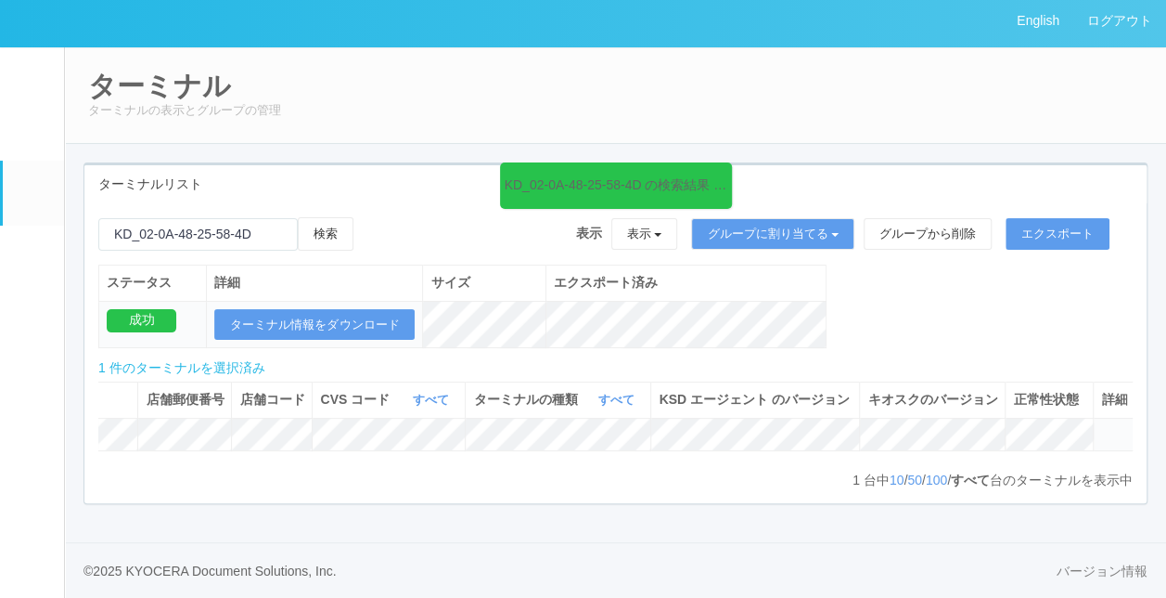
click at [411, 217] on div "検索 表示 表示 すべてのターミナル Test new empty group Terminal Testing 6testtestajikadhgujahj…" at bounding box center [615, 240] width 1034 height 47
click at [372, 217] on icon at bounding box center [372, 217] width 0 height 0
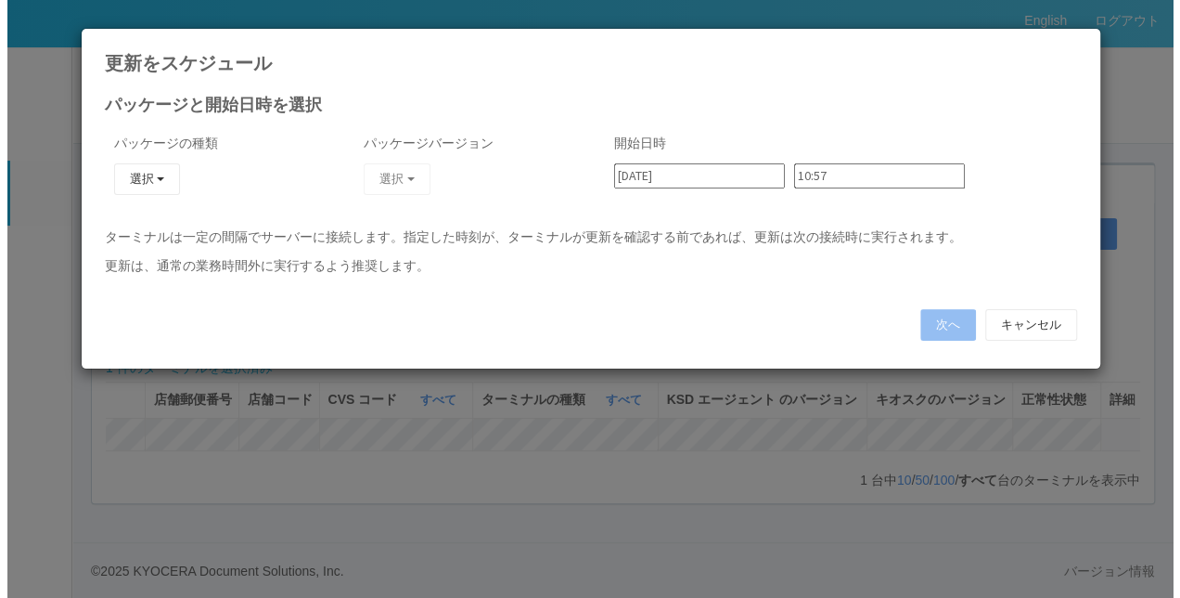
scroll to position [0, 331]
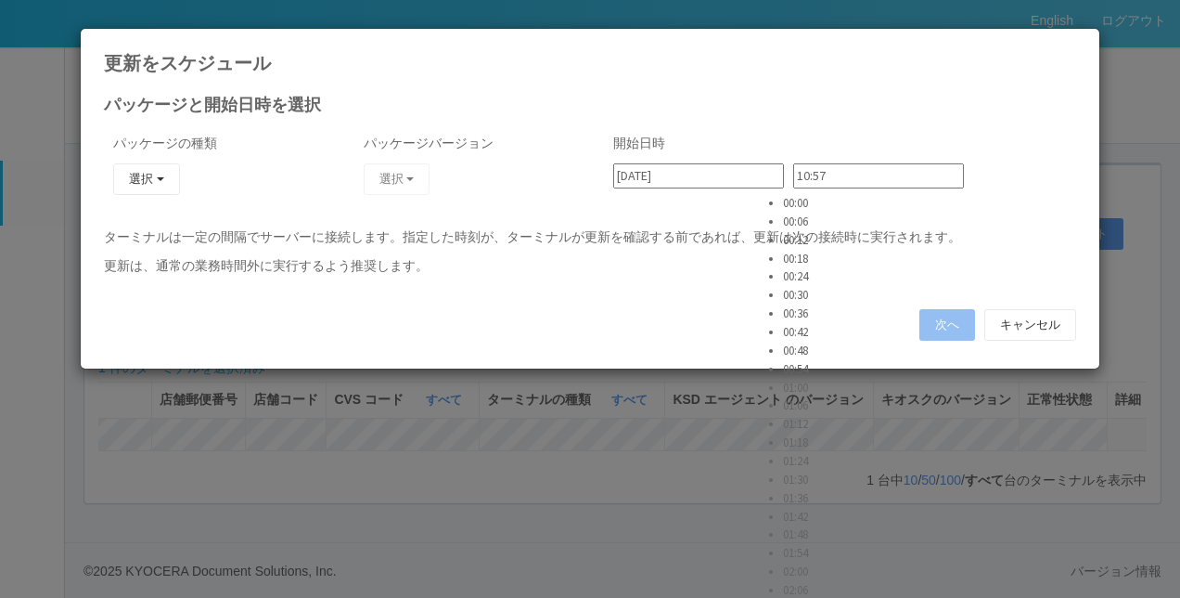
click at [803, 177] on input "10:57" at bounding box center [878, 175] width 171 height 25
type input "11:00"
click at [140, 174] on button "選択" at bounding box center [146, 179] width 67 height 32
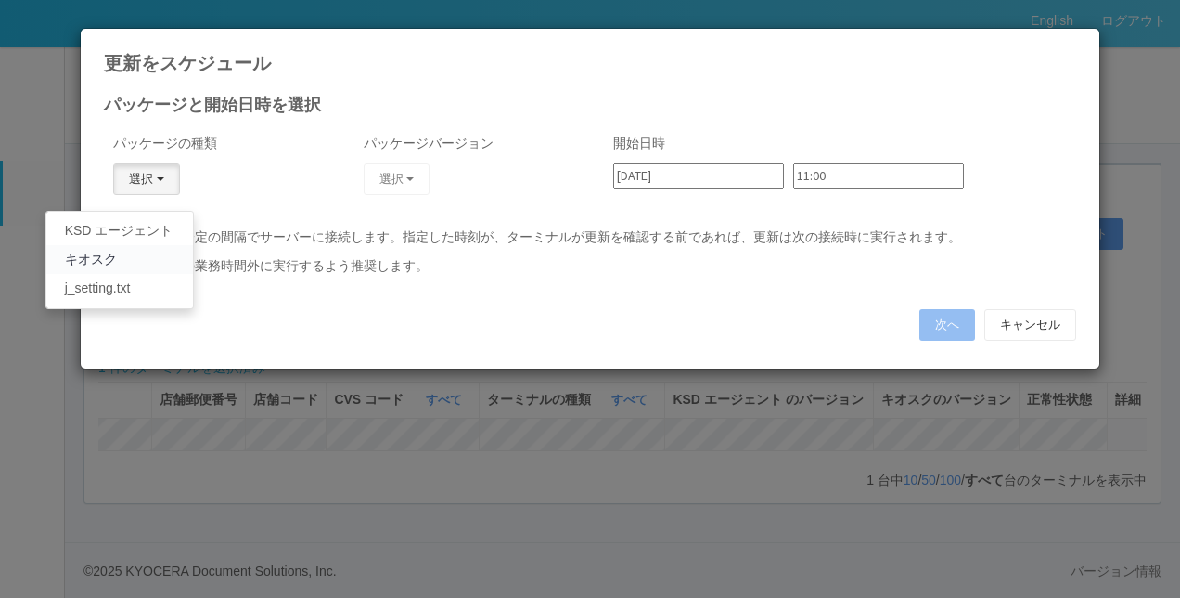
click at [142, 253] on link "キオスク" at bounding box center [119, 259] width 147 height 29
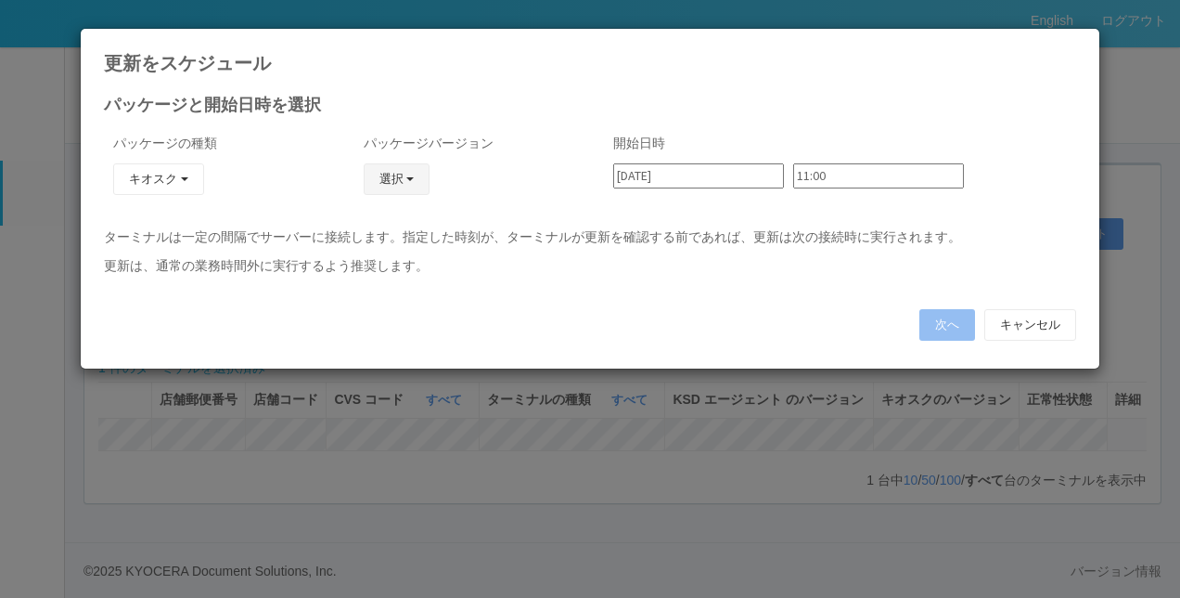
click at [394, 182] on button "選択" at bounding box center [397, 179] width 67 height 32
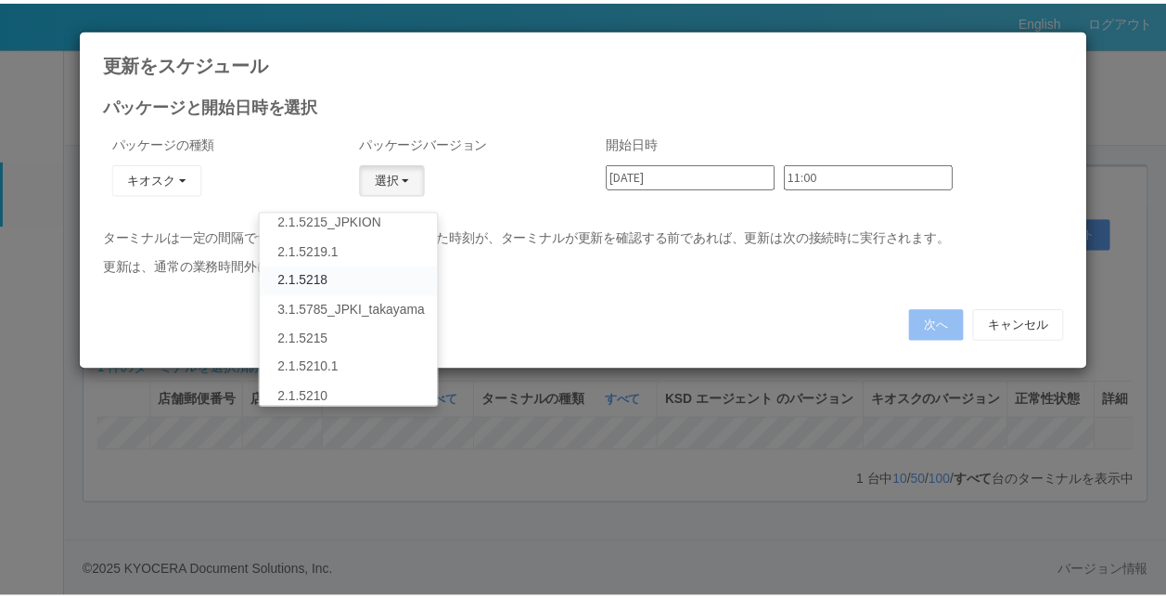
scroll to position [93, 0]
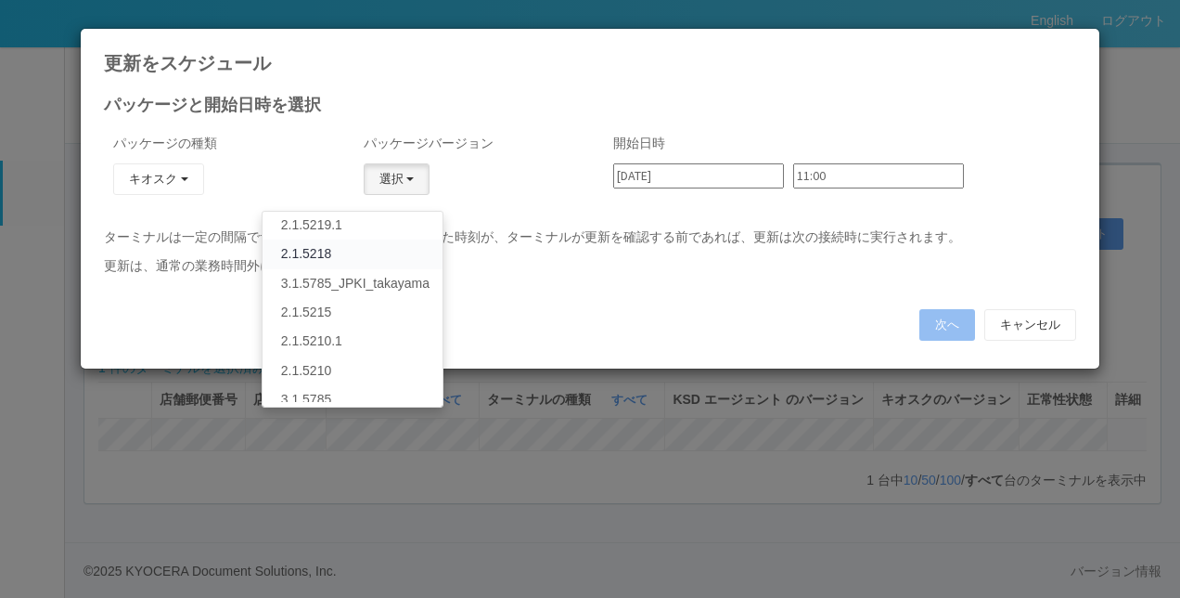
click at [306, 257] on link "2.1.5218" at bounding box center [353, 253] width 180 height 29
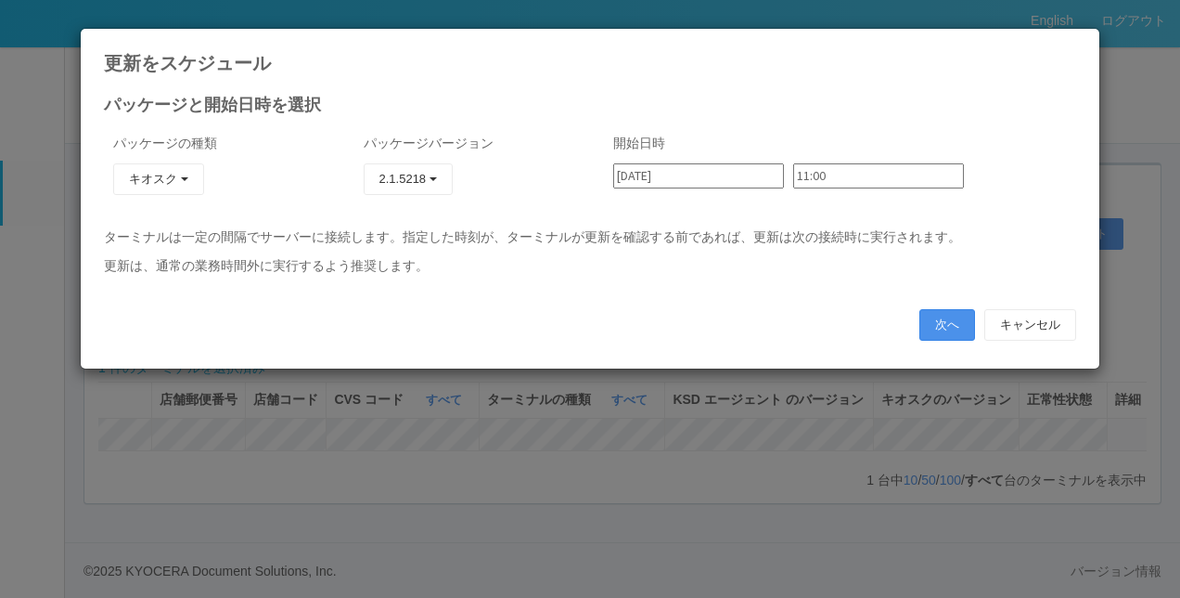
click at [941, 322] on button "次へ" at bounding box center [947, 325] width 56 height 32
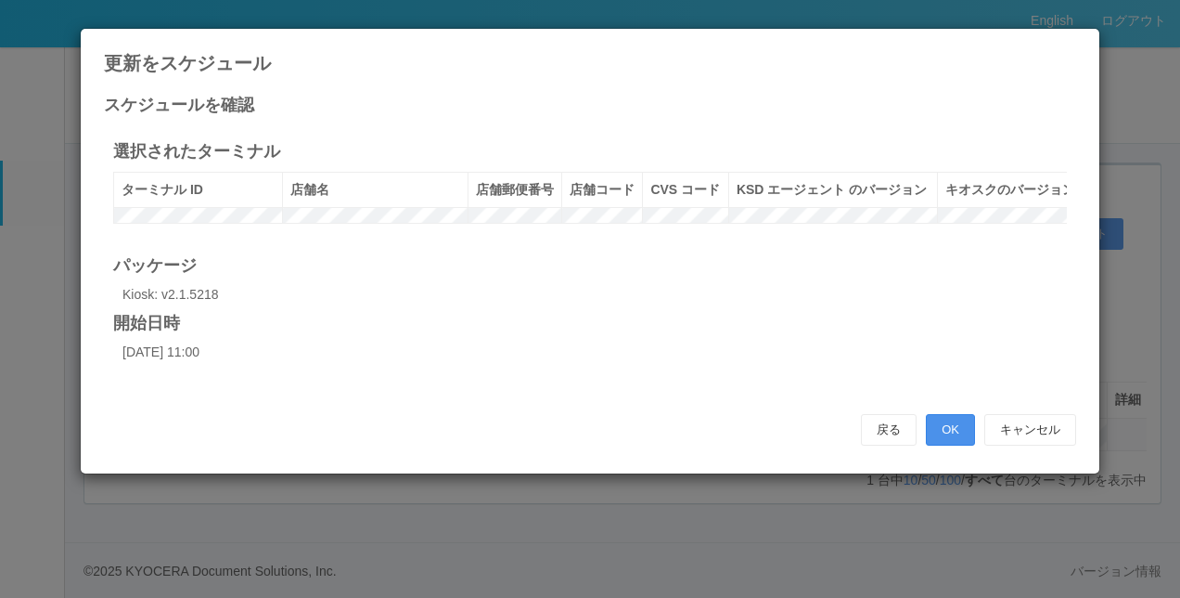
click at [939, 445] on button "OK" at bounding box center [950, 430] width 49 height 32
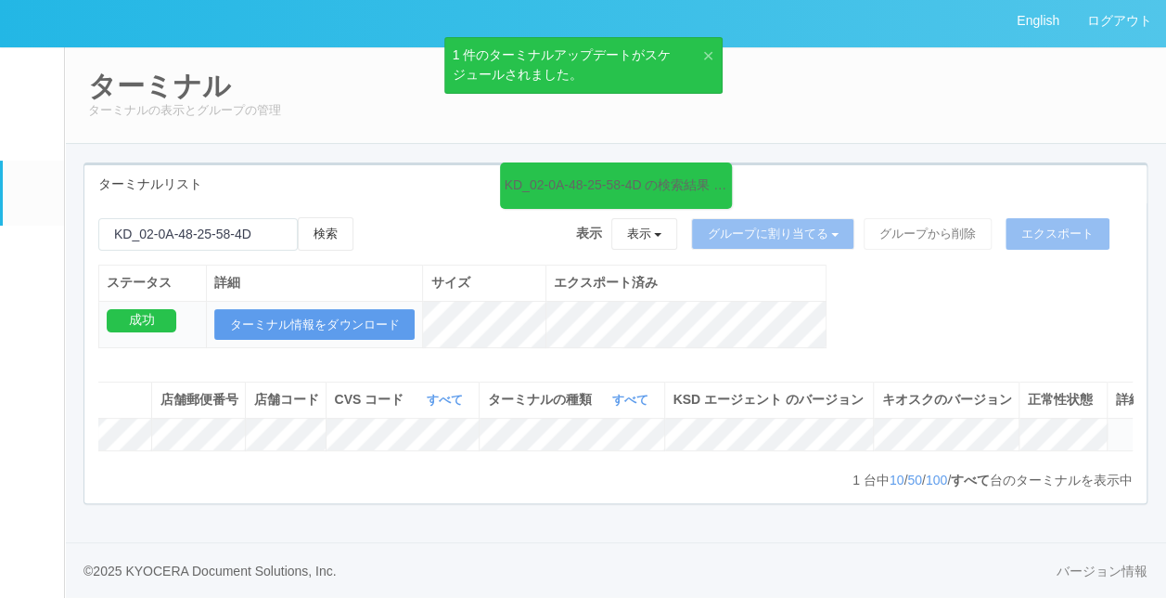
click at [701, 53] on link "×" at bounding box center [703, 54] width 20 height 19
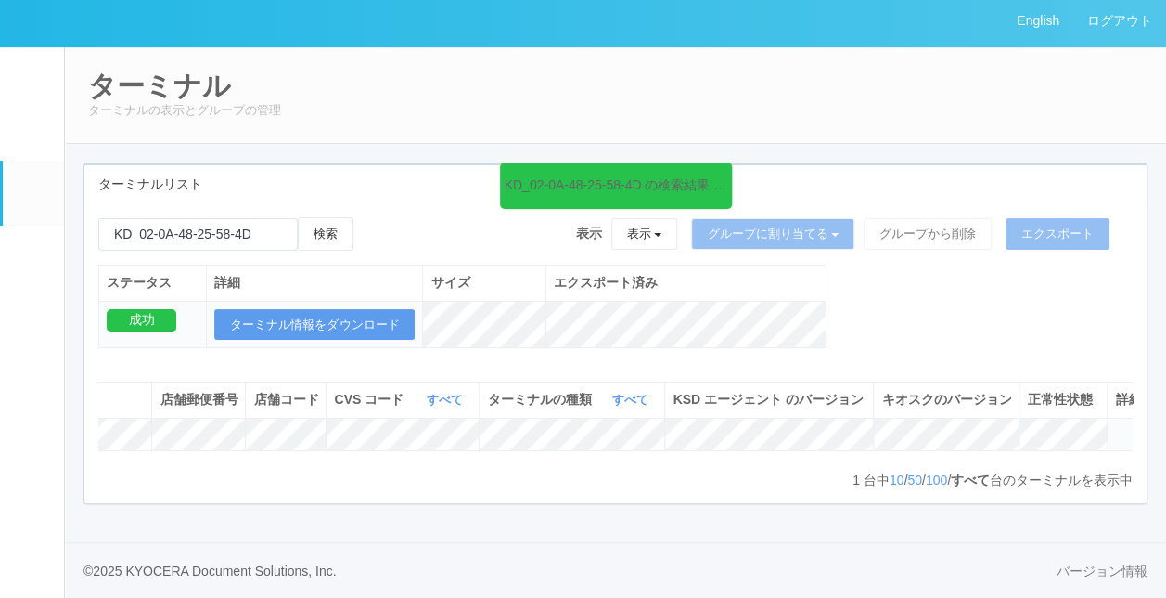
click at [37, 239] on link "パッケージ" at bounding box center [33, 253] width 61 height 57
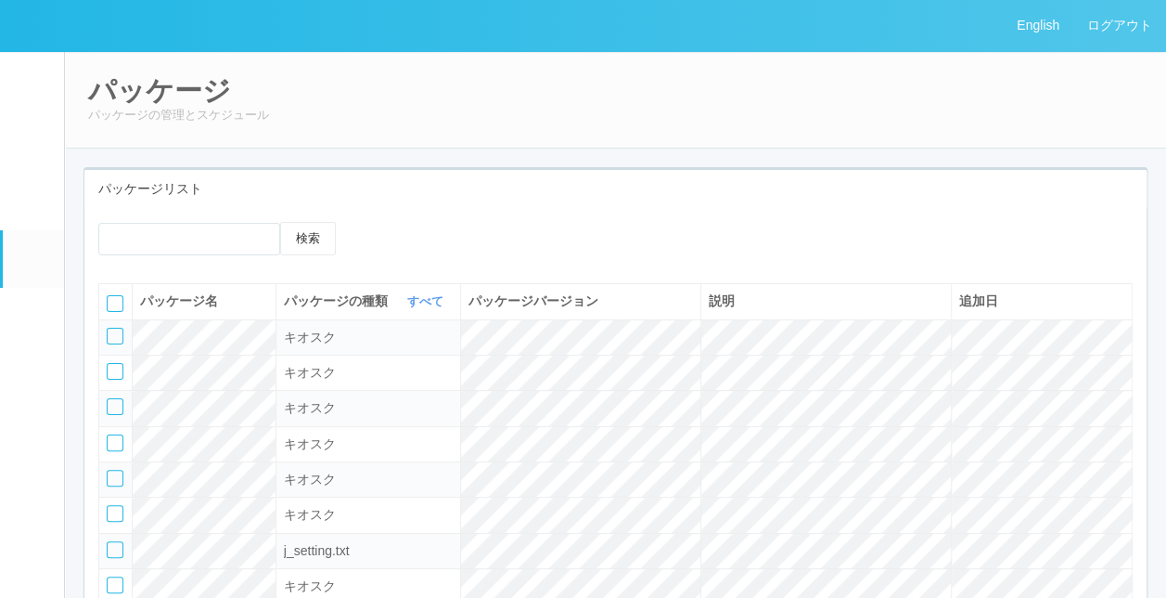
click at [729, 208] on div "検索 パッケージ名 パッケージの種類 すべて 表示 すべて キオスク KSD エージェント j_setting.txt パッケージバージョン 説明 追加日 キ…" at bounding box center [615, 475] width 1062 height 534
drag, startPoint x: 800, startPoint y: 175, endPoint x: 875, endPoint y: 6, distance: 185.7
click at [801, 174] on div "パッケージリスト" at bounding box center [615, 189] width 1062 height 38
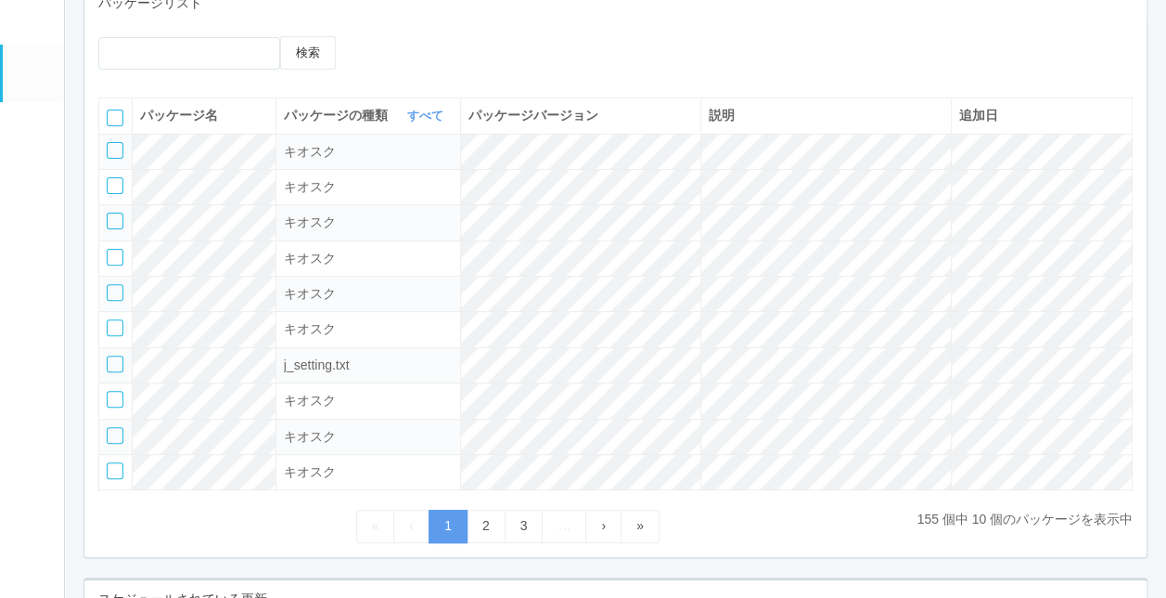
scroll to position [464, 0]
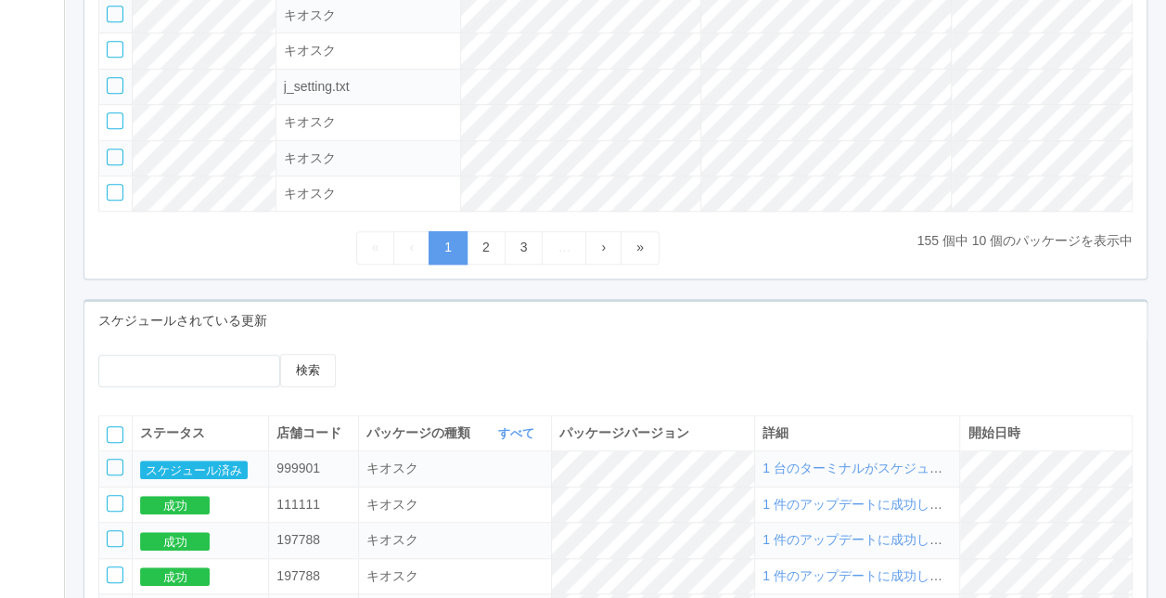
click at [829, 463] on span "1 台のターミナルがスケジュールされました" at bounding box center [892, 467] width 258 height 15
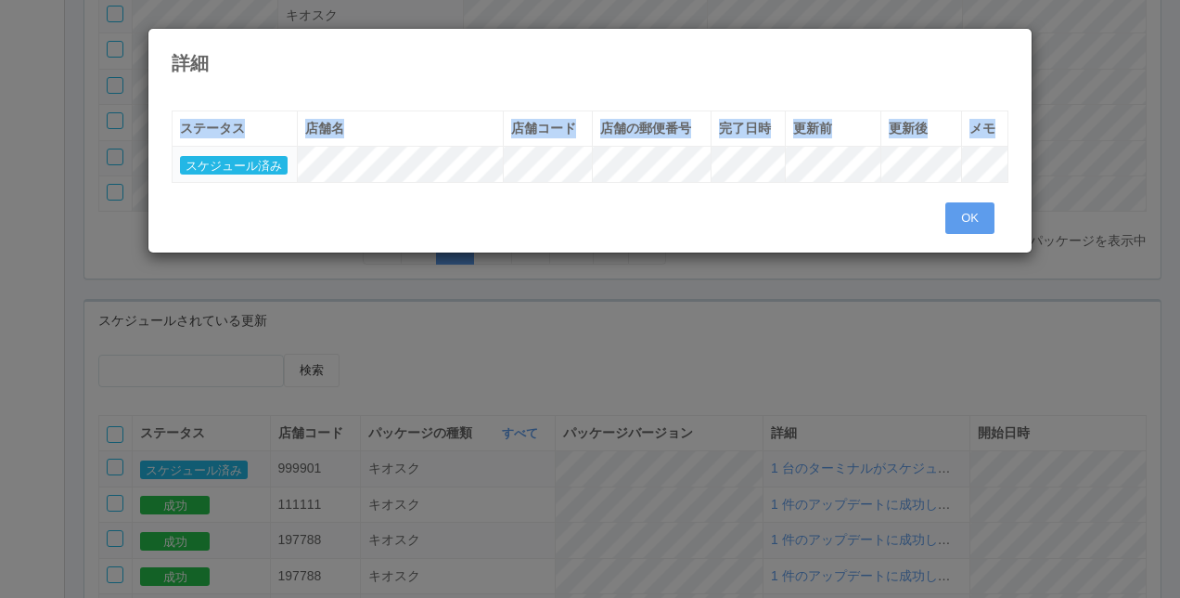
click at [1021, 176] on div "ステータス 店舗名 店舗コード 店舗の郵便番号 完了日時 更新前 更新後 メモ スケジュール済み" at bounding box center [590, 156] width 865 height 92
drag, startPoint x: 1021, startPoint y: 176, endPoint x: 938, endPoint y: 221, distance: 93.8
click at [963, 215] on button "OK" at bounding box center [969, 218] width 49 height 32
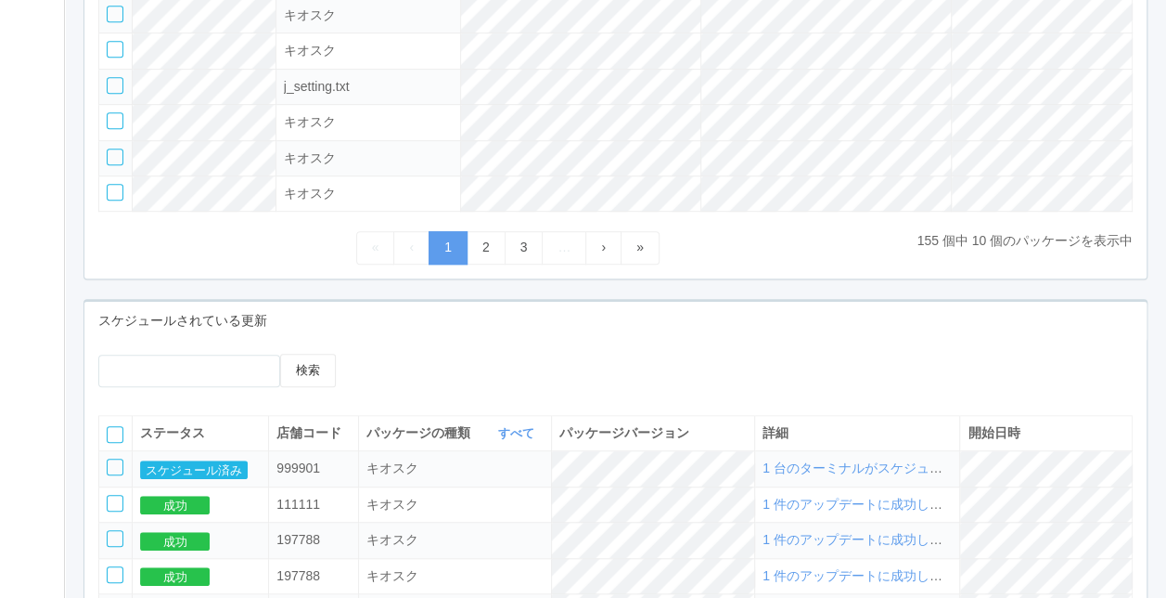
drag, startPoint x: 638, startPoint y: 406, endPoint x: 451, endPoint y: 343, distance: 197.8
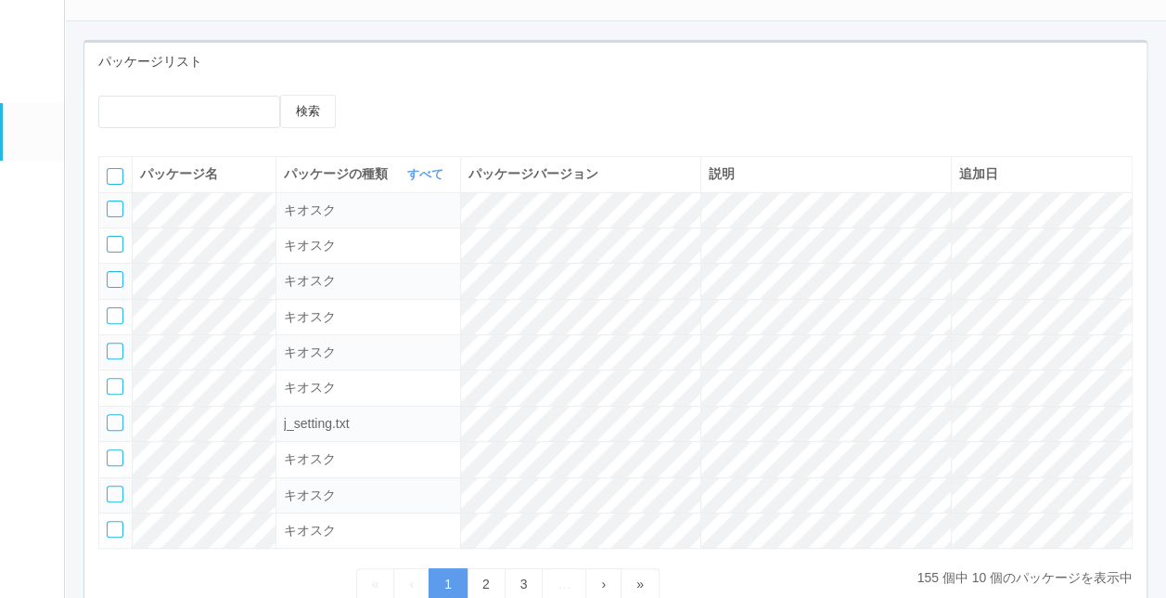
scroll to position [125, 0]
click at [5, 71] on link "ターミナル" at bounding box center [33, 72] width 61 height 65
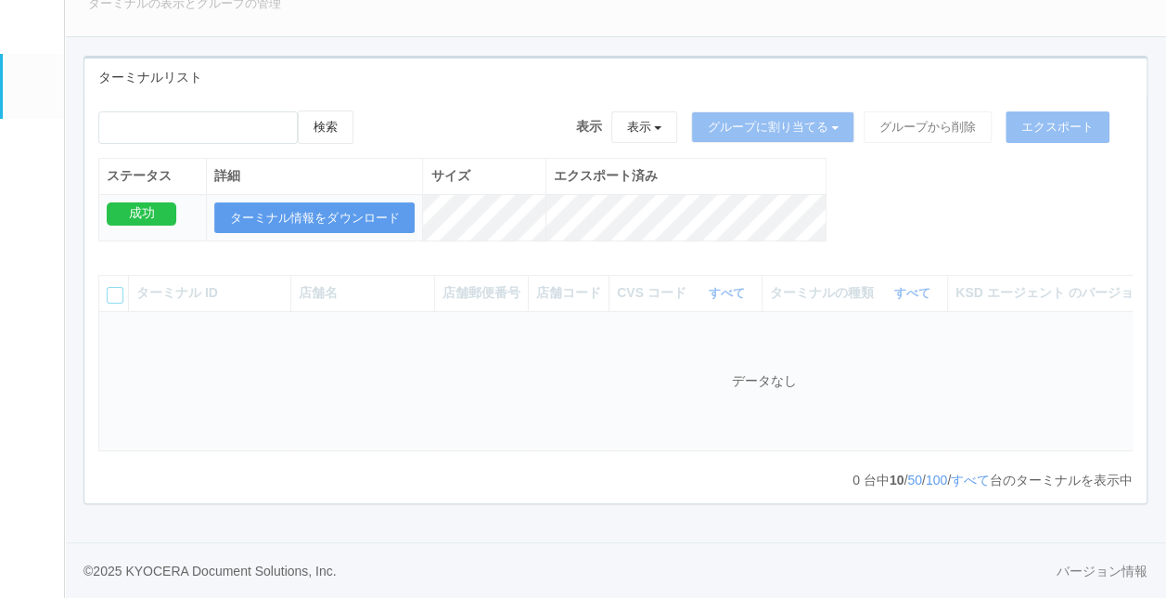
scroll to position [125, 0]
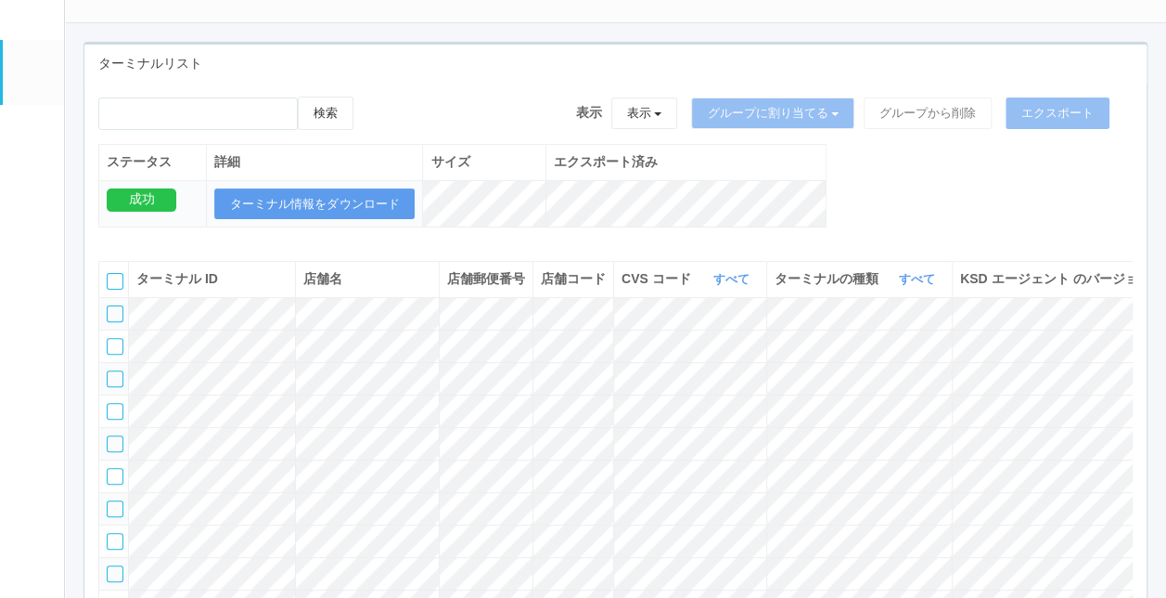
click at [775, 427] on tr at bounding box center [768, 410] width 1338 height 32
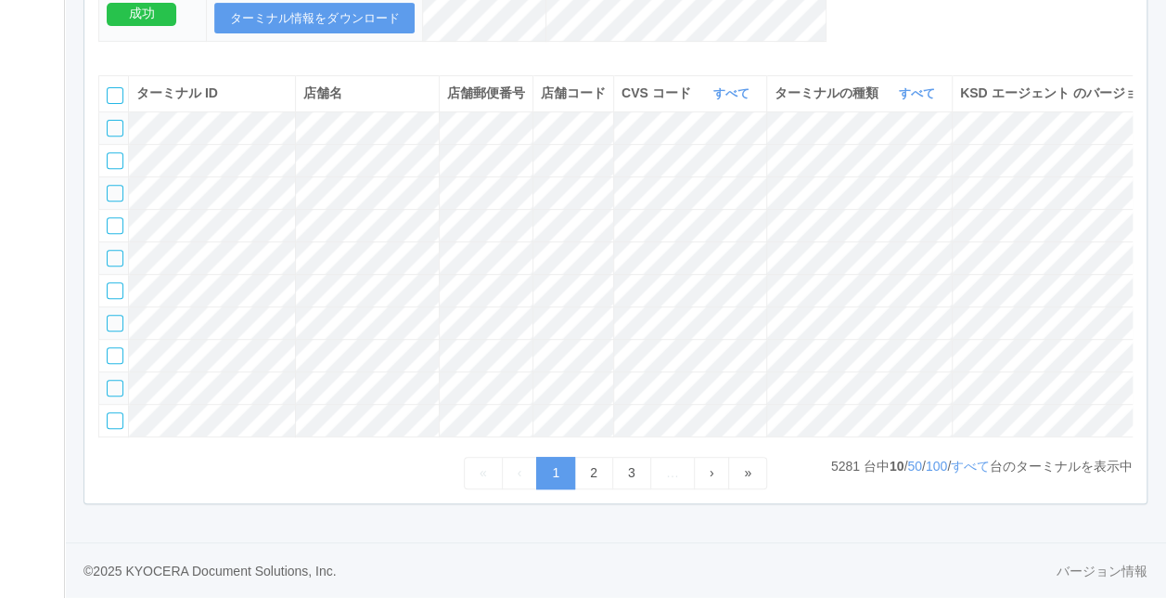
scroll to position [54, 0]
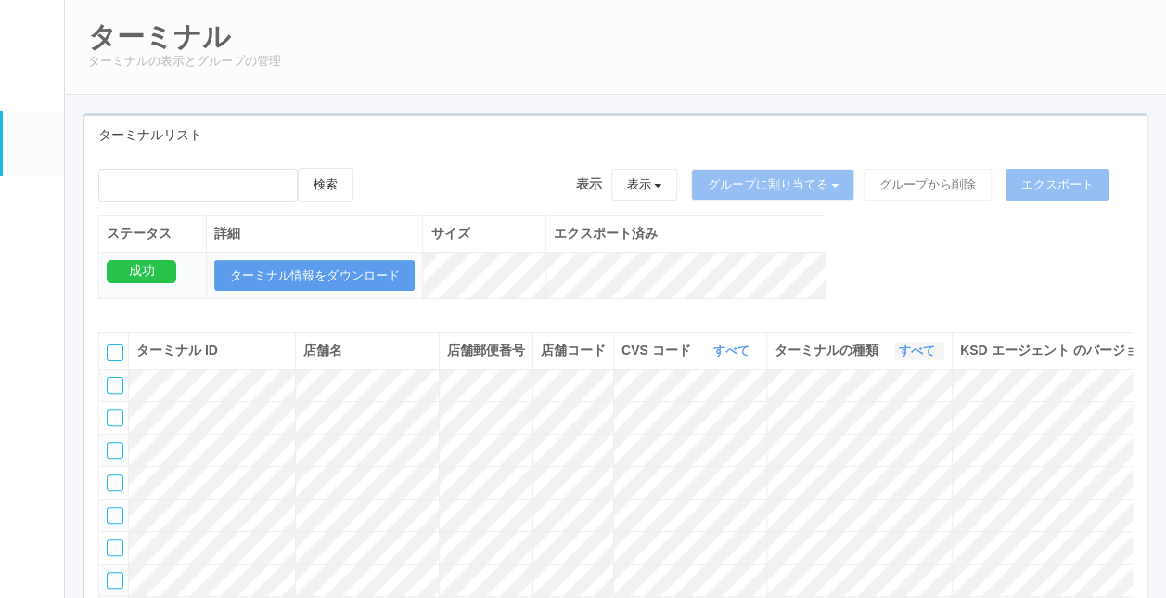
drag, startPoint x: 925, startPoint y: 360, endPoint x: 913, endPoint y: 377, distance: 20.6
click at [924, 357] on link "すべて" at bounding box center [919, 350] width 41 height 14
click at [878, 441] on link "キオスク" at bounding box center [870, 428] width 147 height 25
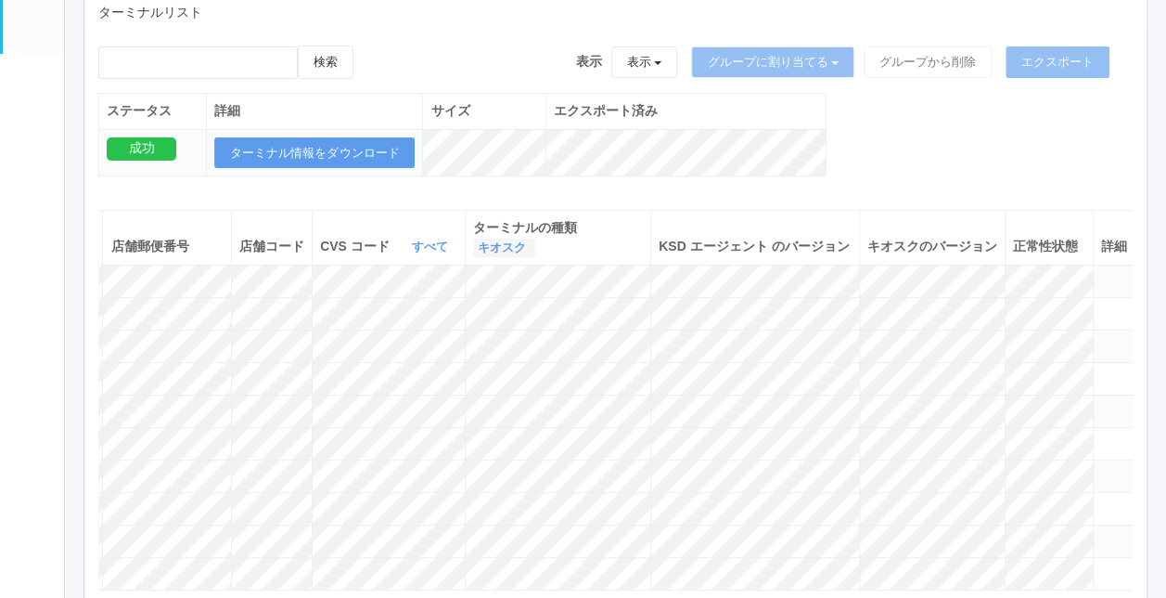
scroll to position [147, 0]
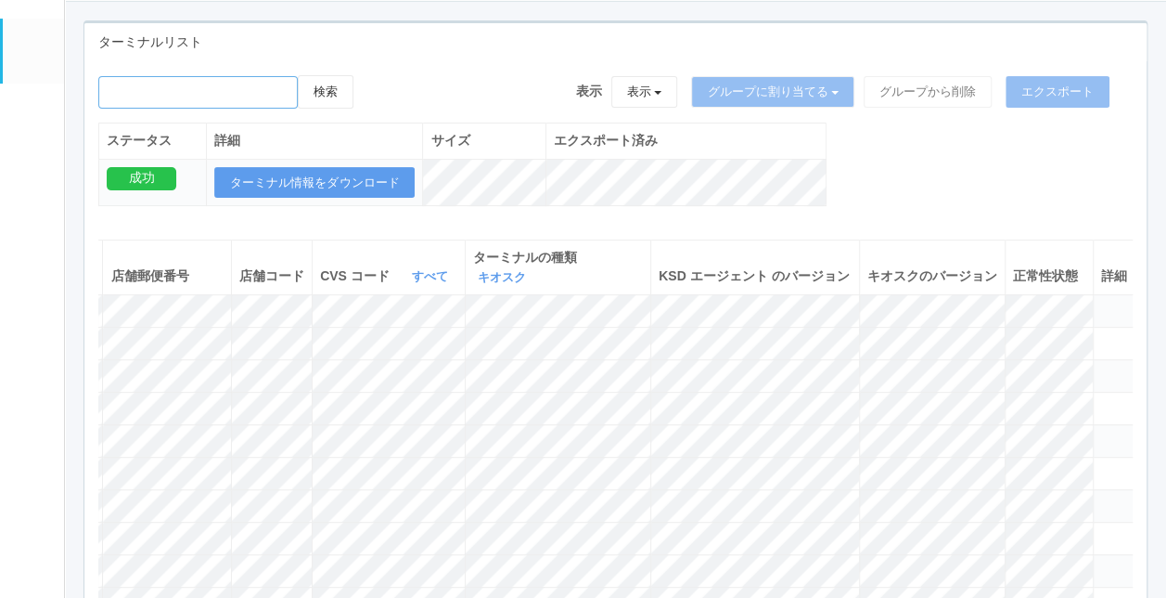
click at [232, 100] on input "emailSearch" at bounding box center [197, 92] width 199 height 32
type input "KD_02-0A-48-25-58-4D"
click at [341, 96] on button "検索" at bounding box center [326, 91] width 56 height 33
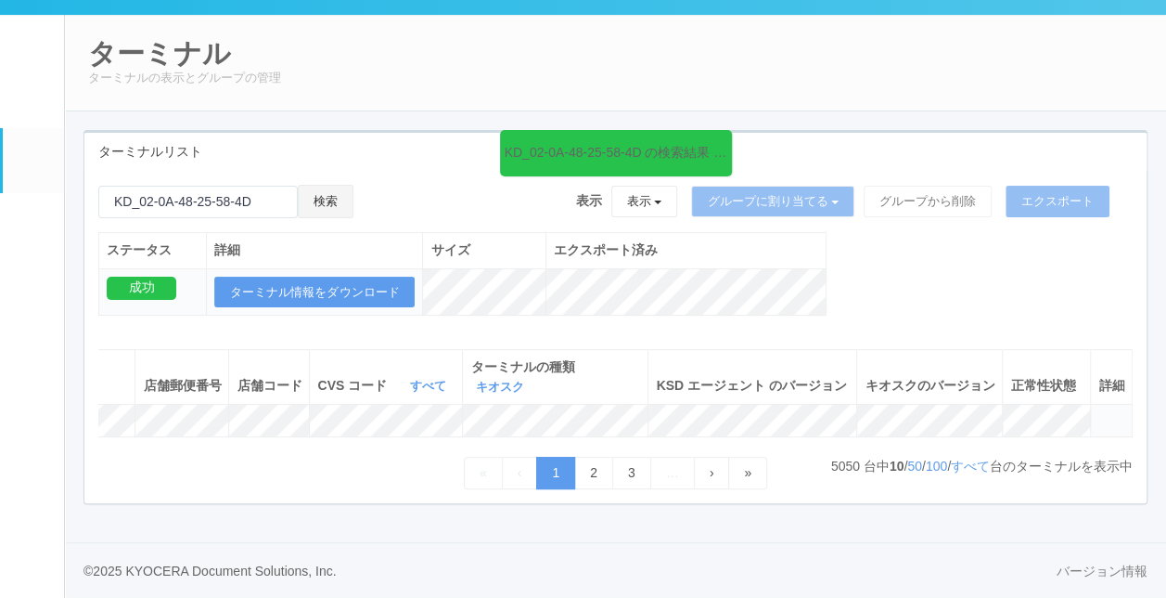
scroll to position [0, 345]
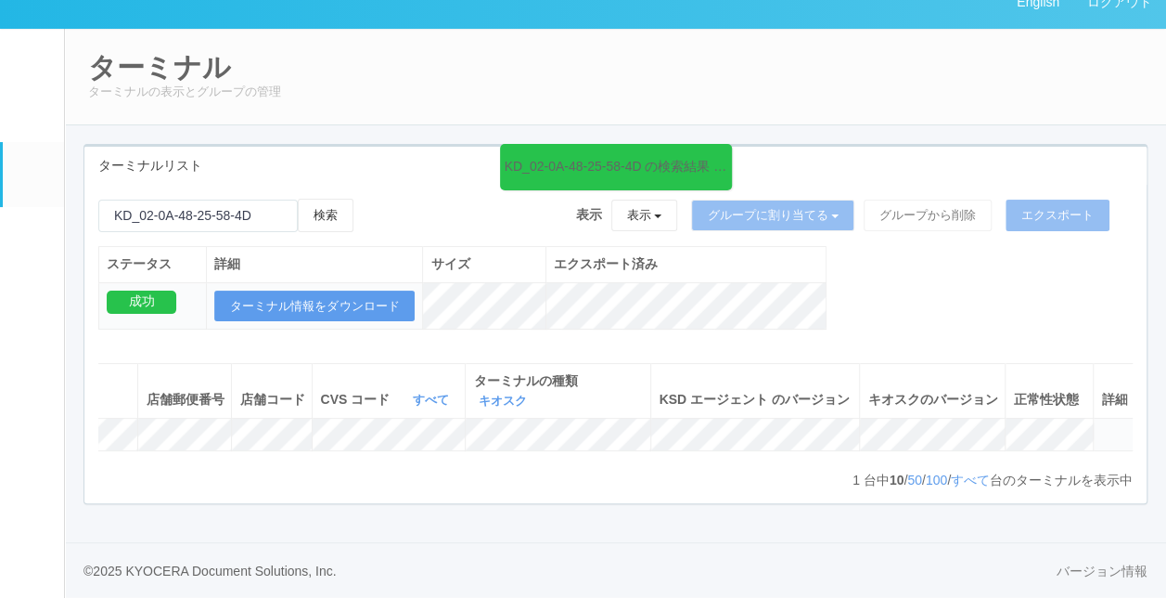
click at [700, 473] on div "1 台中 10 / 50 / 100 / すべて 台のターミナルを表示中 « ‹ 1 › »" at bounding box center [615, 479] width 1034 height 19
click at [919, 83] on p "ターミナルの表示とグループの管理" at bounding box center [615, 92] width 1055 height 19
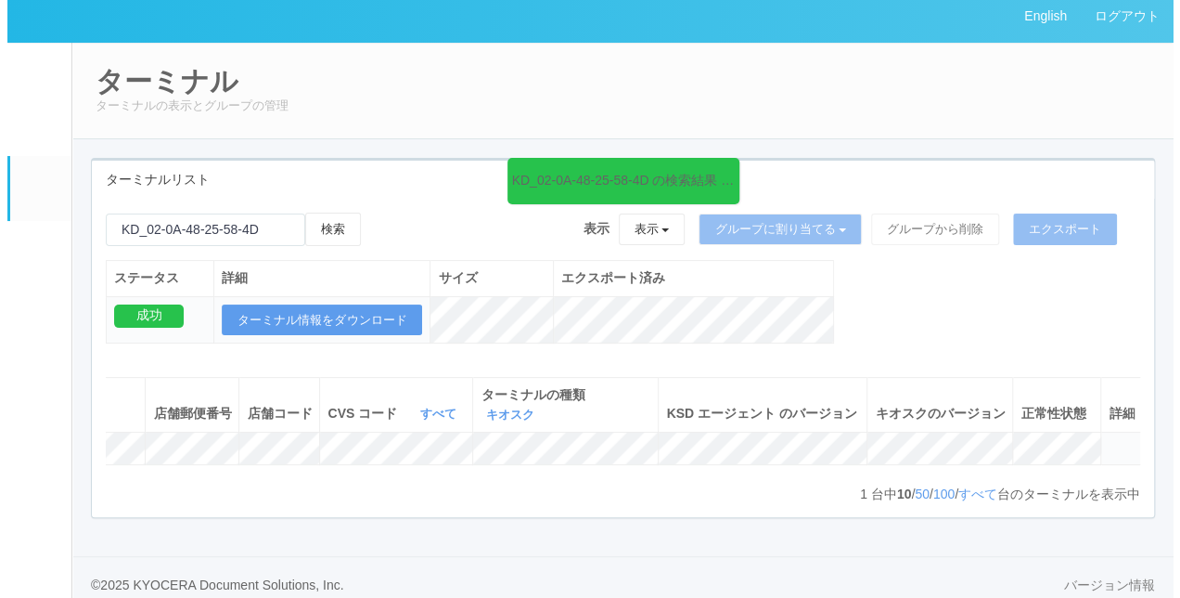
scroll to position [0, 0]
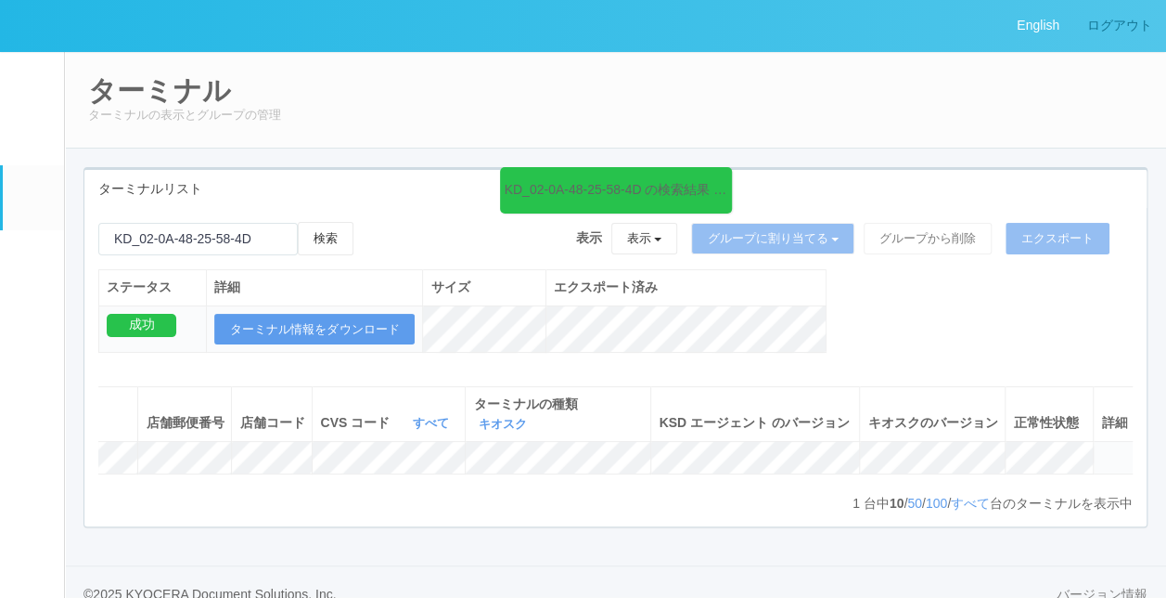
click at [1164, 6] on link "ログアウト" at bounding box center [1119, 25] width 93 height 51
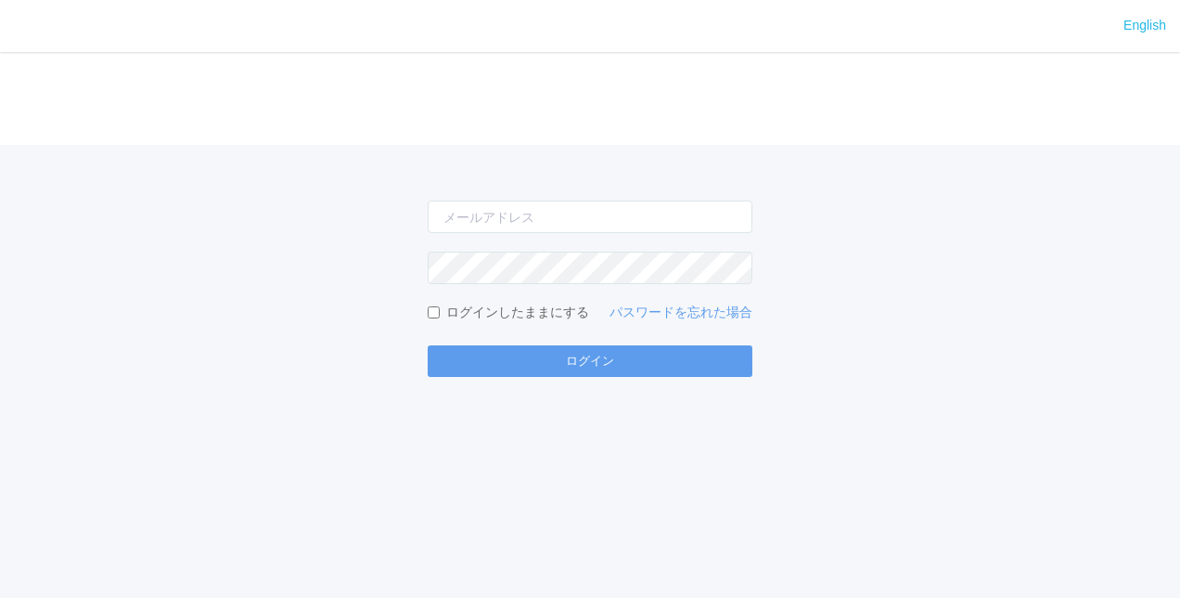
click at [1100, 28] on div "English" at bounding box center [590, 26] width 1180 height 52
type input "[PERSON_NAME][EMAIL_ADDRESS][DOMAIN_NAME]"
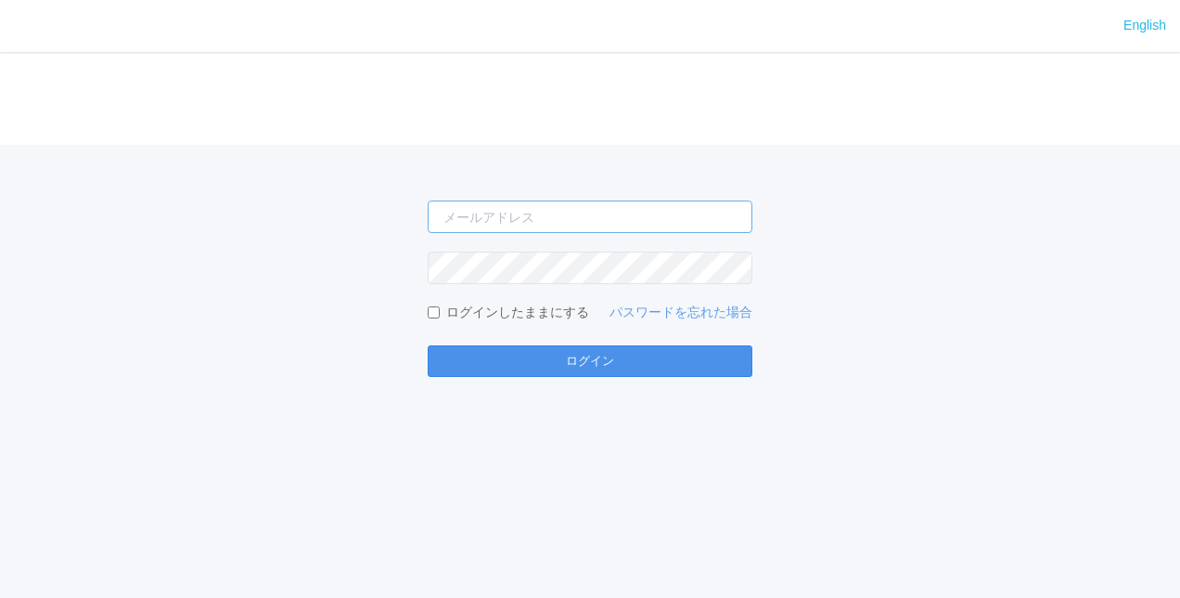
type input "[PERSON_NAME][EMAIL_ADDRESS][DOMAIN_NAME]"
click at [622, 351] on button "ログイン" at bounding box center [590, 361] width 325 height 32
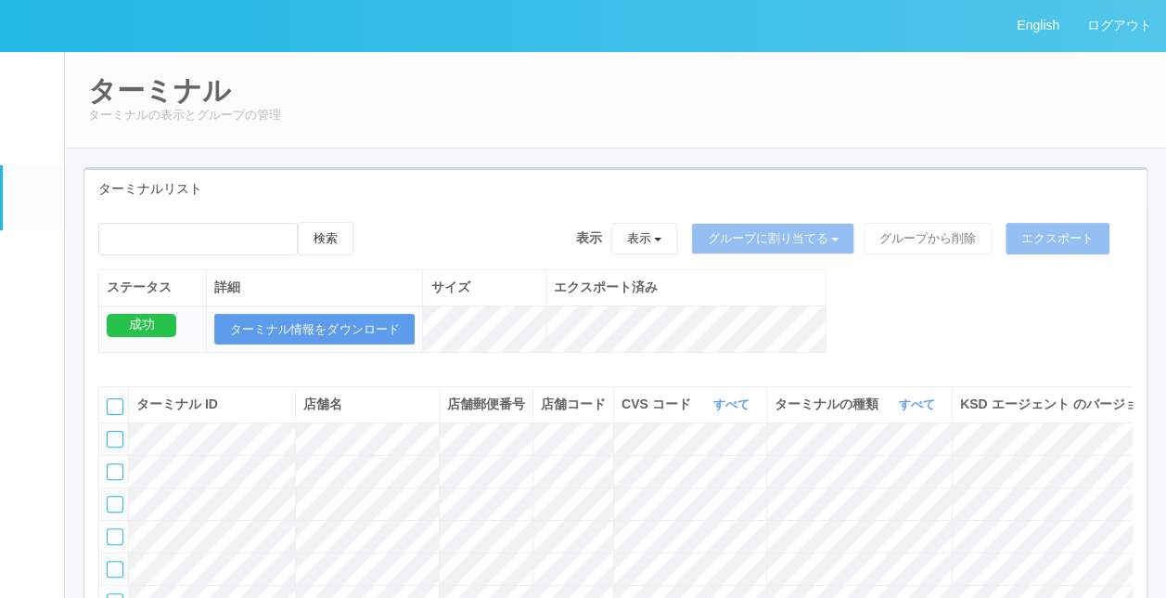
click at [466, 238] on div "検索 表示 表示 すべてのターミナル Test new empty group Terminal Testing 6testtestajikadhgujahj…" at bounding box center [615, 245] width 1034 height 47
click at [35, 202] on em at bounding box center [30, 197] width 23 height 22
drag, startPoint x: 28, startPoint y: 249, endPoint x: 35, endPoint y: 277, distance: 29.7
click at [26, 249] on link "パッケージ" at bounding box center [33, 258] width 61 height 57
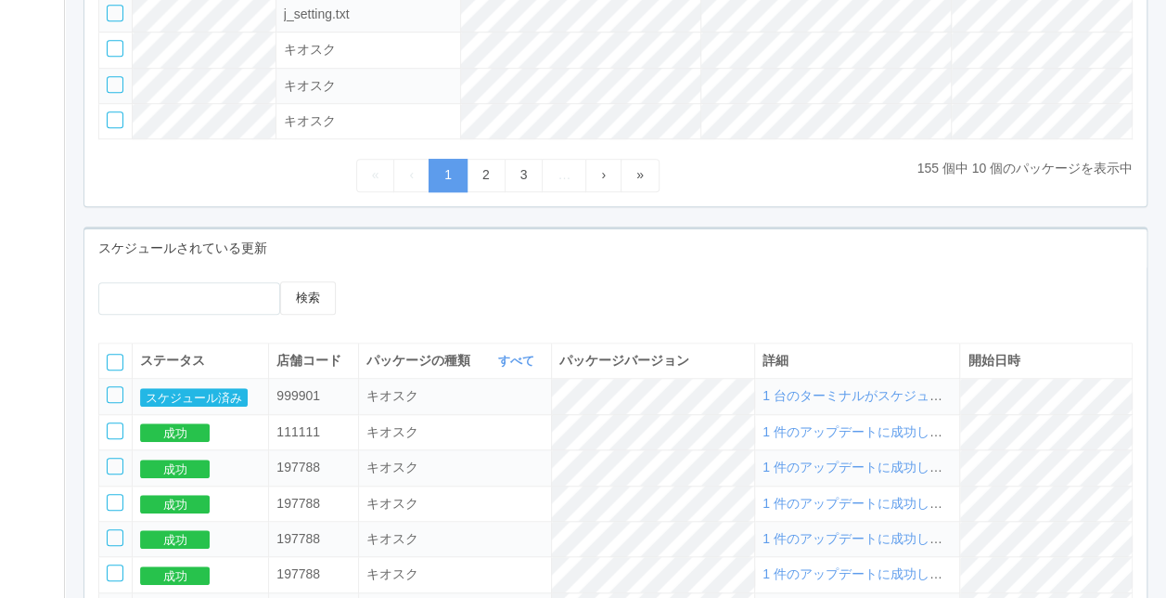
scroll to position [742, 0]
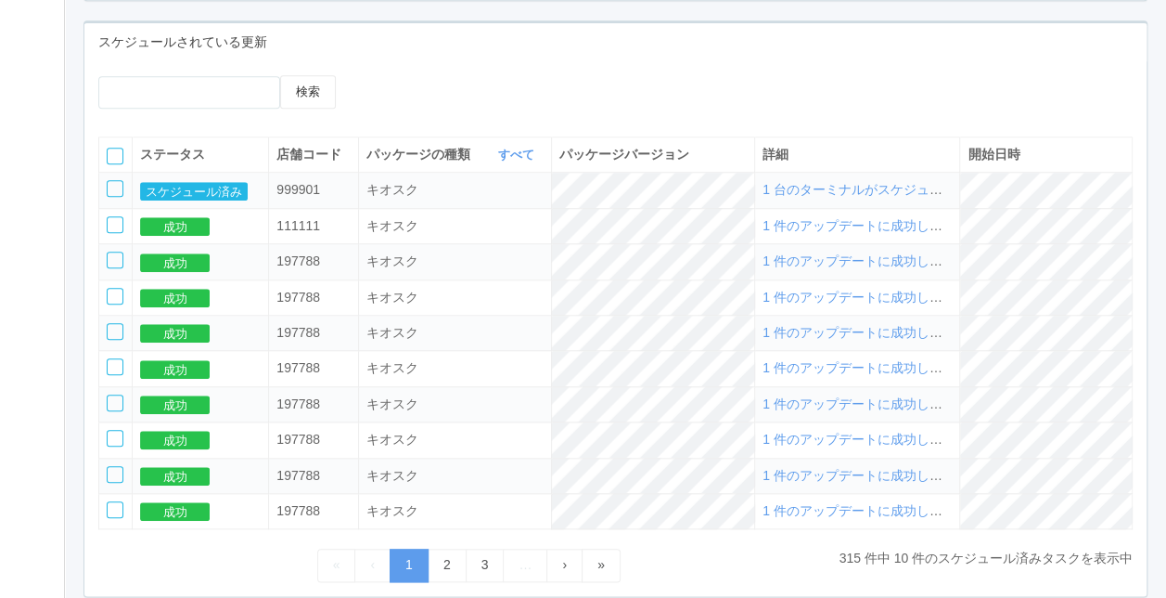
click at [874, 190] on span "1 台のターミナルがスケジュールされました" at bounding box center [892, 189] width 258 height 15
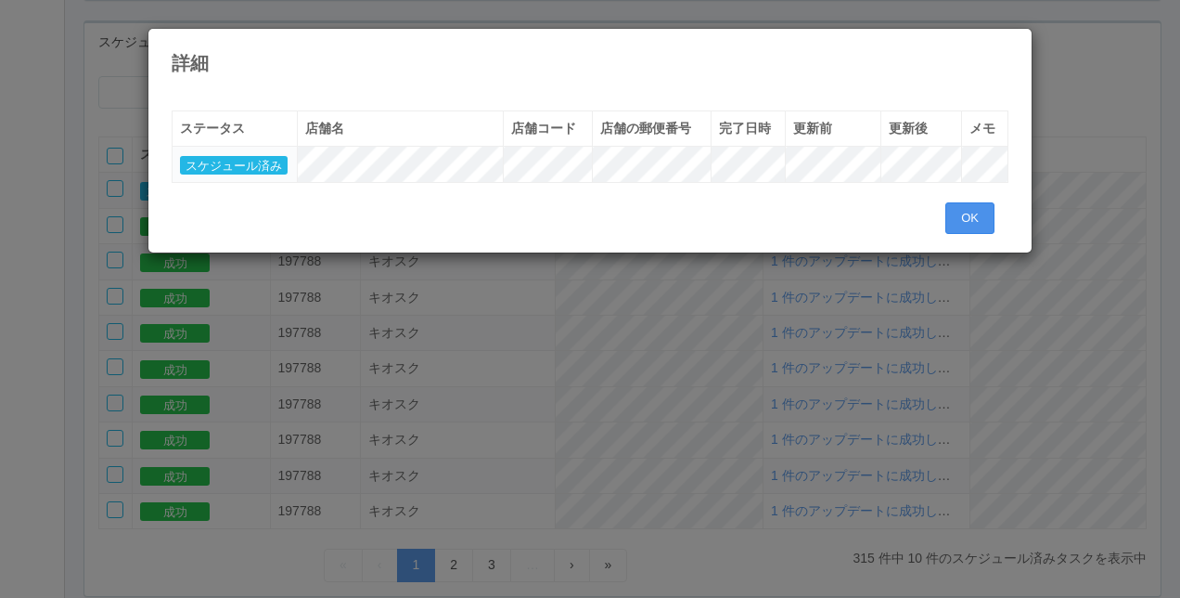
click at [967, 223] on button "OK" at bounding box center [969, 218] width 49 height 32
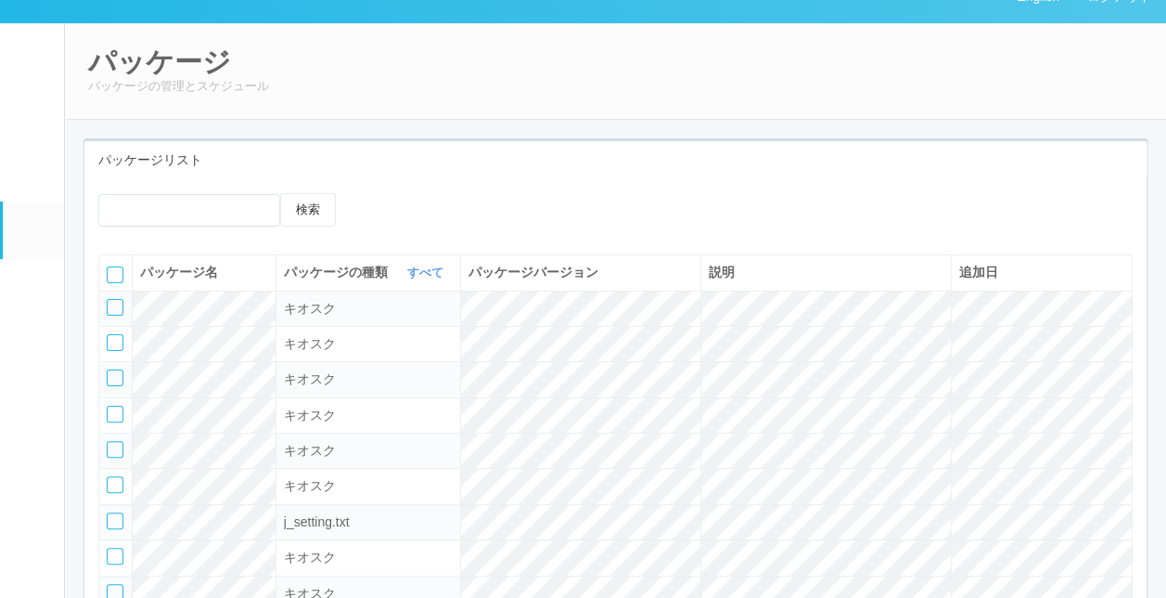
scroll to position [0, 0]
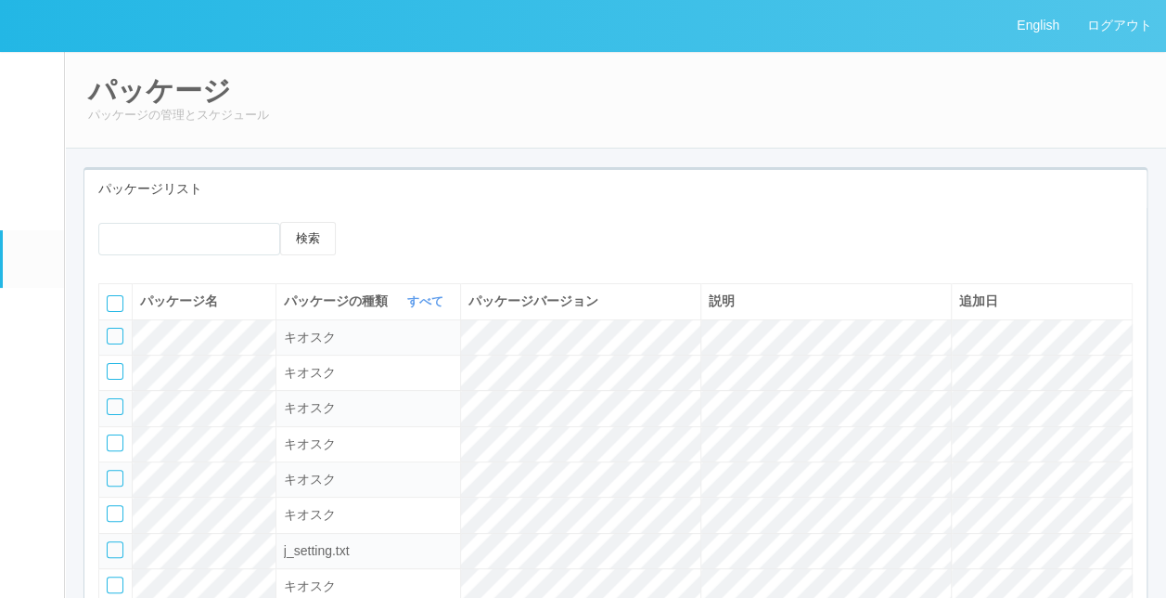
click at [45, 136] on link "ユーザー" at bounding box center [33, 136] width 61 height 57
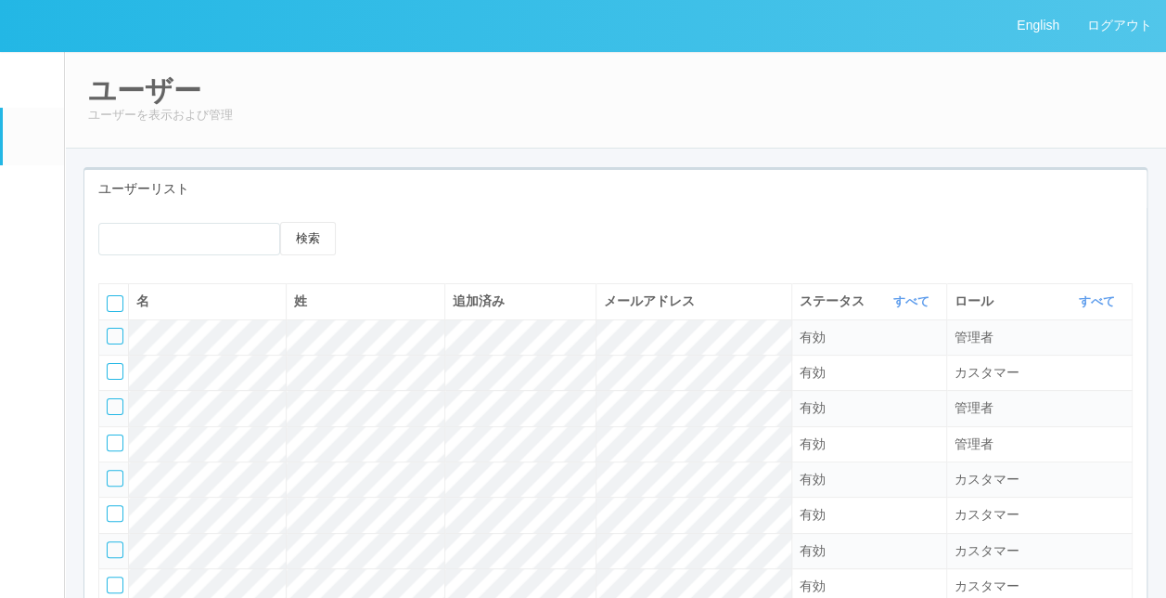
click at [36, 221] on link "ターミナル" at bounding box center [33, 197] width 61 height 65
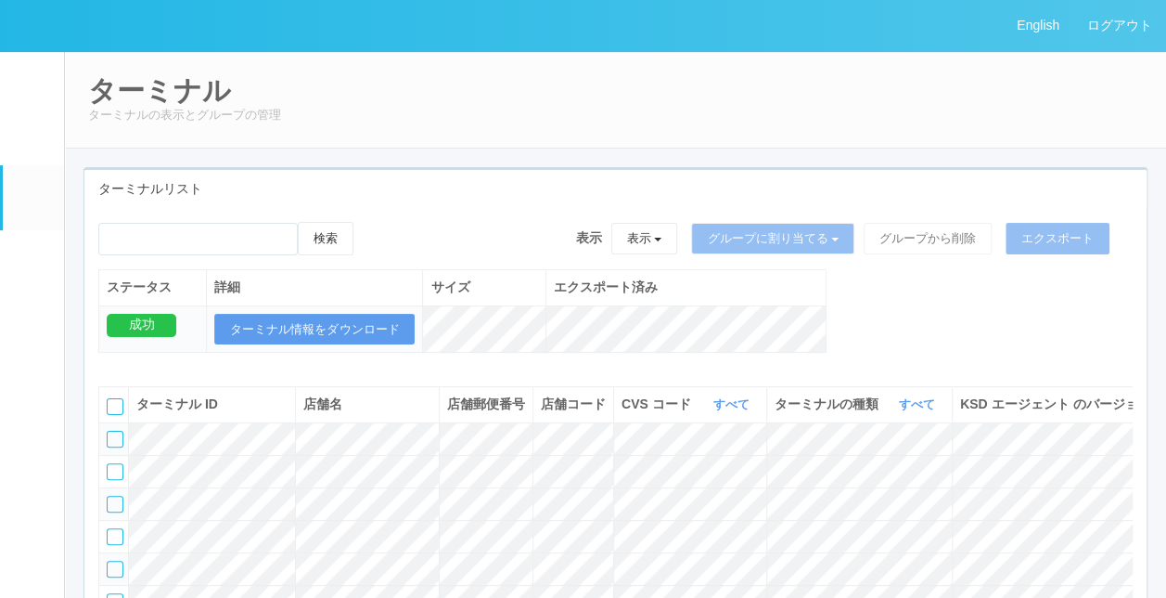
click at [875, 328] on div "検索 表示 表示 すべてのターミナル Test new empty group Terminal Testing 6testtestajikadhgujahj…" at bounding box center [615, 297] width 1062 height 150
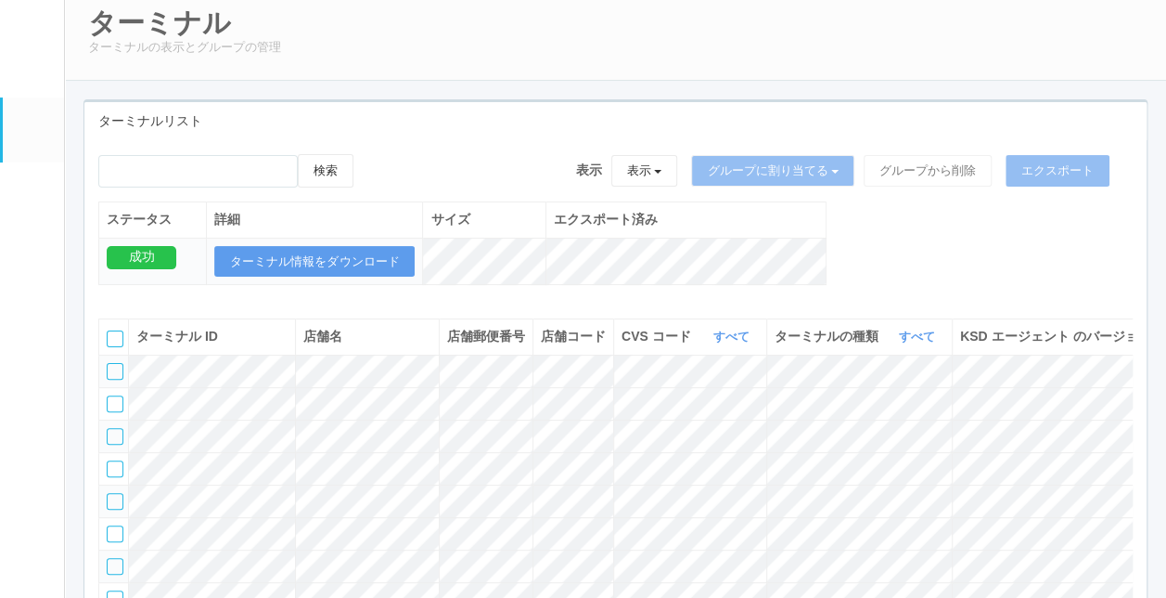
scroll to position [93, 0]
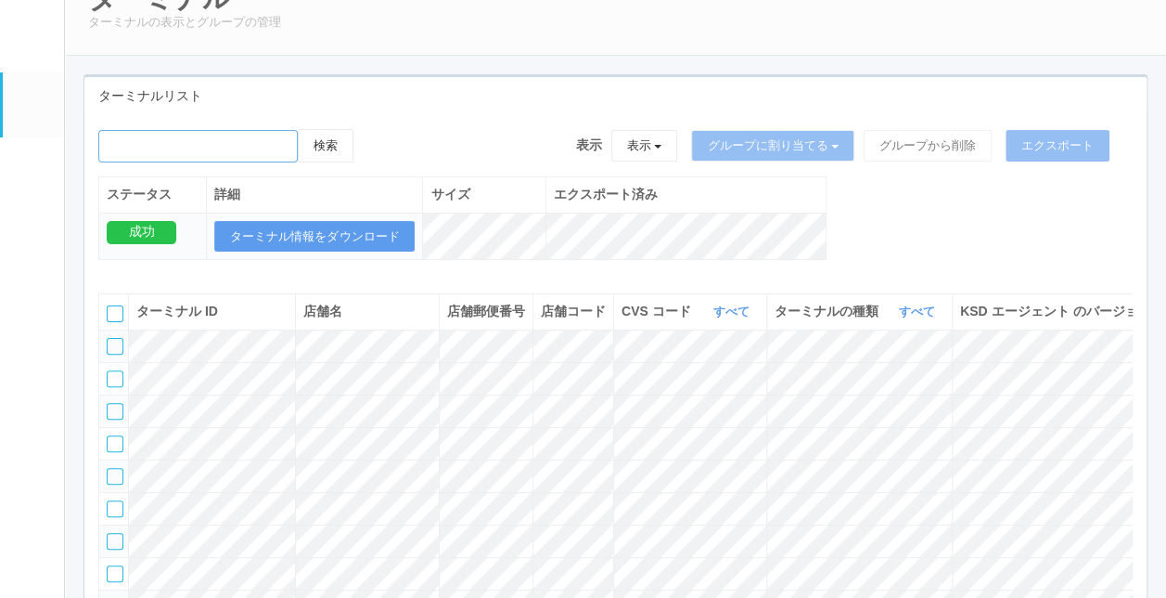
click at [228, 137] on input "emailSearch" at bounding box center [197, 146] width 199 height 32
type input "KD_02-0A-48-25-58-4D"
click at [353, 152] on button "検索" at bounding box center [326, 145] width 56 height 33
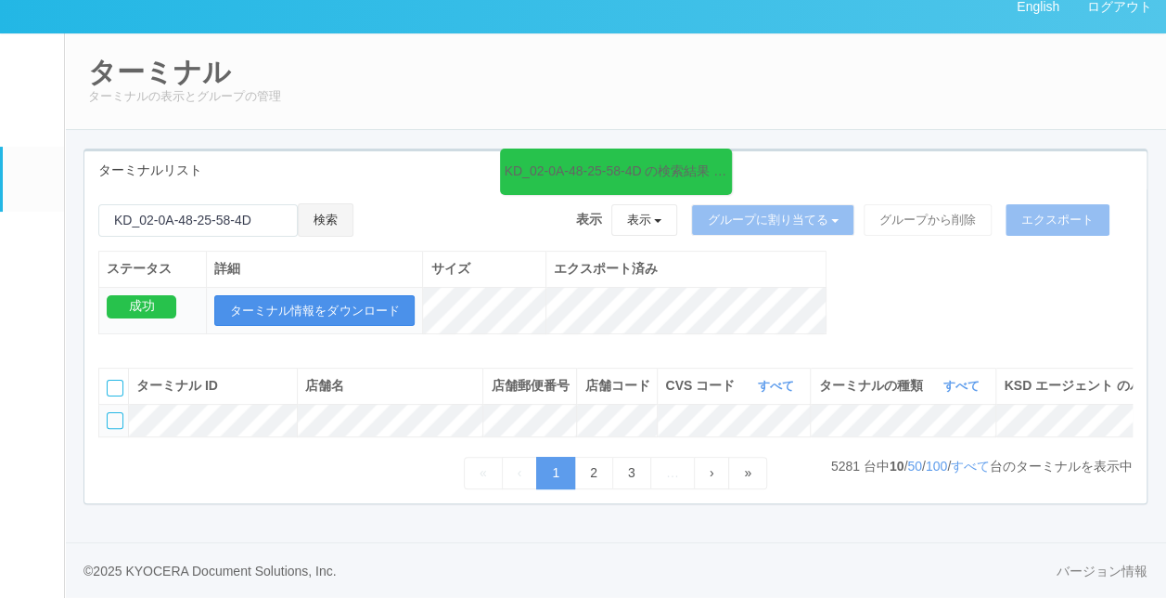
scroll to position [43, 0]
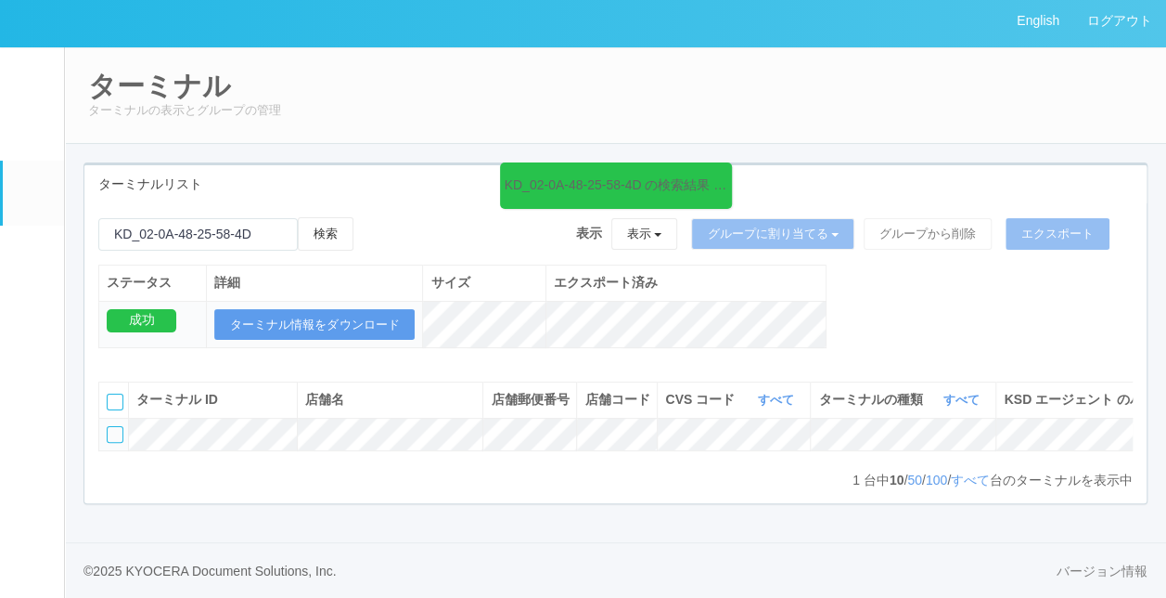
drag, startPoint x: 655, startPoint y: 455, endPoint x: 816, endPoint y: 444, distance: 161.8
click at [816, 444] on div "ターミナル ID 店舗名 店舗郵便番号 店舗コード CVS コード すべて 表示 すべて 115110 1537298497898 1537298497900…" at bounding box center [615, 425] width 1034 height 88
click at [739, 475] on div "1 台中 10 / 50 / 100 / すべて 台のターミナルを表示中 « ‹ 1 › »" at bounding box center [615, 479] width 1034 height 19
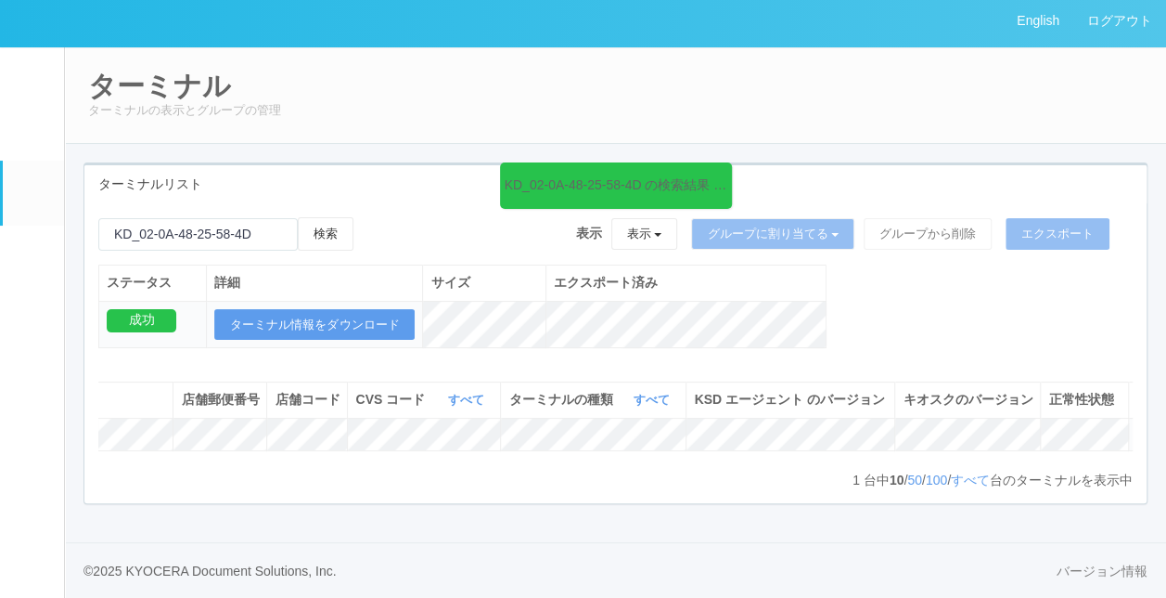
scroll to position [0, 345]
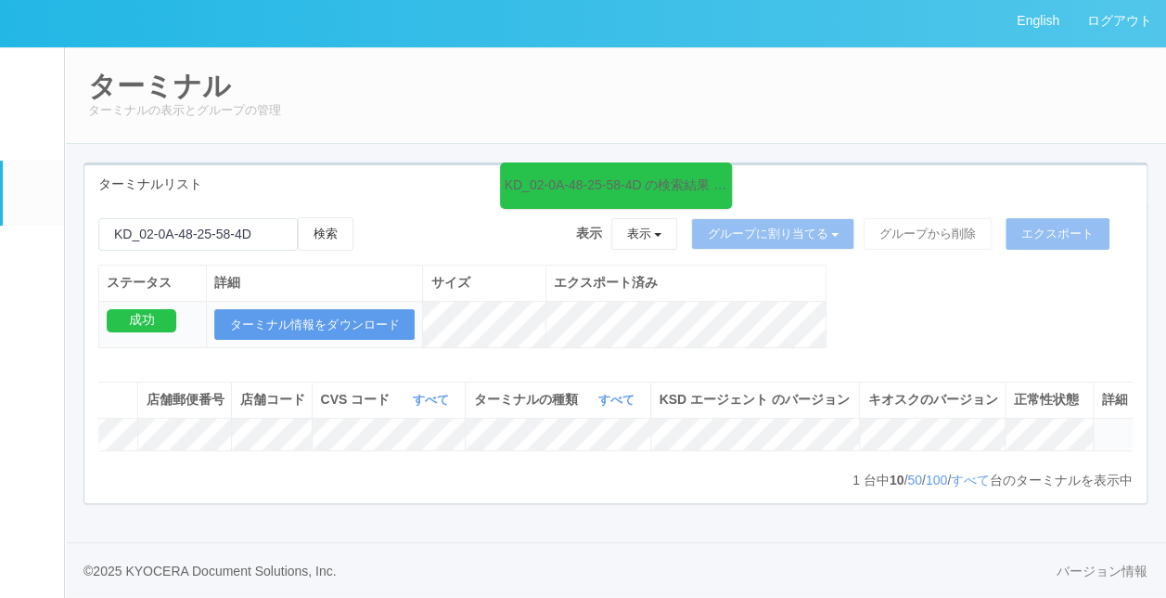
click at [727, 167] on icon at bounding box center [727, 174] width 3 height 15
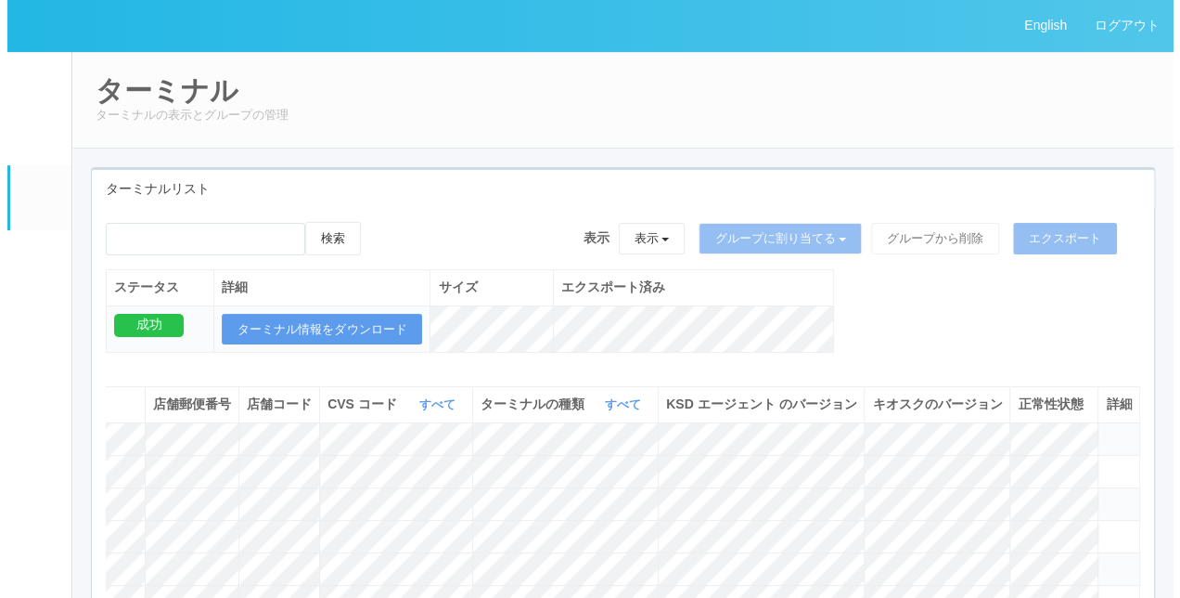
scroll to position [0, 302]
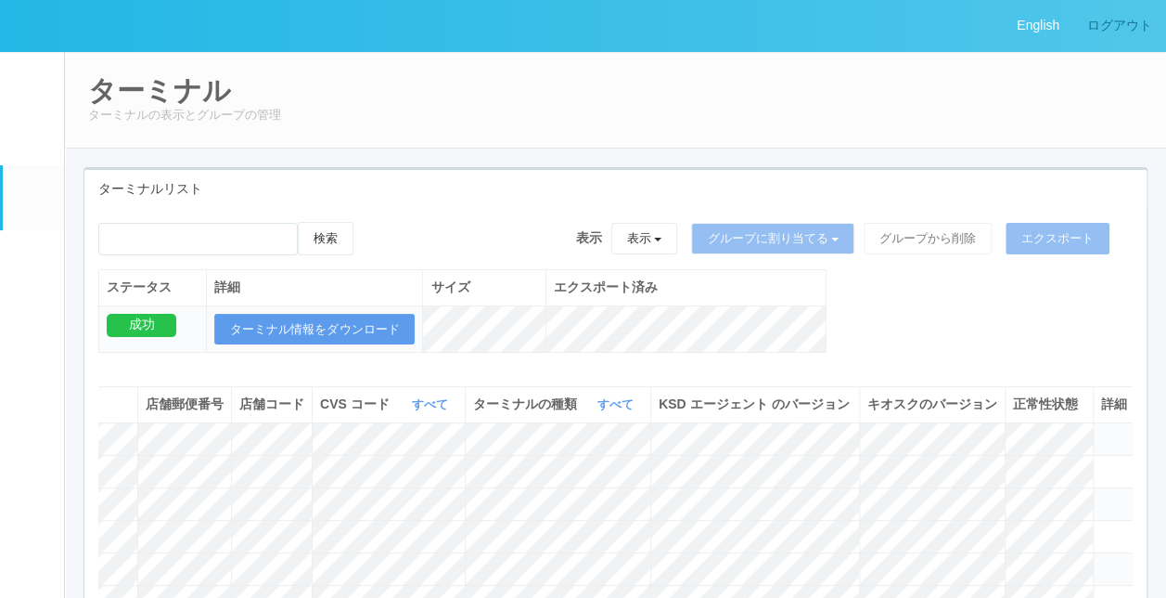
click at [1100, 42] on link "ログアウト" at bounding box center [1119, 25] width 93 height 51
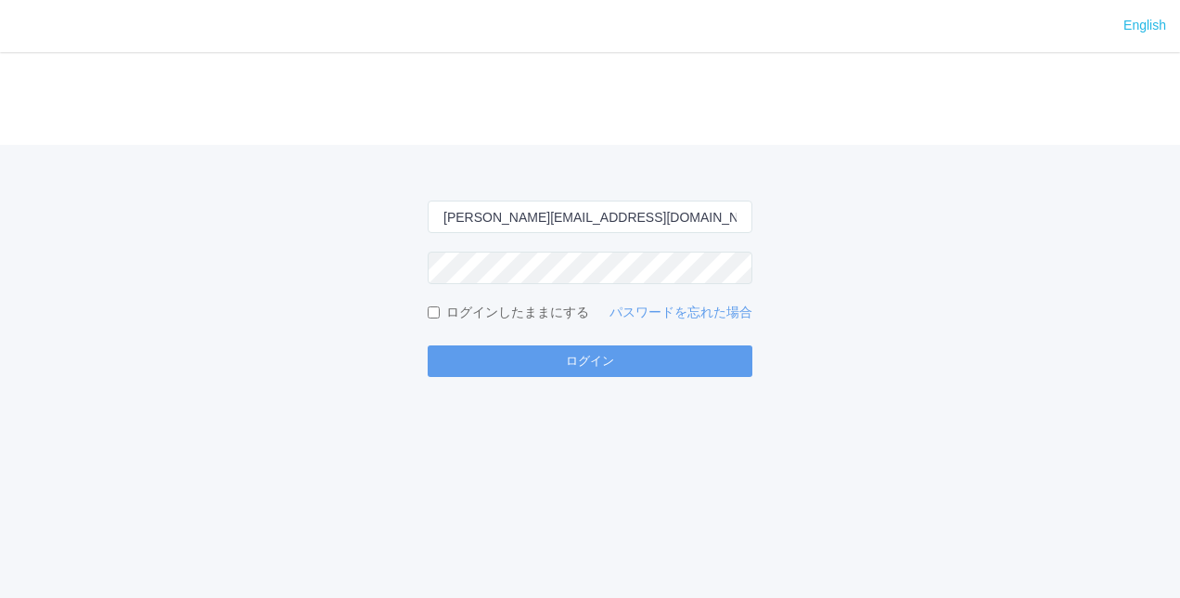
click at [991, 197] on div "[PERSON_NAME][EMAIL_ADDRESS][DOMAIN_NAME] ログインしたままにする パスワードを忘れた場合 ログイン" at bounding box center [590, 261] width 1180 height 232
